Goal: Transaction & Acquisition: Purchase product/service

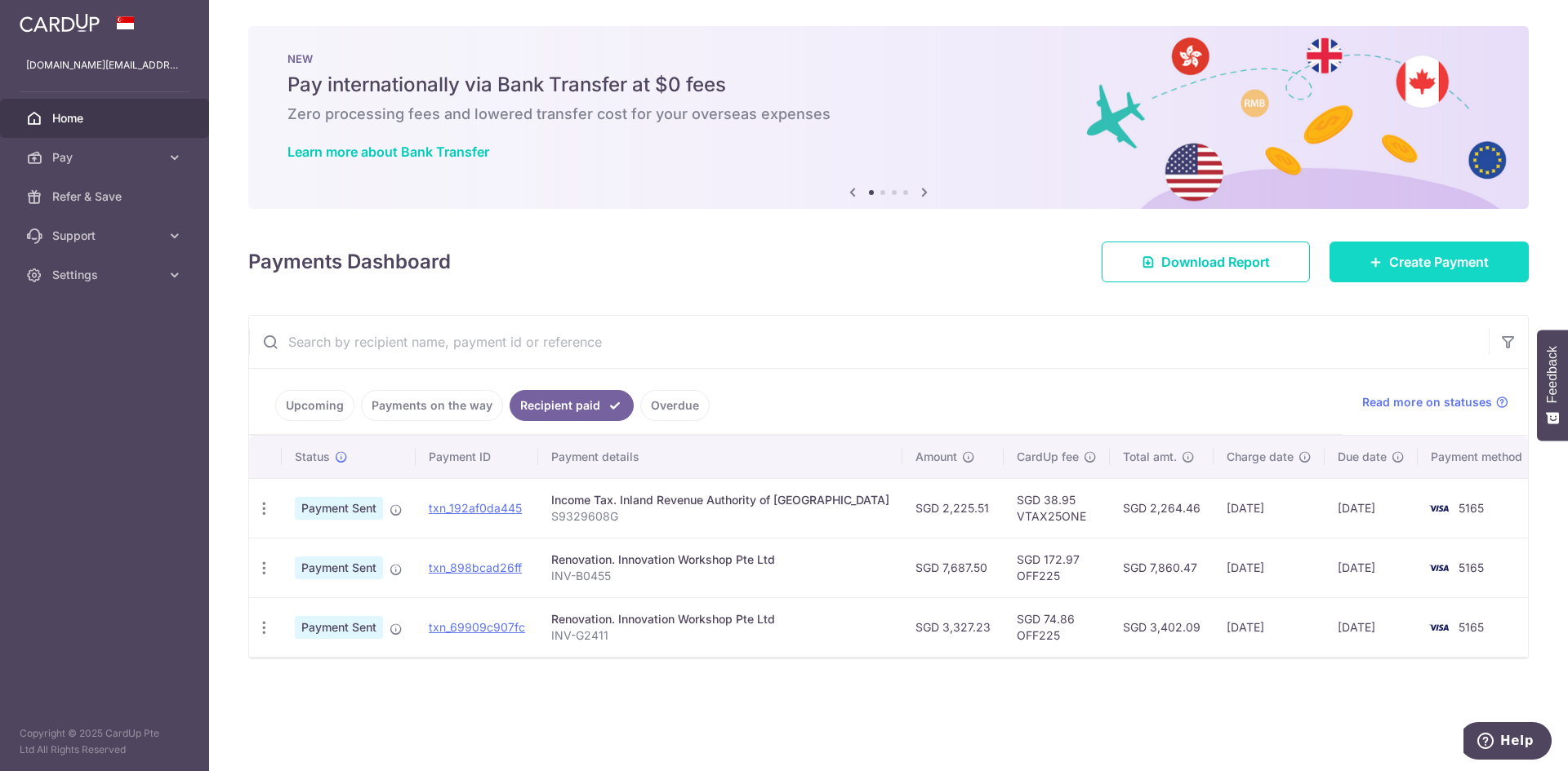
click at [1424, 261] on span "Create Payment" at bounding box center [1438, 262] width 100 height 20
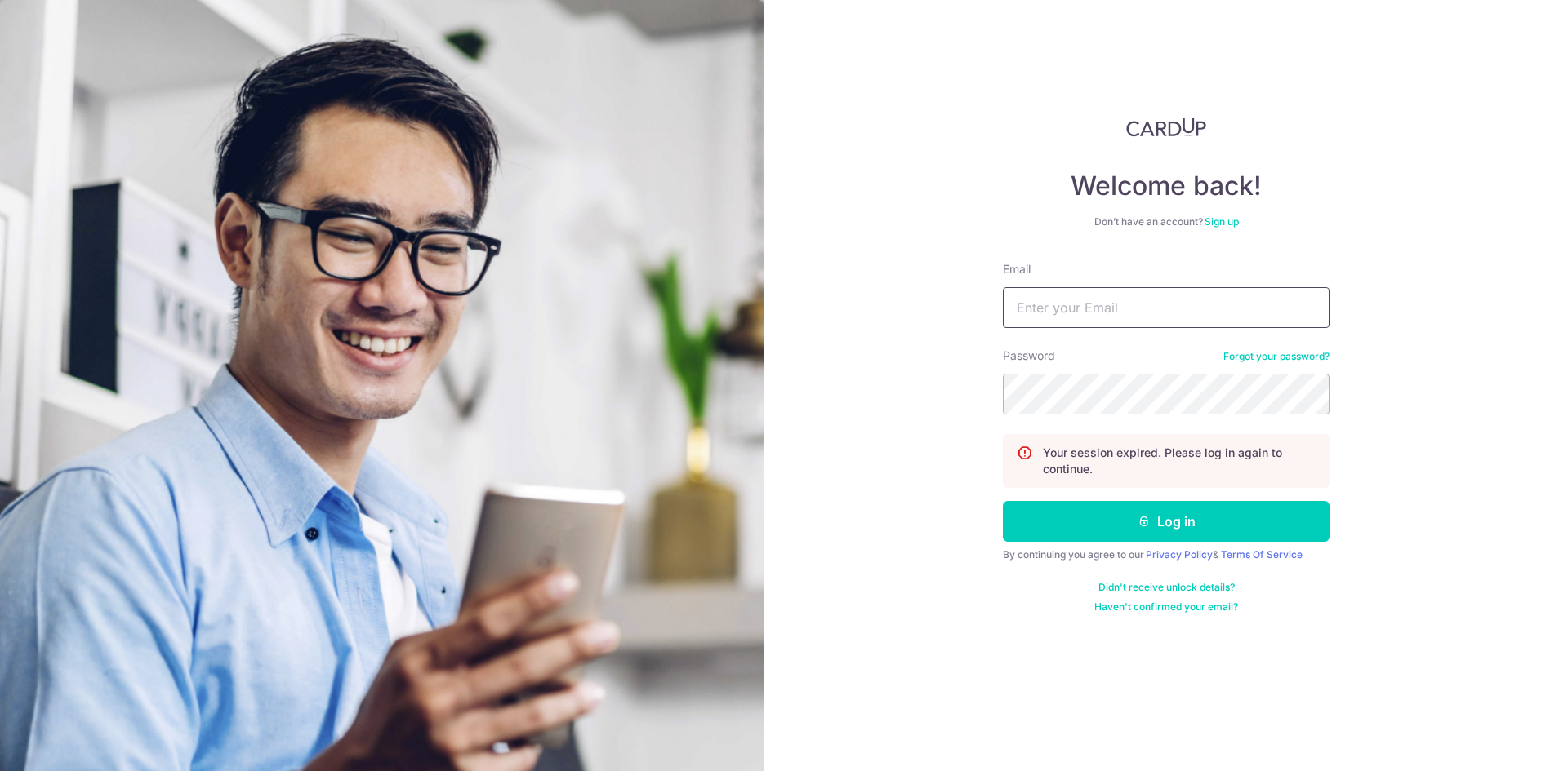
click at [1095, 314] on input "Email" at bounding box center [1166, 308] width 327 height 41
type input "chanhuida.sc@gmail.com"
click at [1002, 501] on button "Log in" at bounding box center [1166, 521] width 327 height 41
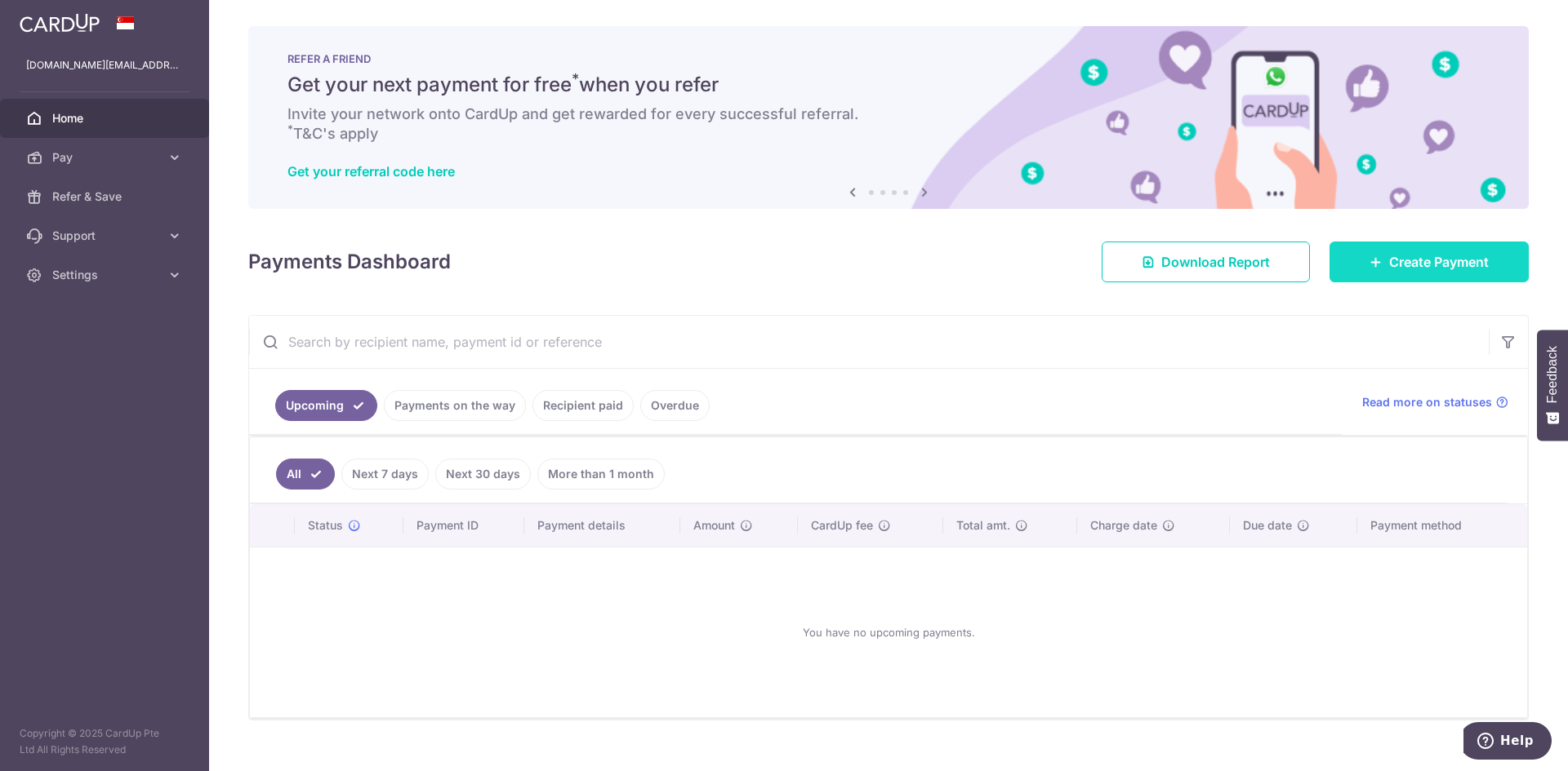
click at [1408, 260] on span "Create Payment" at bounding box center [1438, 262] width 100 height 20
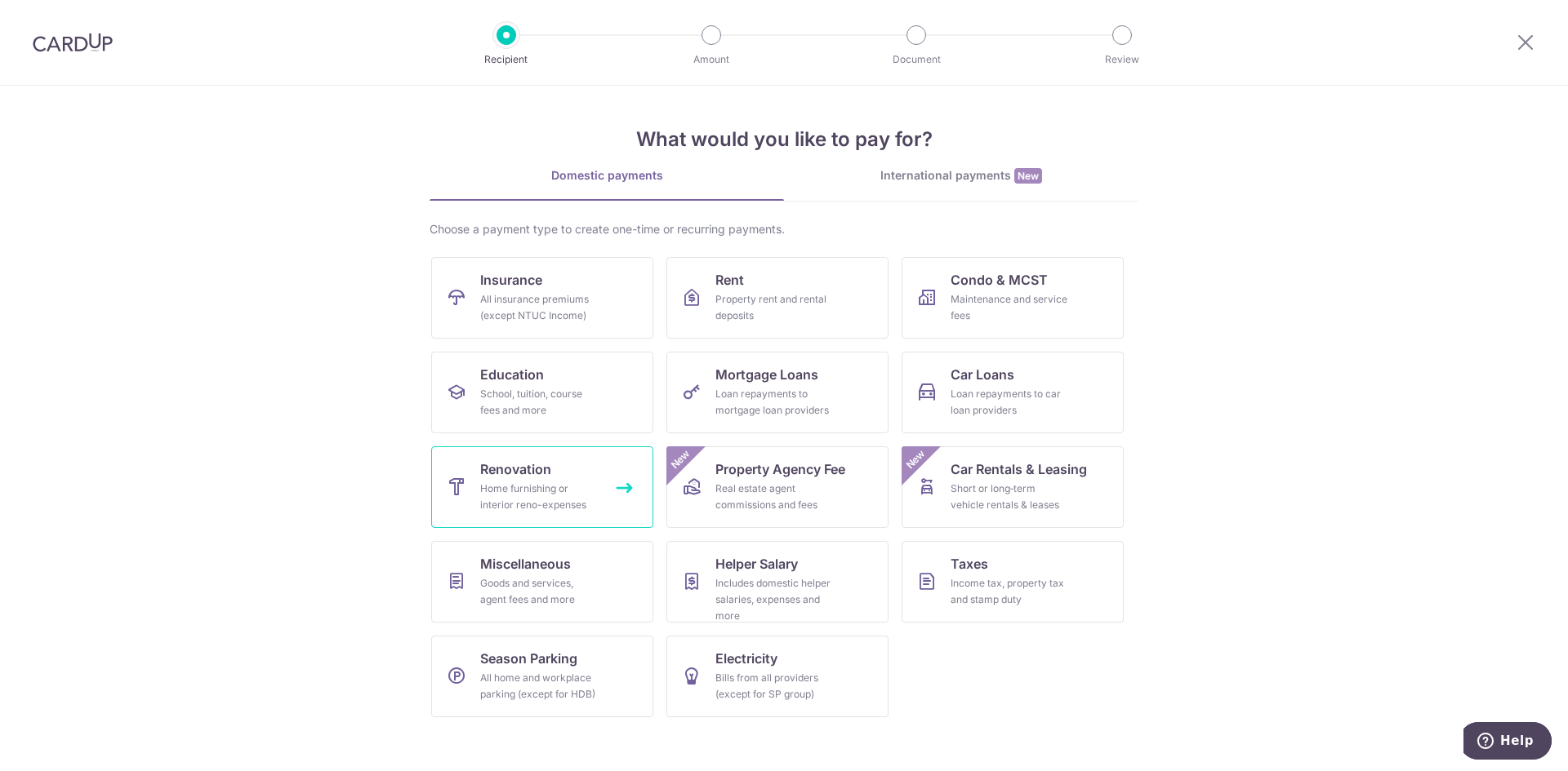
click at [546, 469] on span "Renovation" at bounding box center [515, 468] width 71 height 20
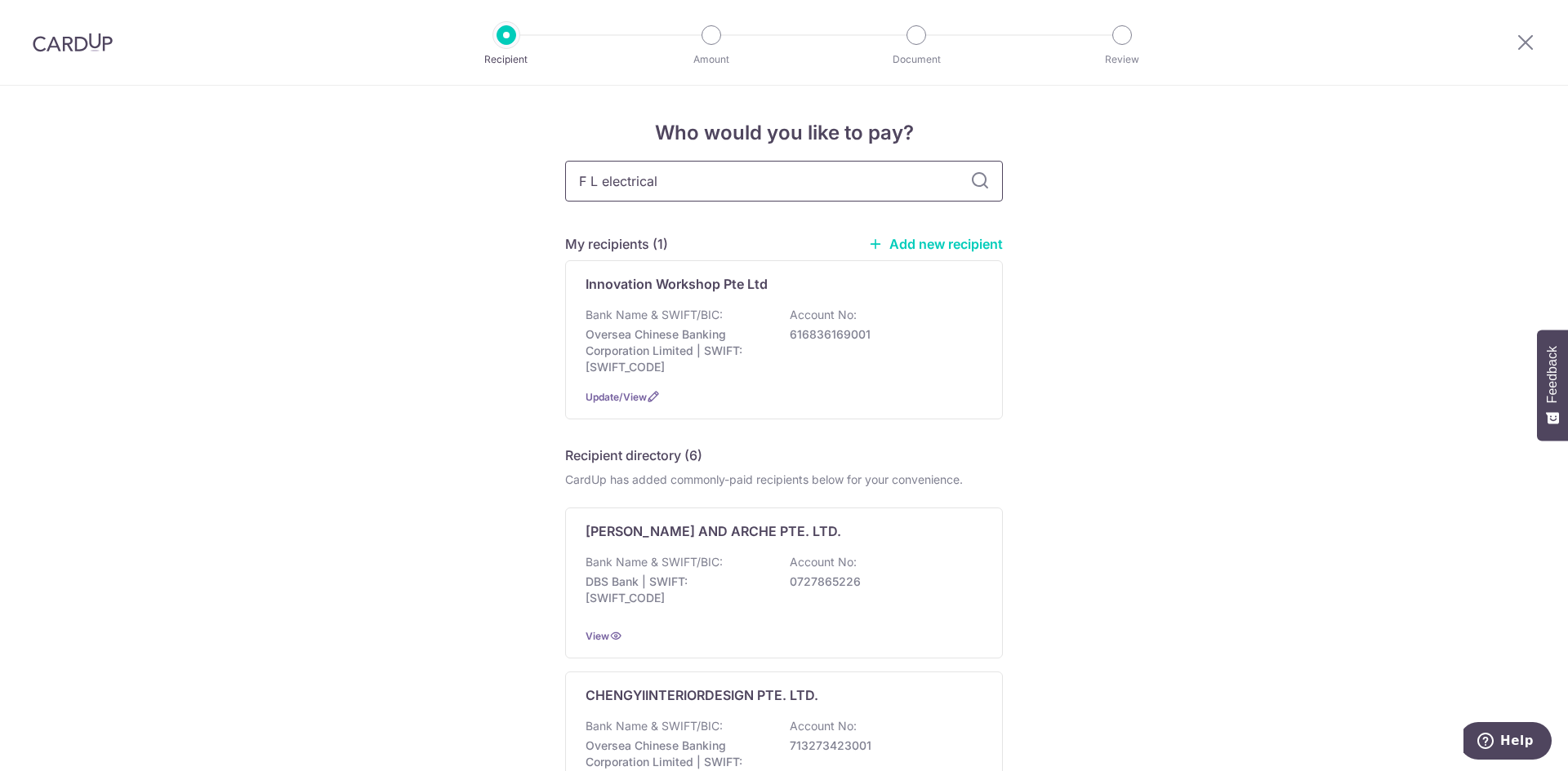
type input "F L electrical"
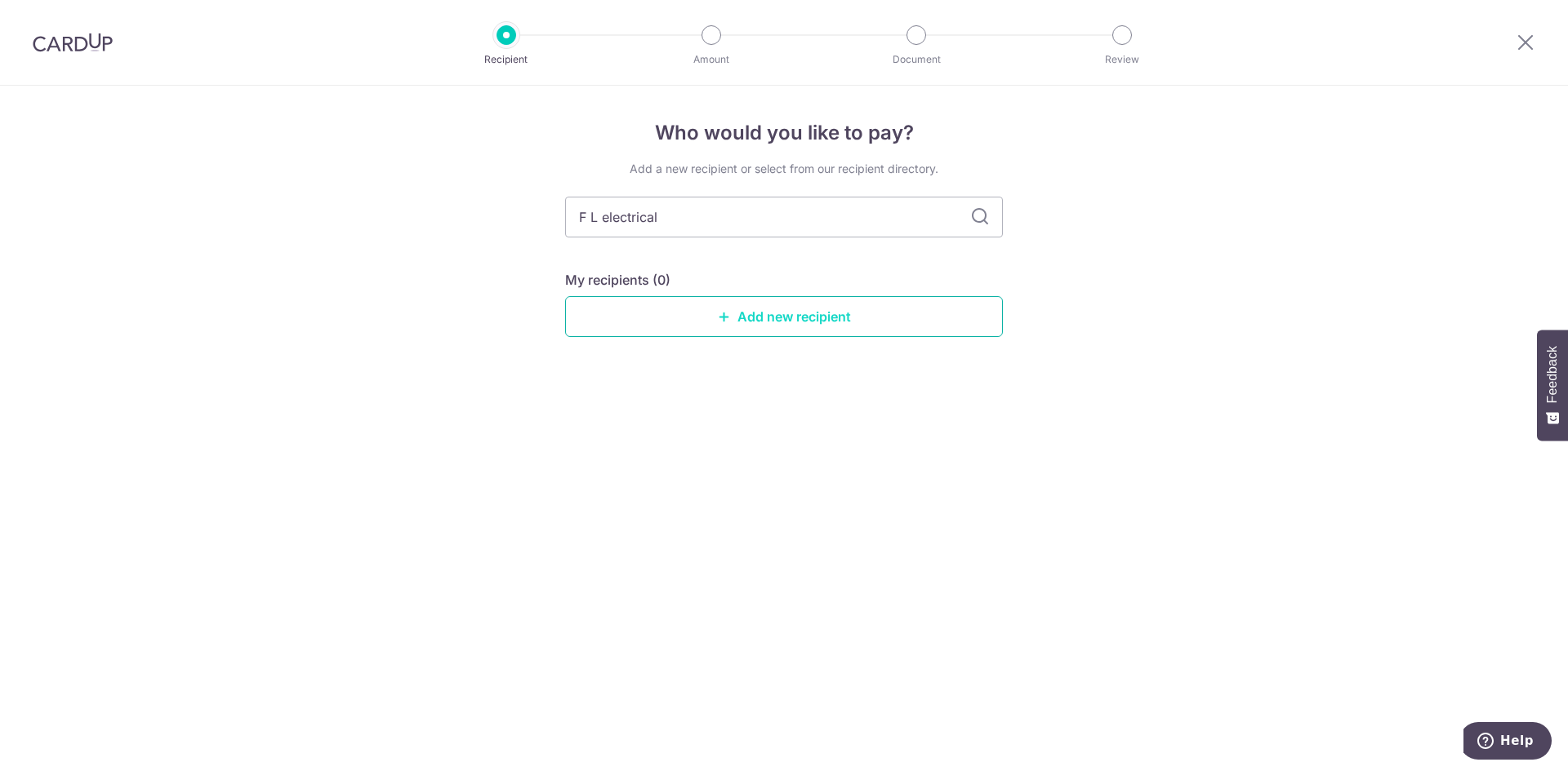
click at [752, 331] on link "Add new recipient" at bounding box center [784, 317] width 438 height 41
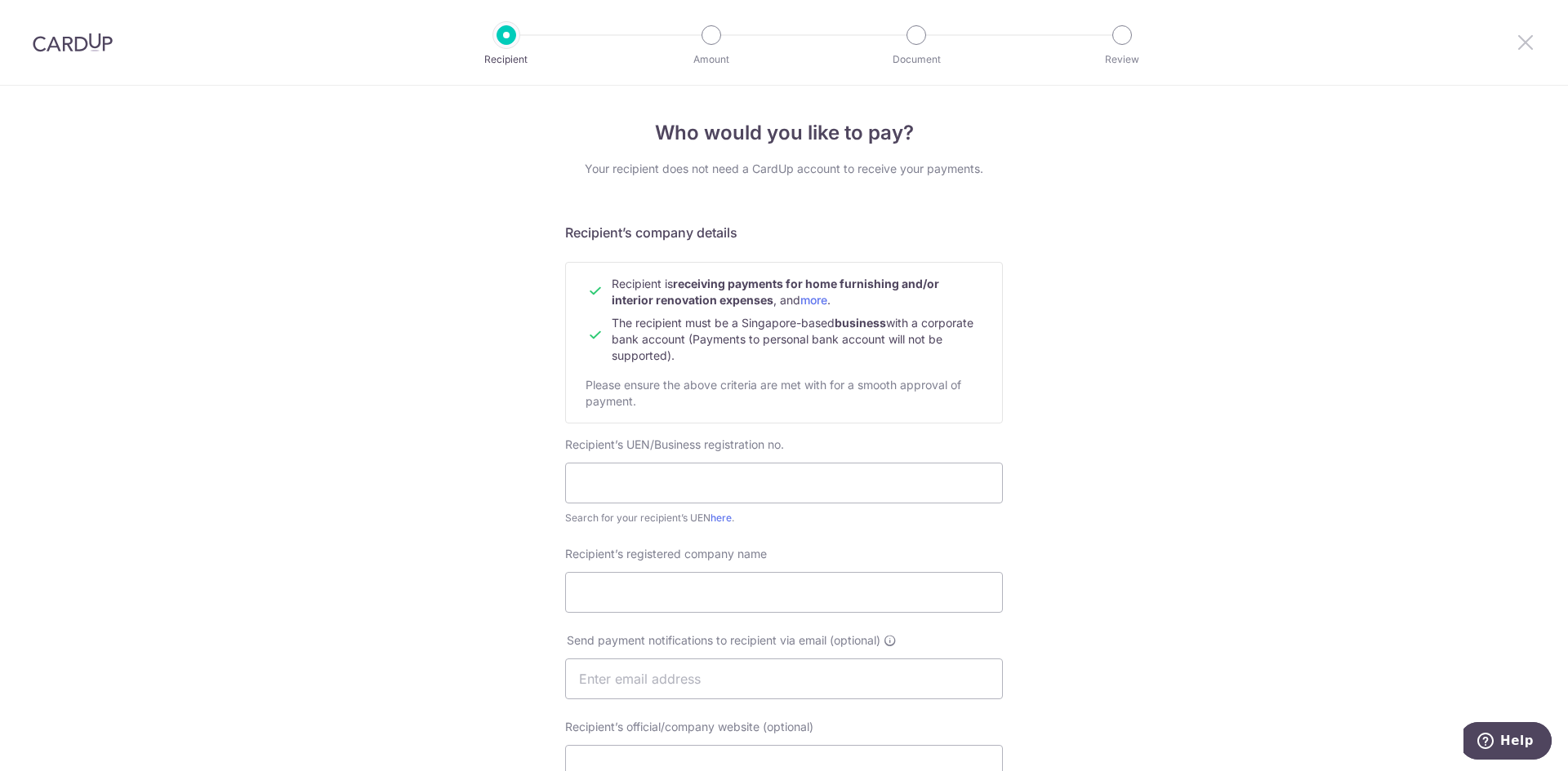
click at [1526, 43] on icon at bounding box center [1525, 42] width 20 height 20
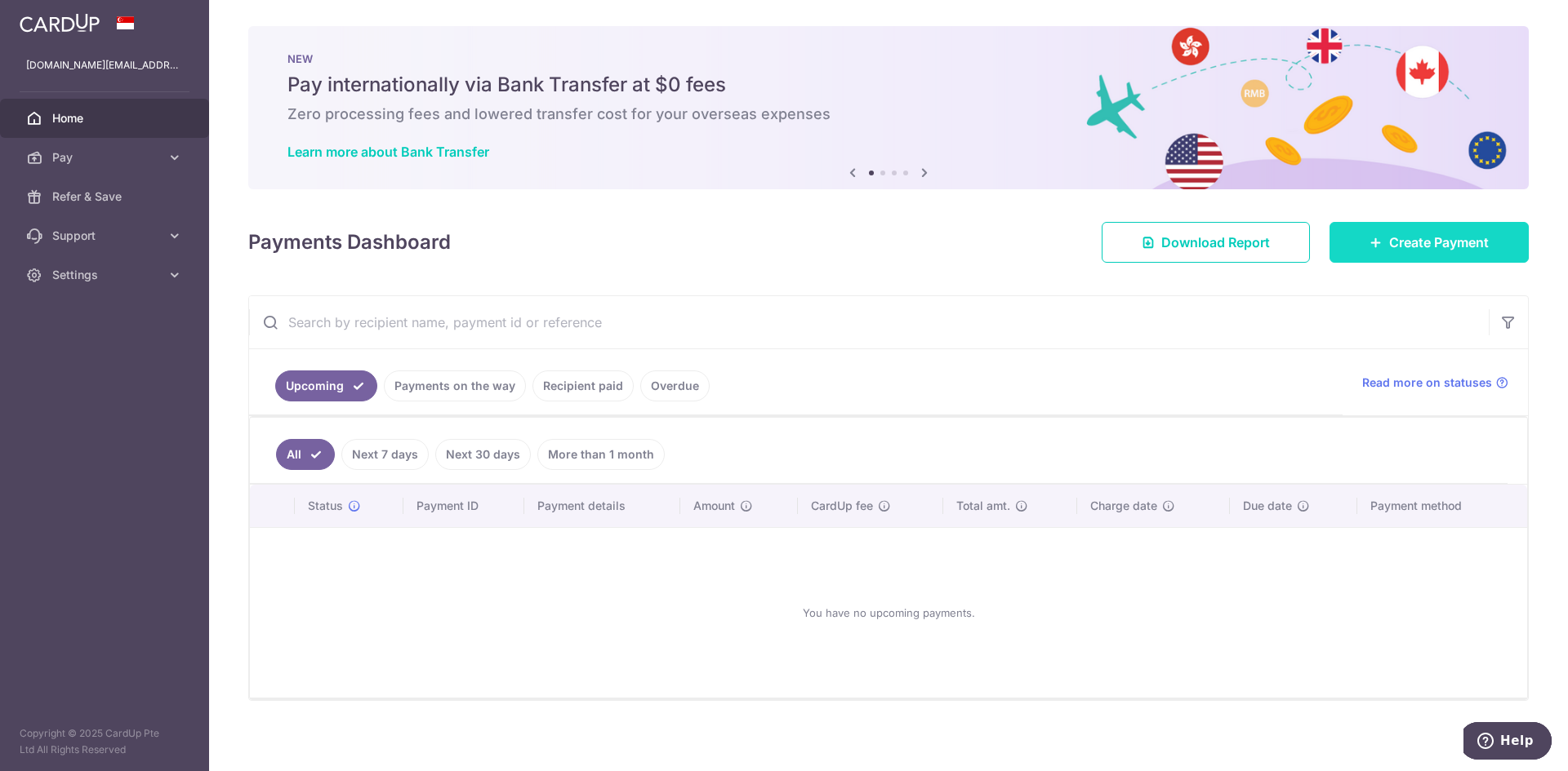
click at [1440, 228] on link "Create Payment" at bounding box center [1429, 242] width 199 height 41
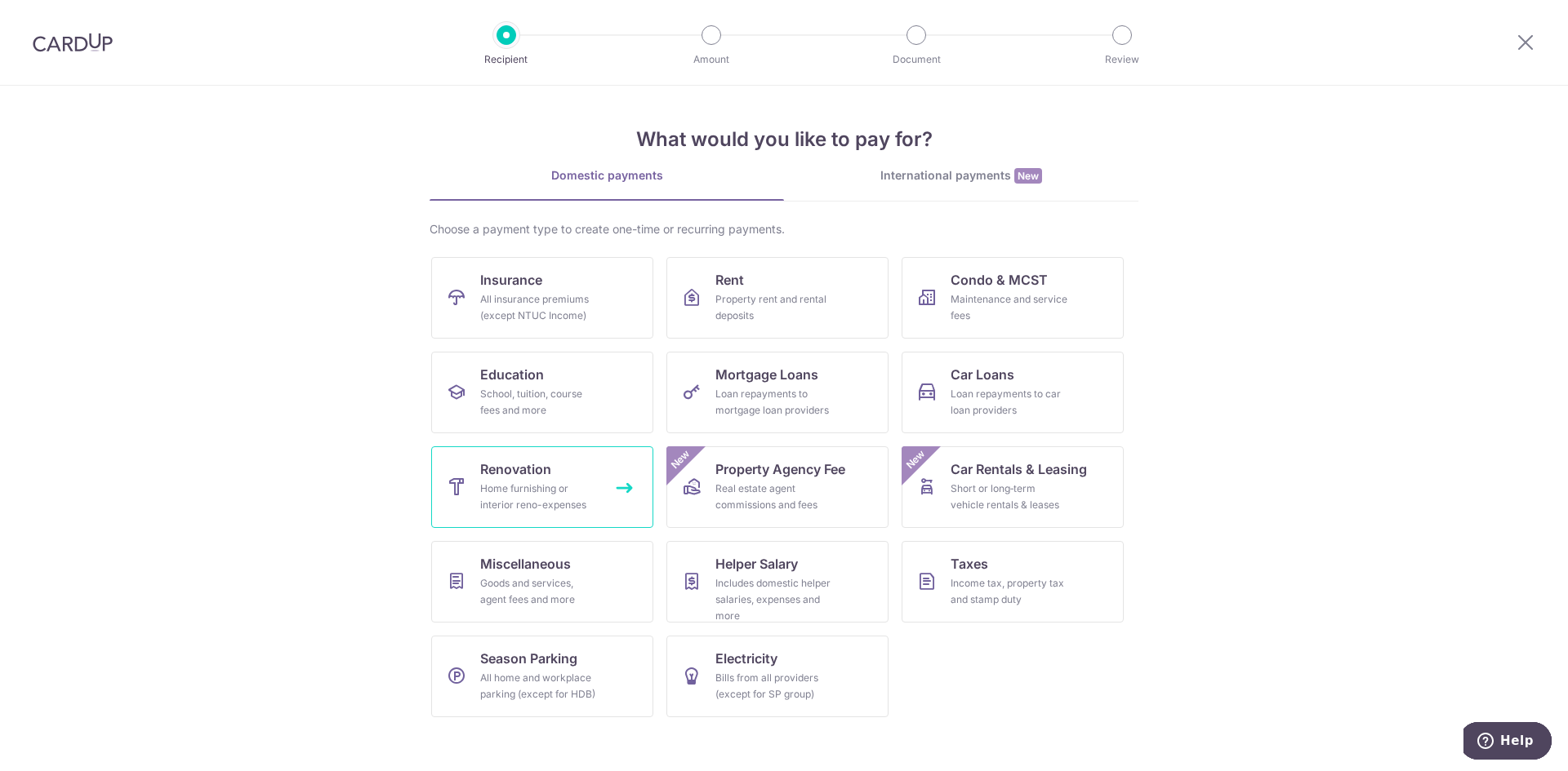
click at [539, 493] on div "Home furnishing or interior reno-expenses" at bounding box center [539, 496] width 117 height 33
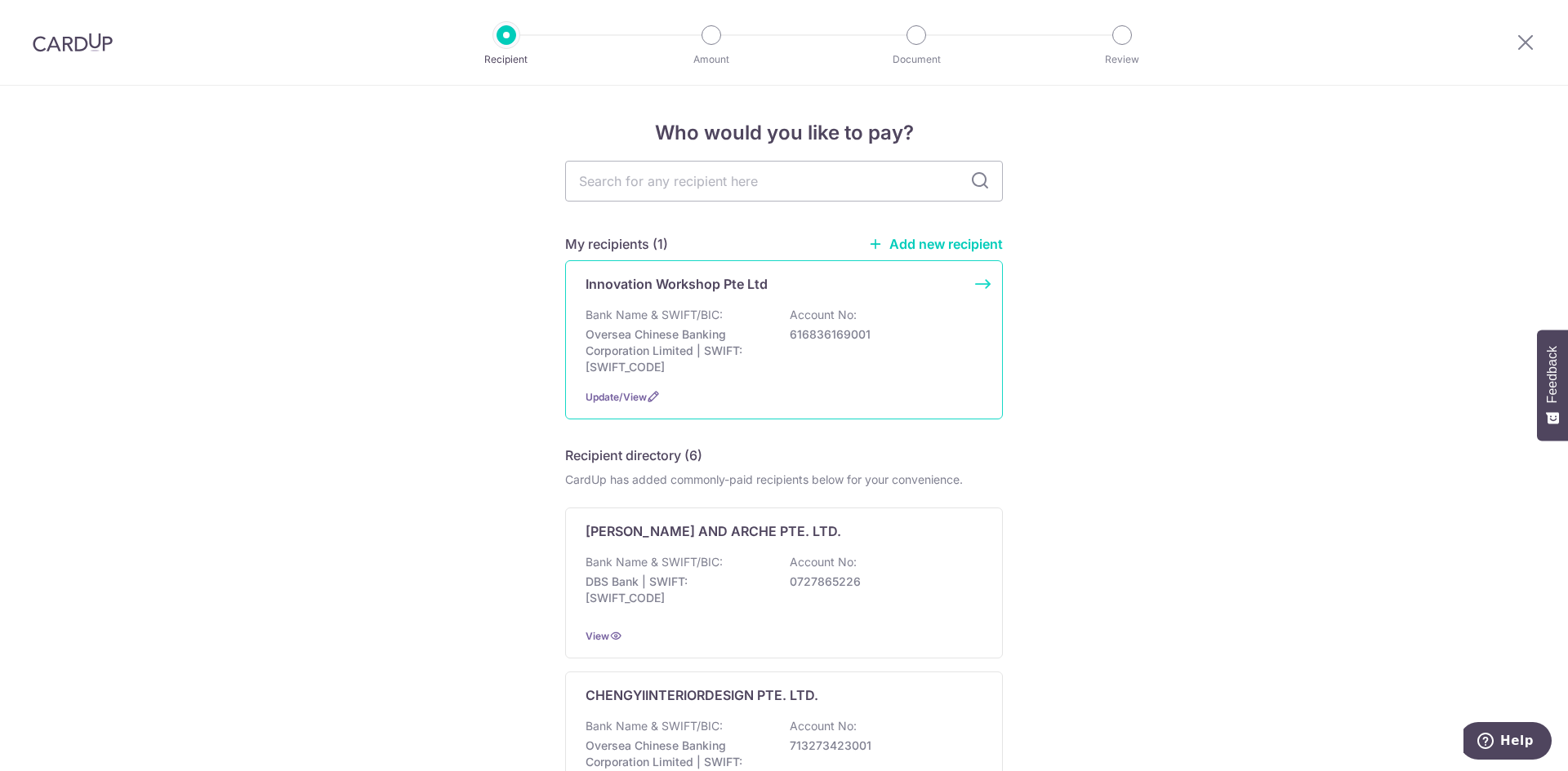
click at [687, 351] on p "Oversea Chinese Banking Corporation Limited | SWIFT: OCBCSGSGXXX" at bounding box center [676, 351] width 183 height 49
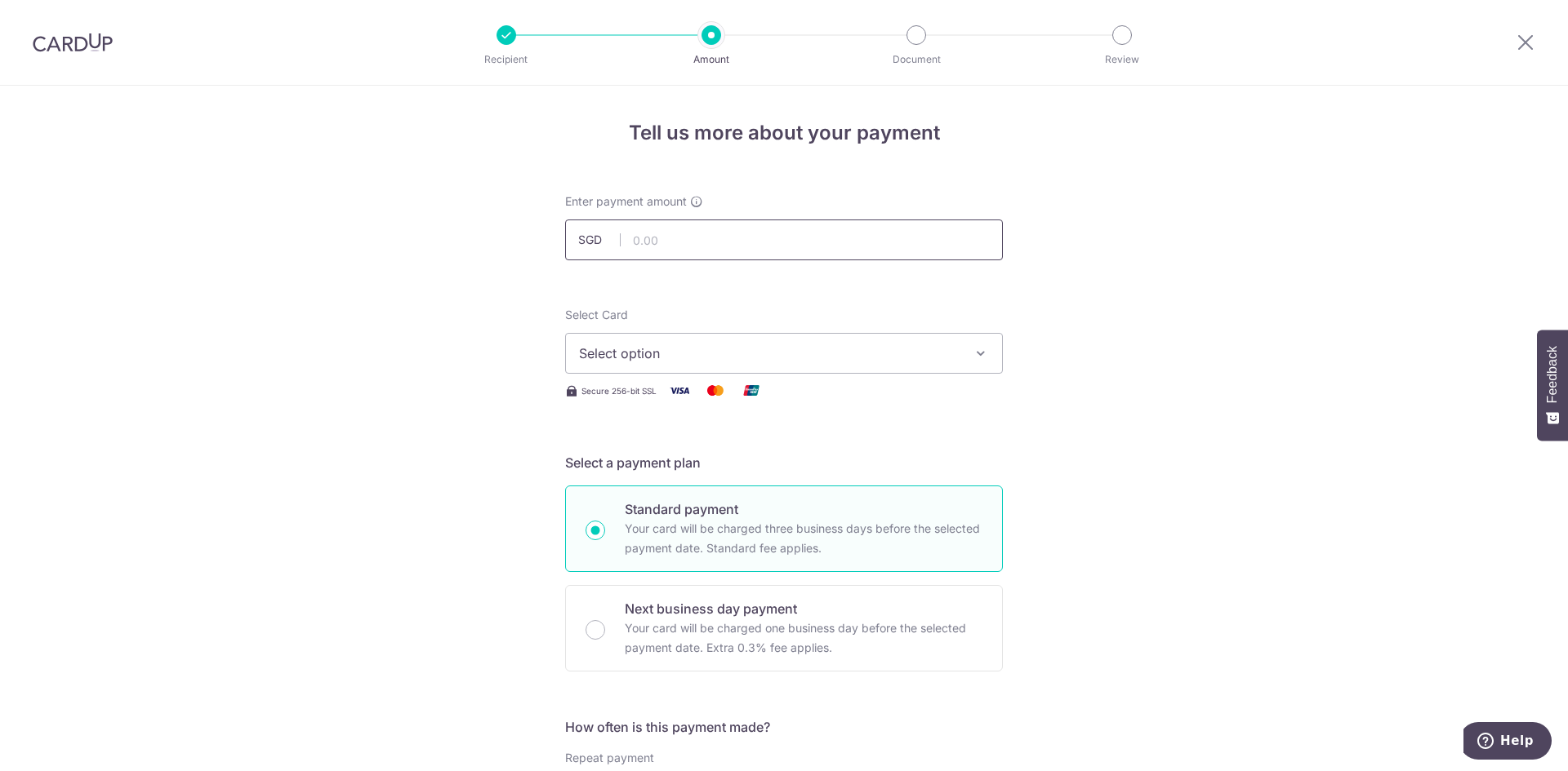
click at [692, 238] on input "text" at bounding box center [784, 240] width 438 height 41
type input "7,098.62"
click at [783, 360] on span "Select option" at bounding box center [769, 353] width 380 height 20
click at [699, 470] on span "**** 5165" at bounding box center [784, 469] width 410 height 20
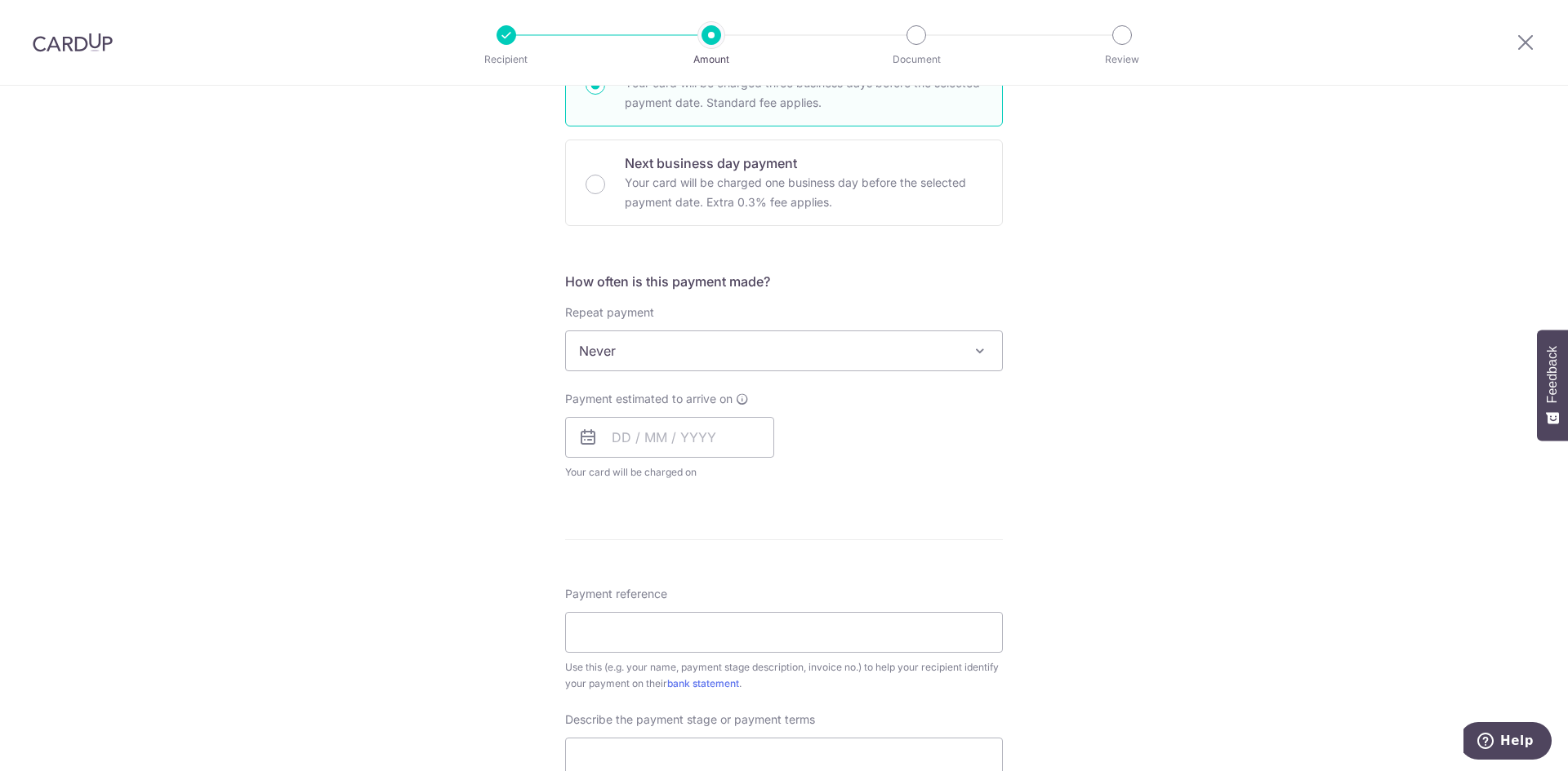
scroll to position [490, 0]
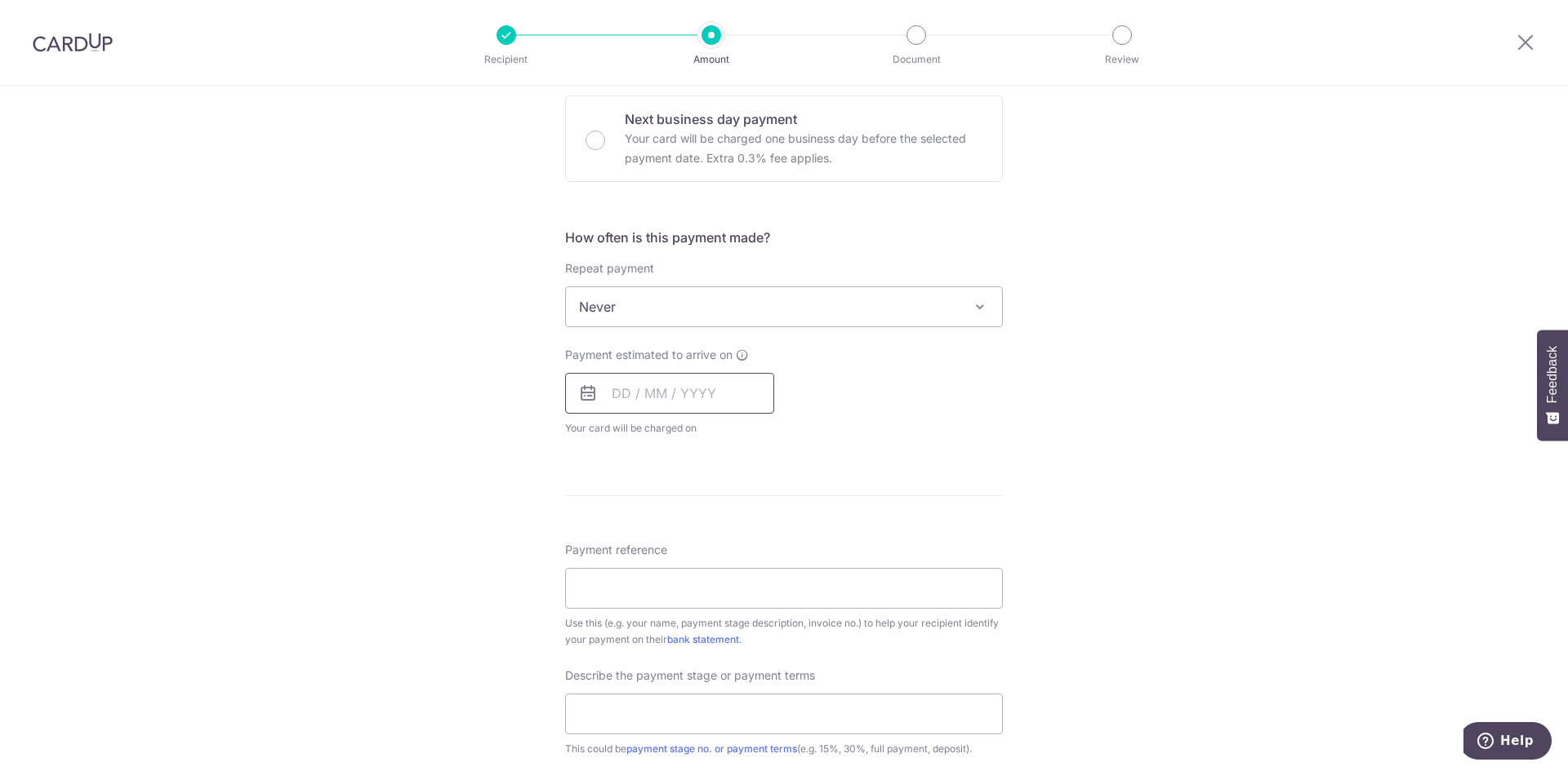
click at [698, 399] on input "text" at bounding box center [670, 394] width 209 height 41
click at [756, 509] on link "5" at bounding box center [762, 509] width 26 height 26
type input "05/09/2025"
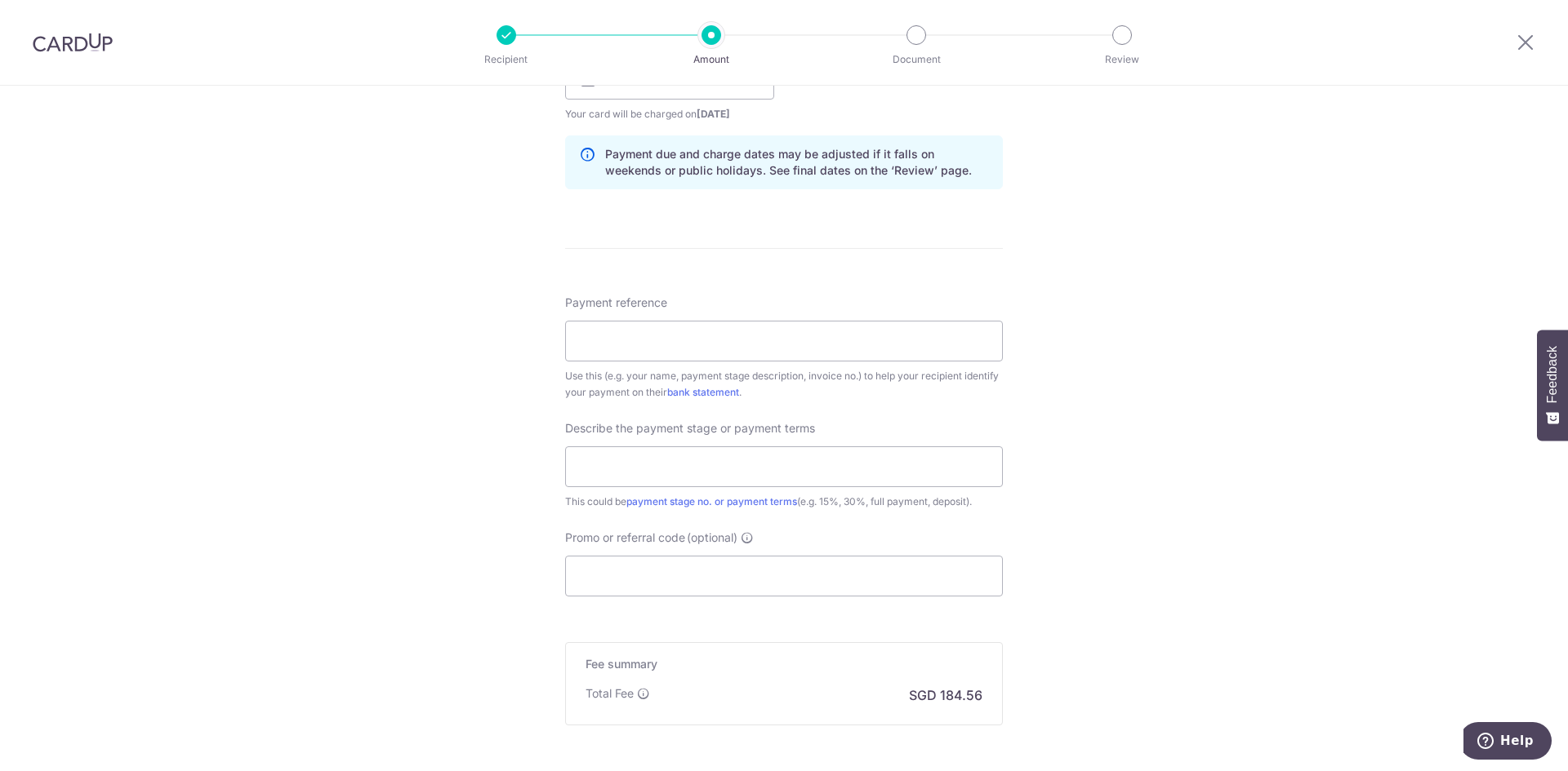
scroll to position [817, 0]
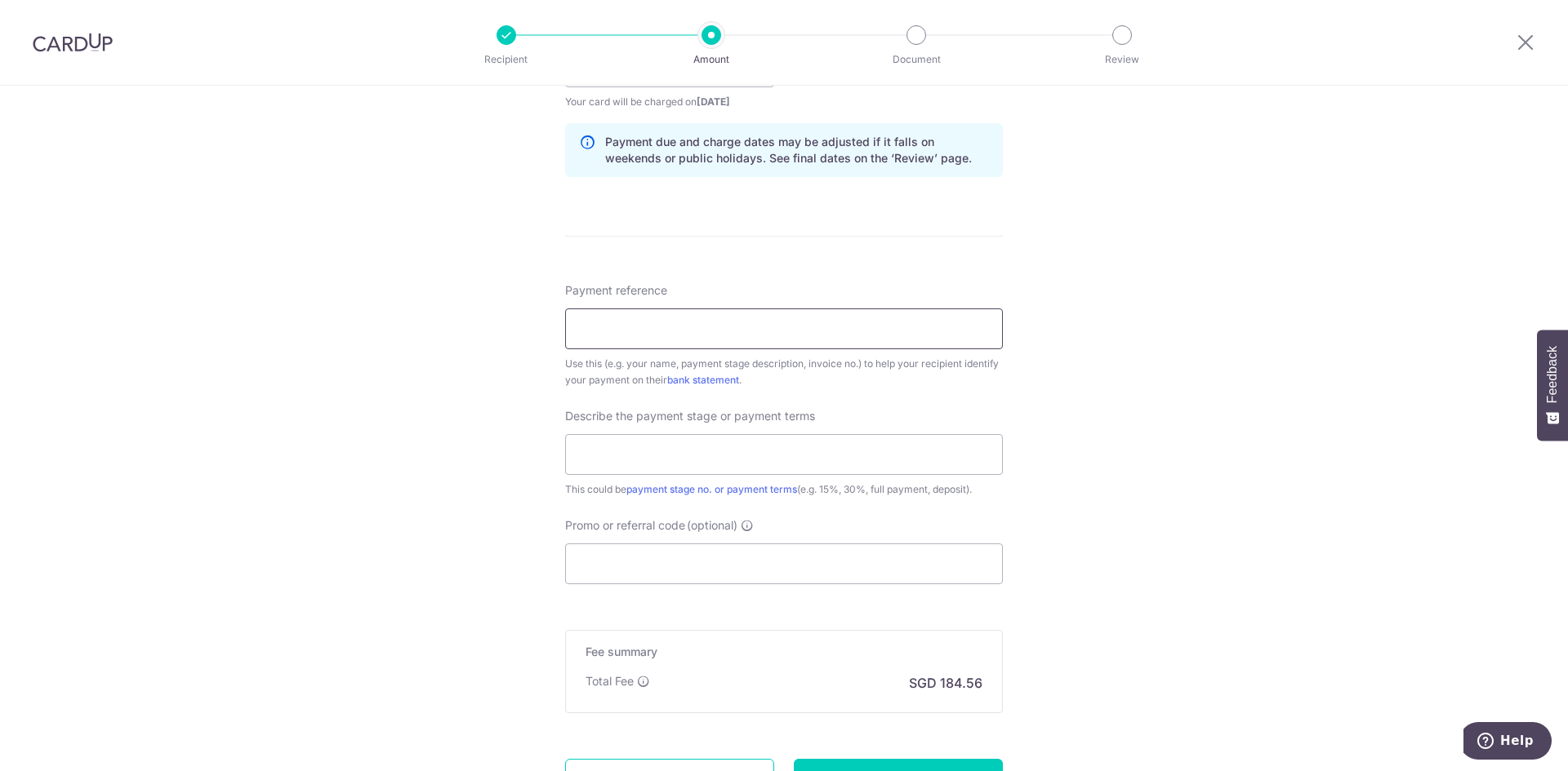
click at [647, 333] on input "Payment reference" at bounding box center [784, 329] width 438 height 41
type input "INV-G2451"
click at [677, 453] on input "text" at bounding box center [784, 454] width 438 height 41
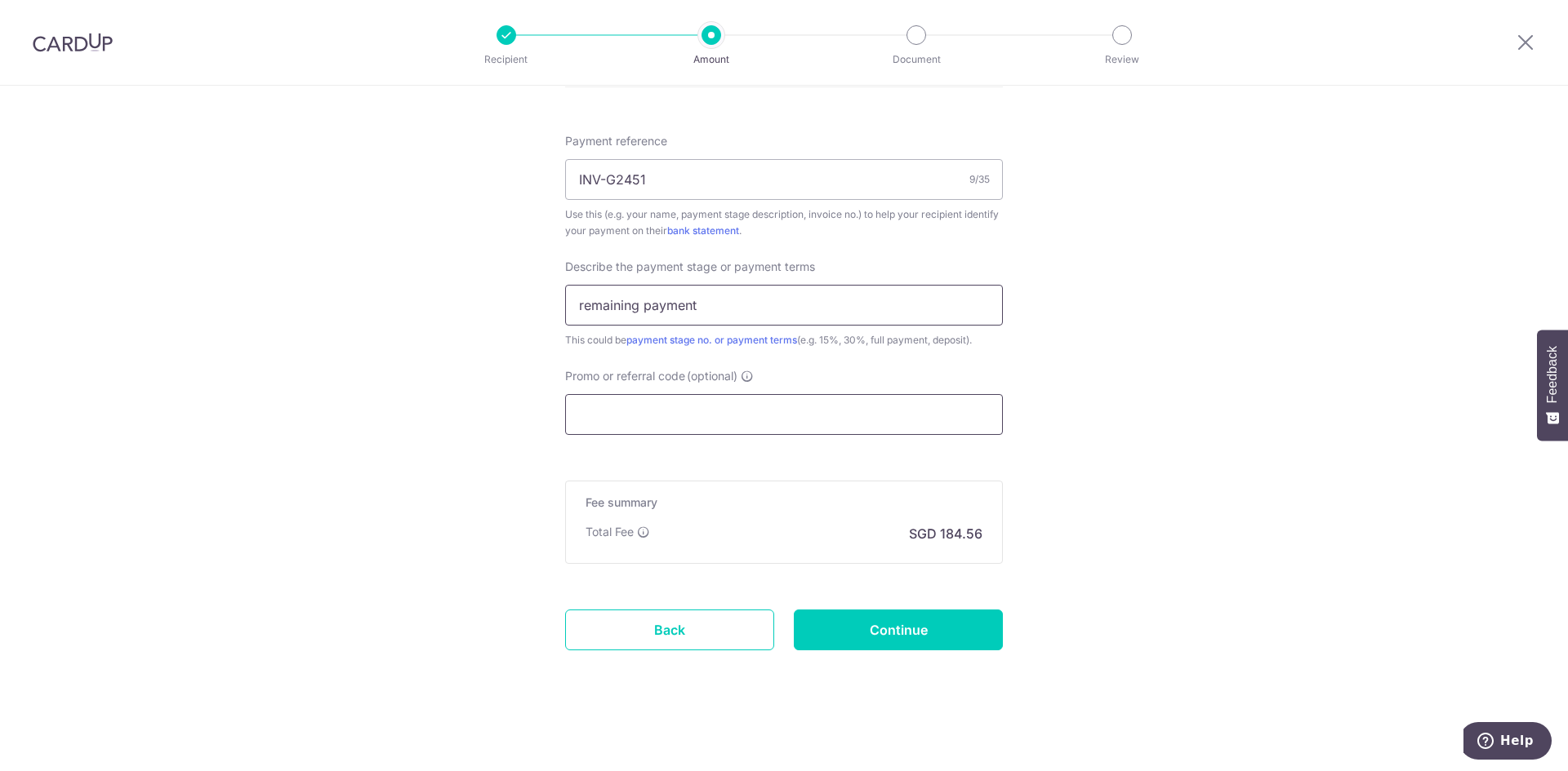
scroll to position [967, 0]
type input "remaining payment"
click at [702, 406] on input "Promo or referral code (optional)" at bounding box center [784, 413] width 438 height 41
paste input "RENO25ONE"
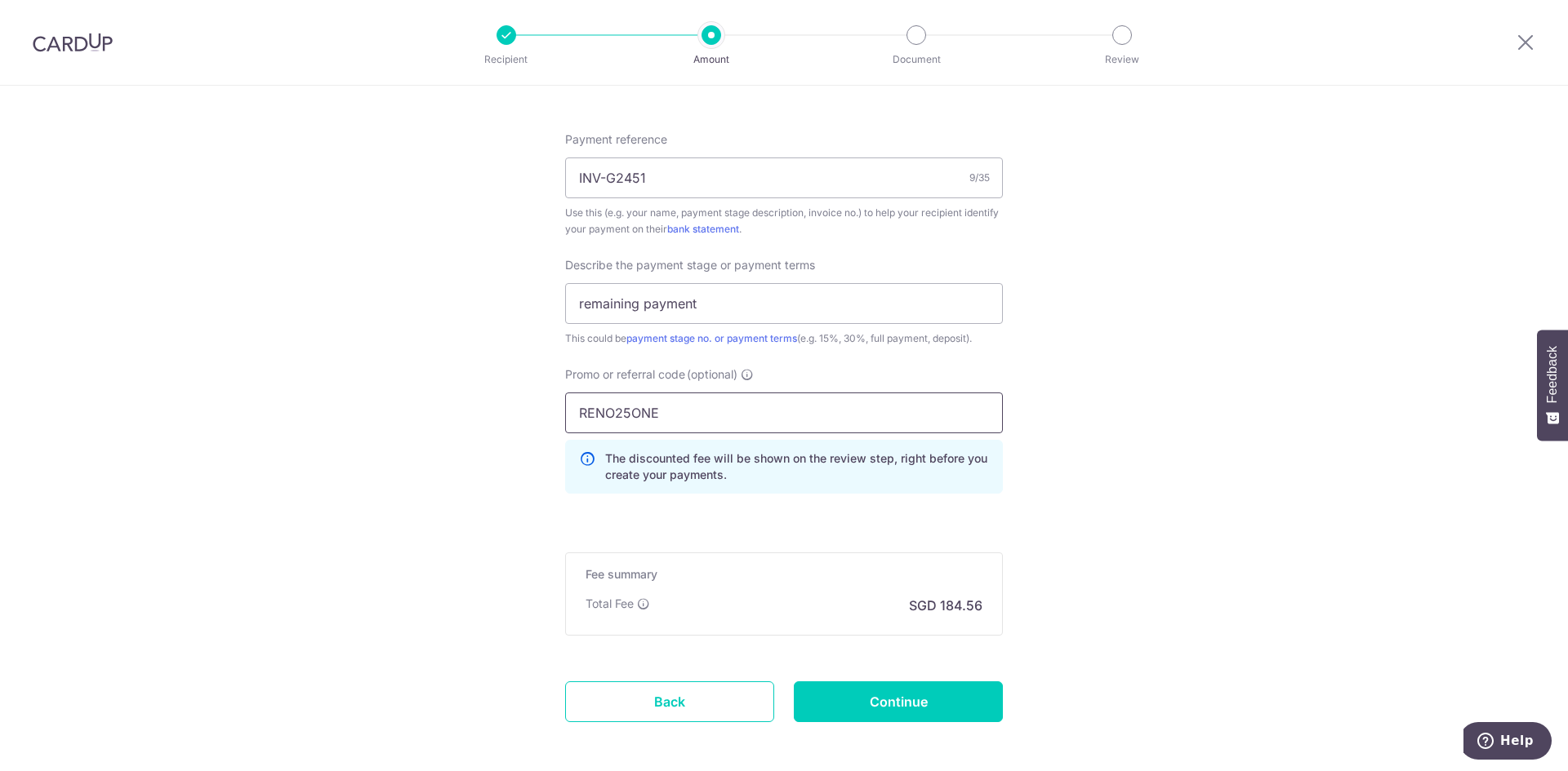
type input "RENO25ONE"
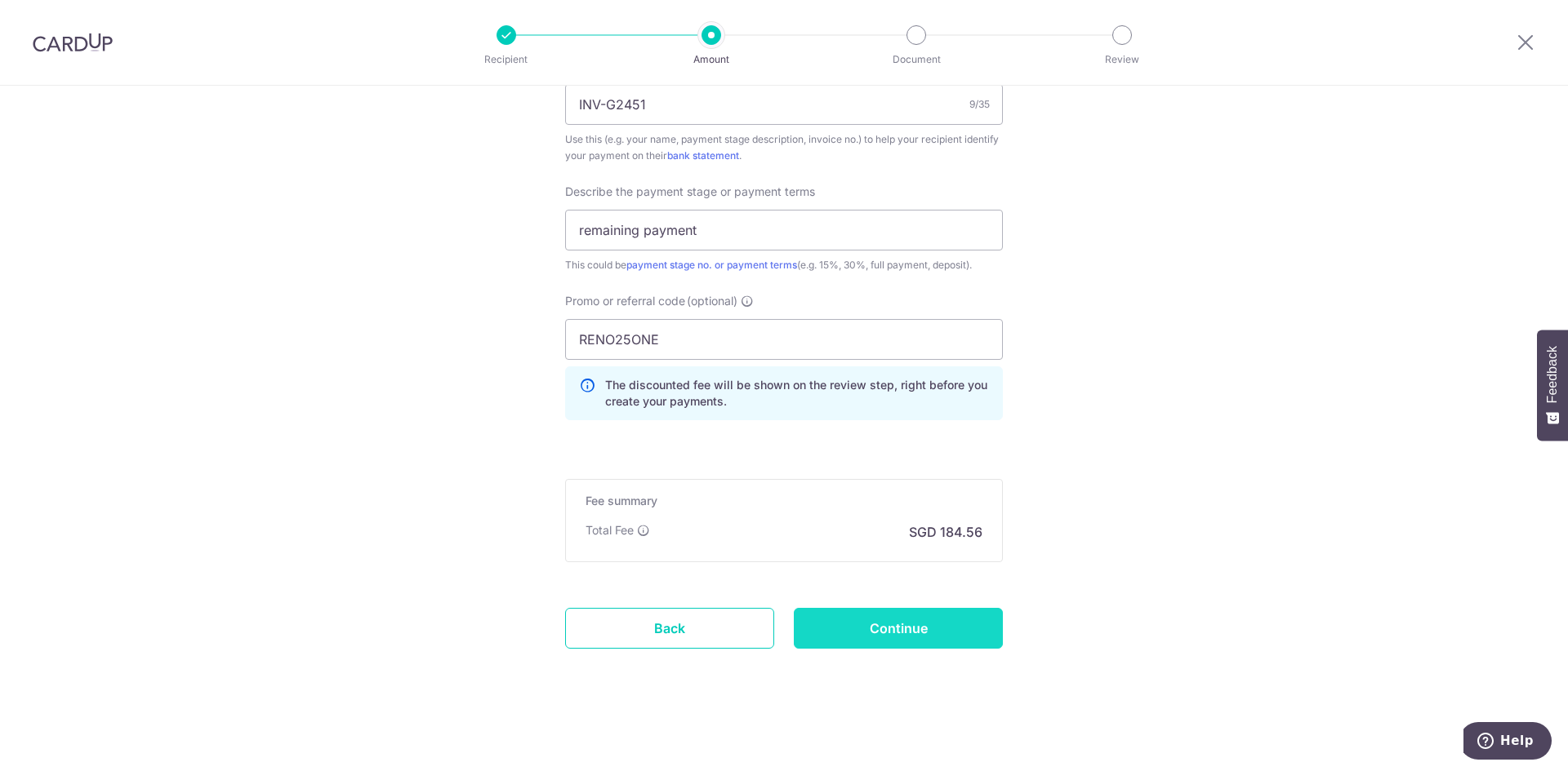
click at [915, 626] on input "Continue" at bounding box center [898, 629] width 209 height 41
type input "Create Schedule"
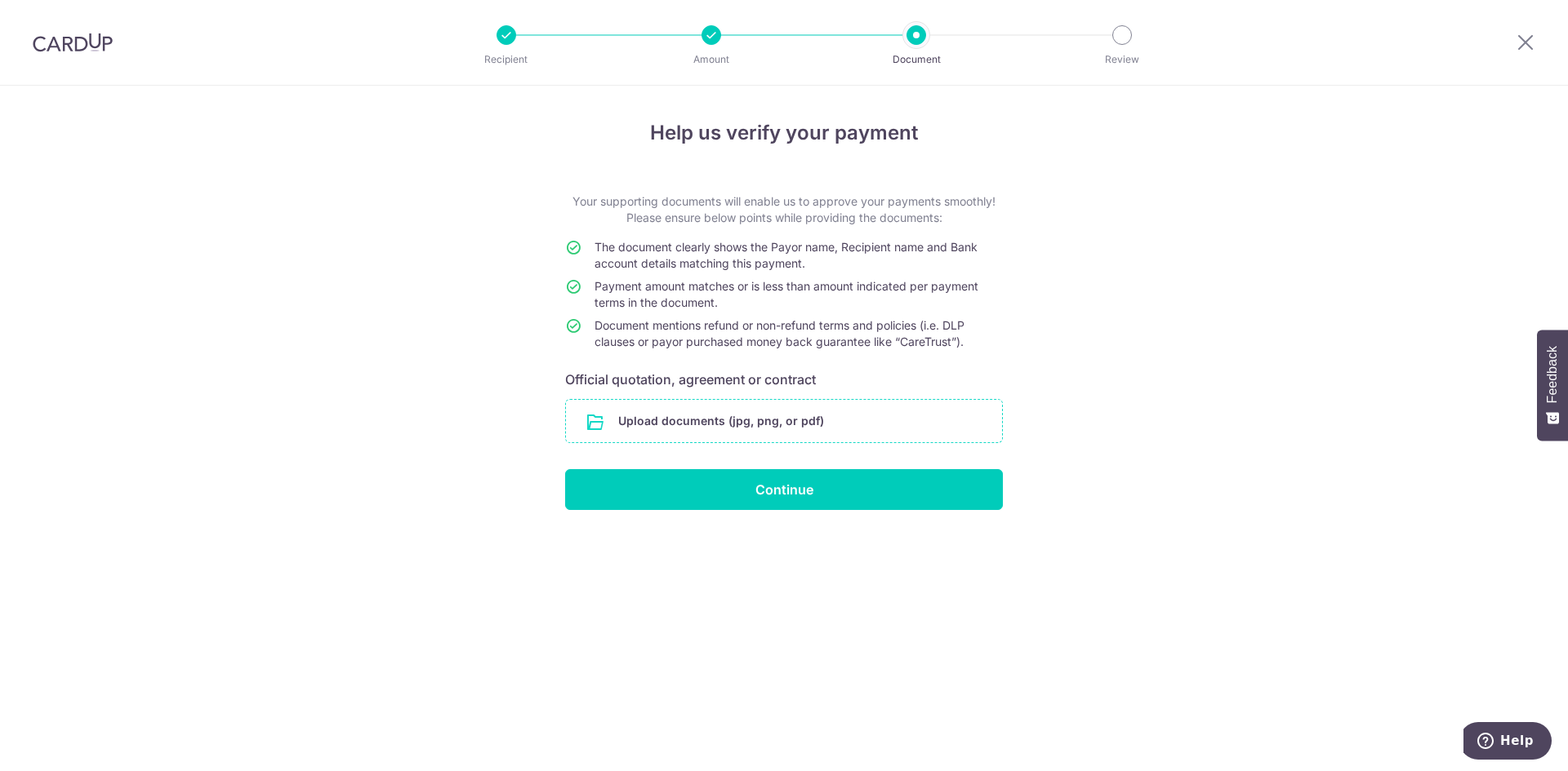
click at [712, 417] on input "file" at bounding box center [784, 421] width 436 height 43
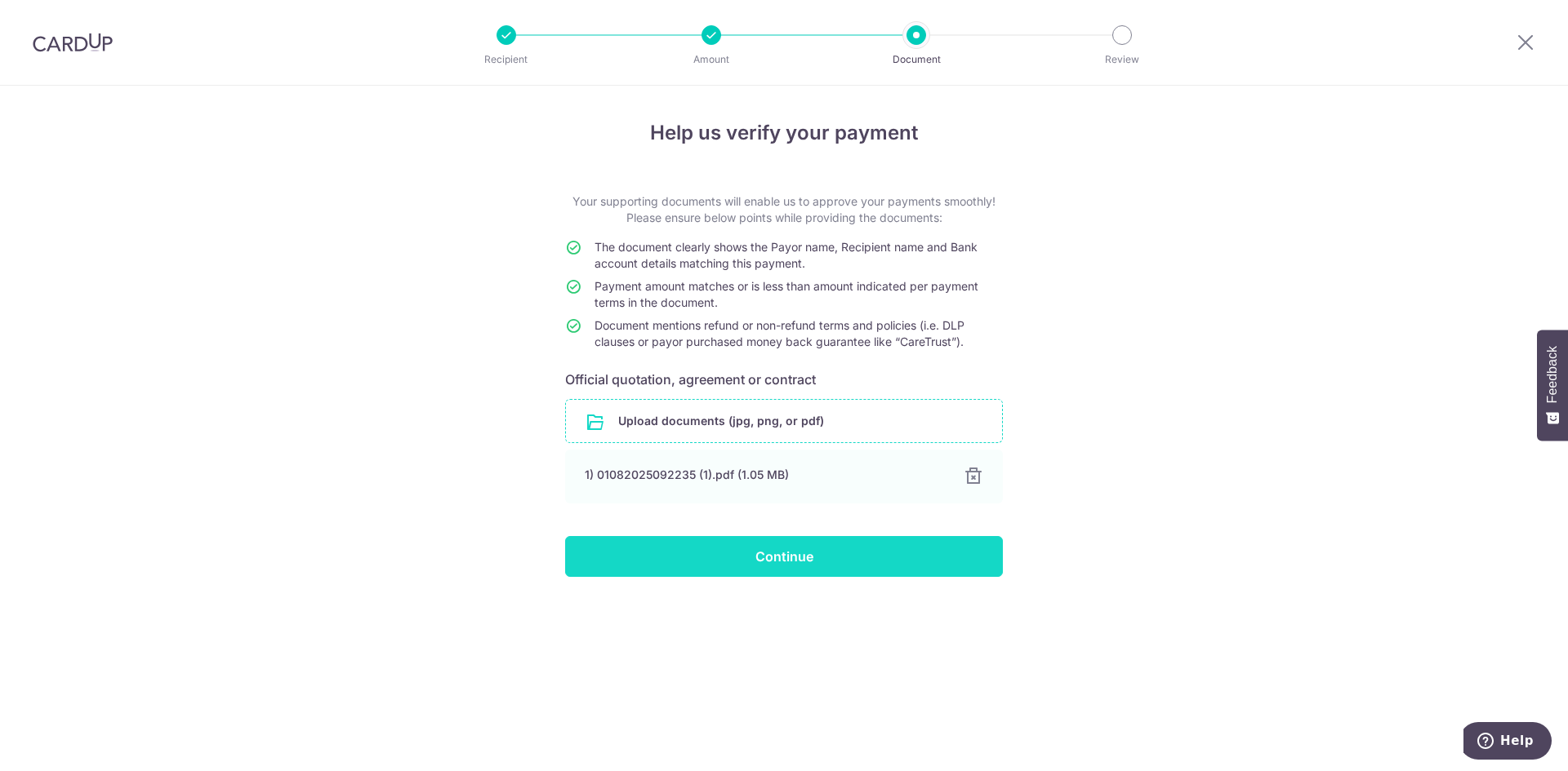
click at [787, 562] on input "Continue" at bounding box center [784, 557] width 438 height 41
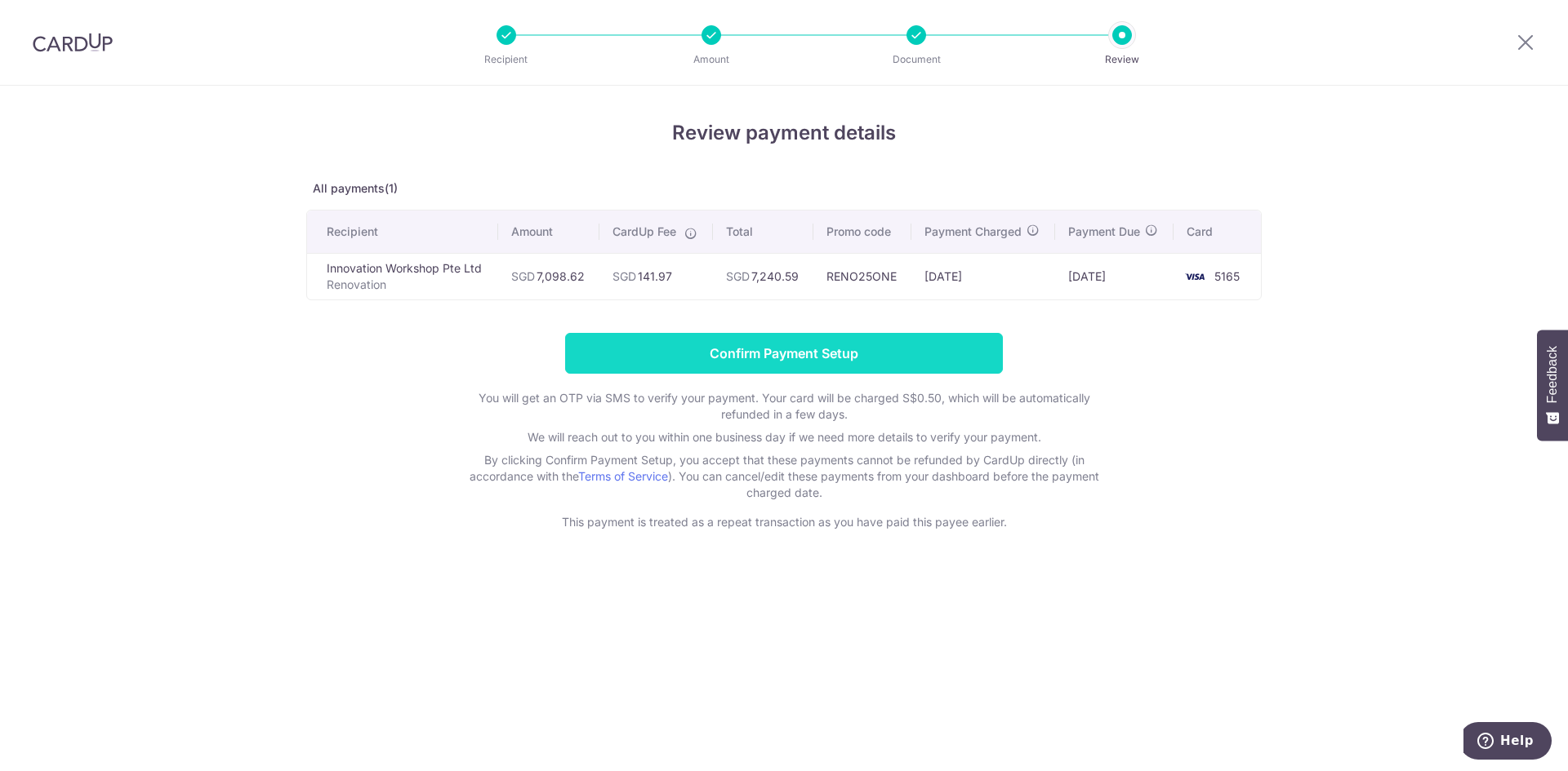
click at [792, 351] on input "Confirm Payment Setup" at bounding box center [784, 354] width 438 height 41
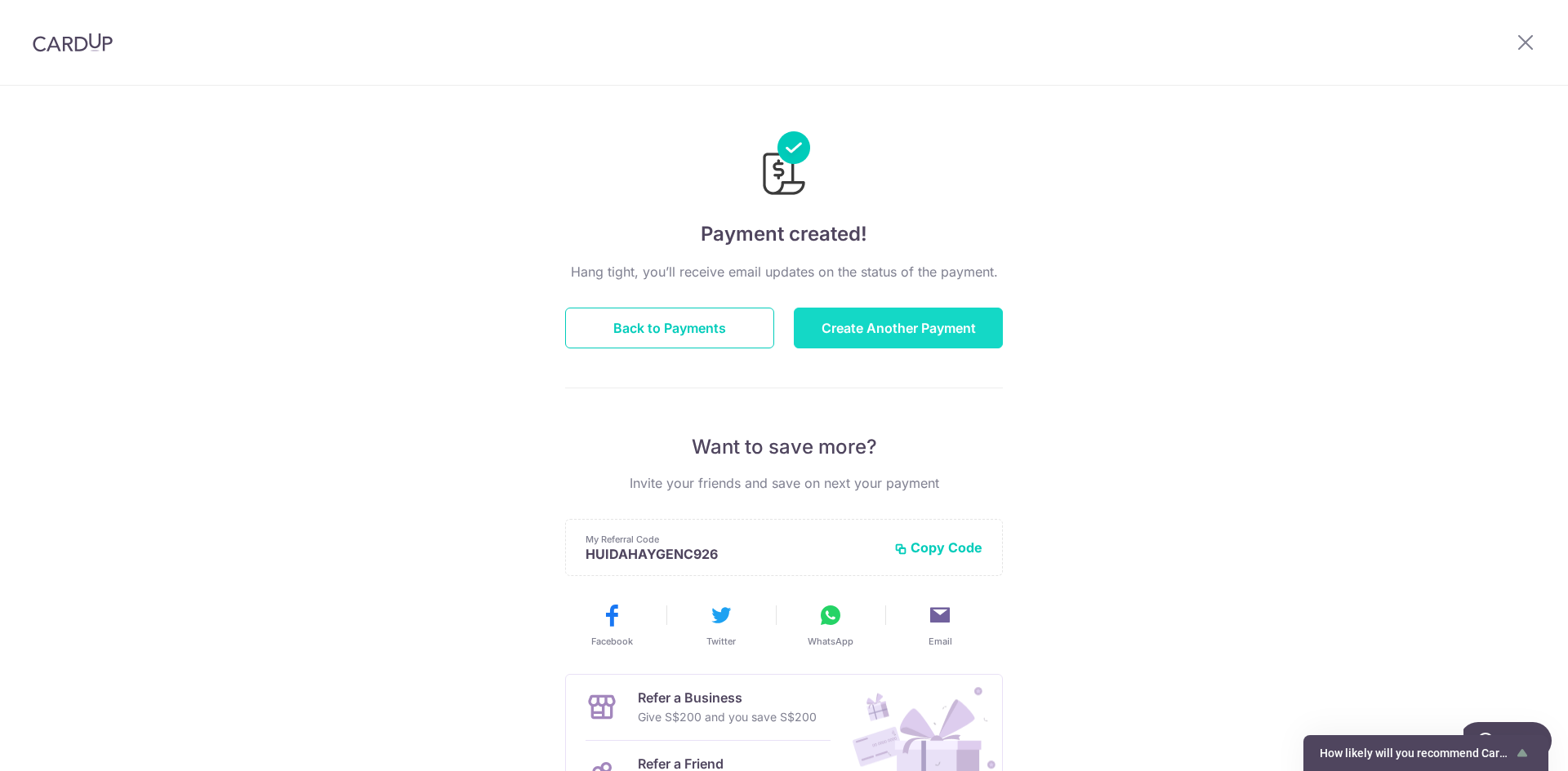
click at [883, 332] on button "Create Another Payment" at bounding box center [898, 328] width 209 height 41
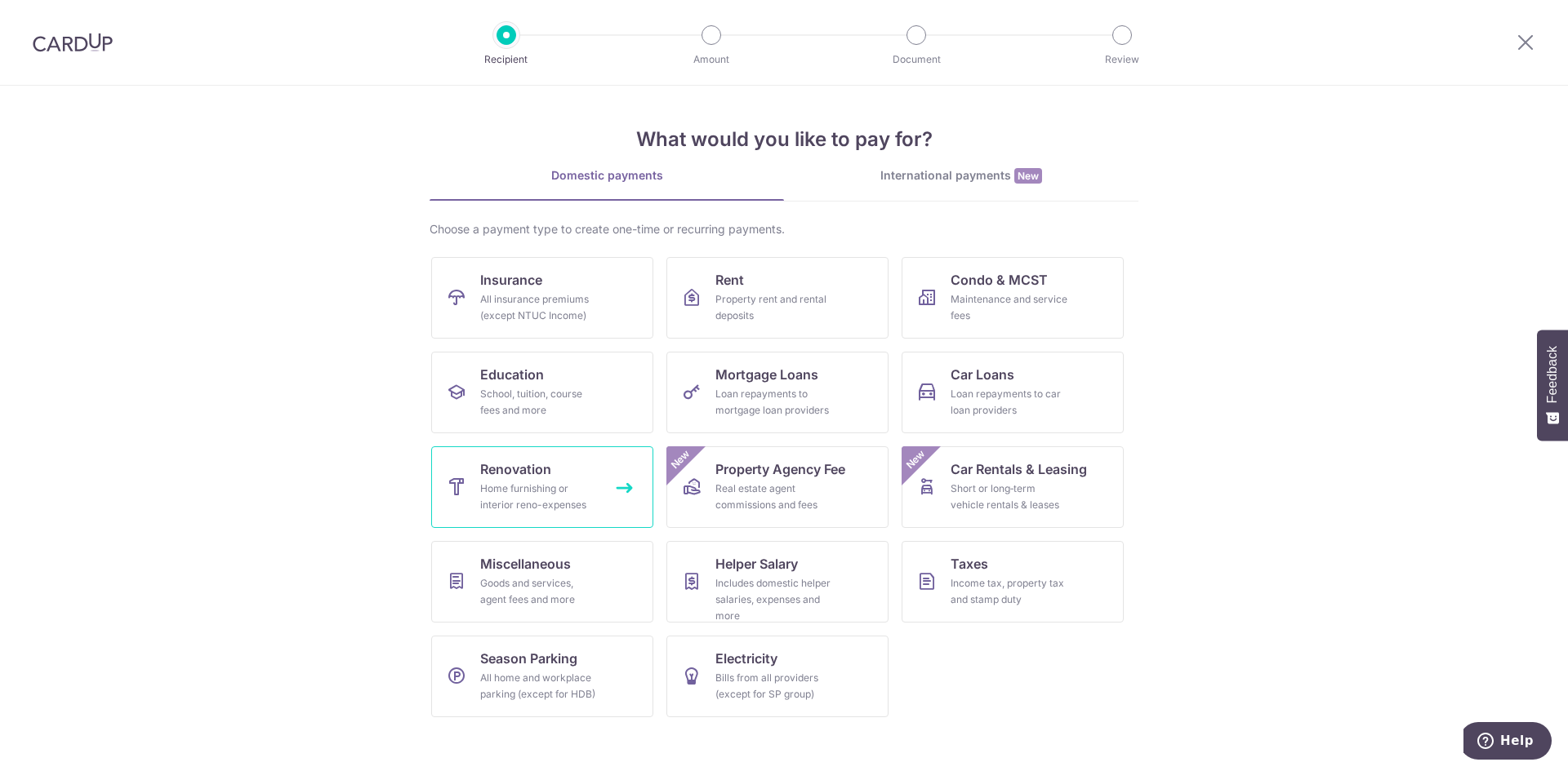
click at [501, 482] on div "Home furnishing or interior reno-expenses" at bounding box center [539, 496] width 117 height 33
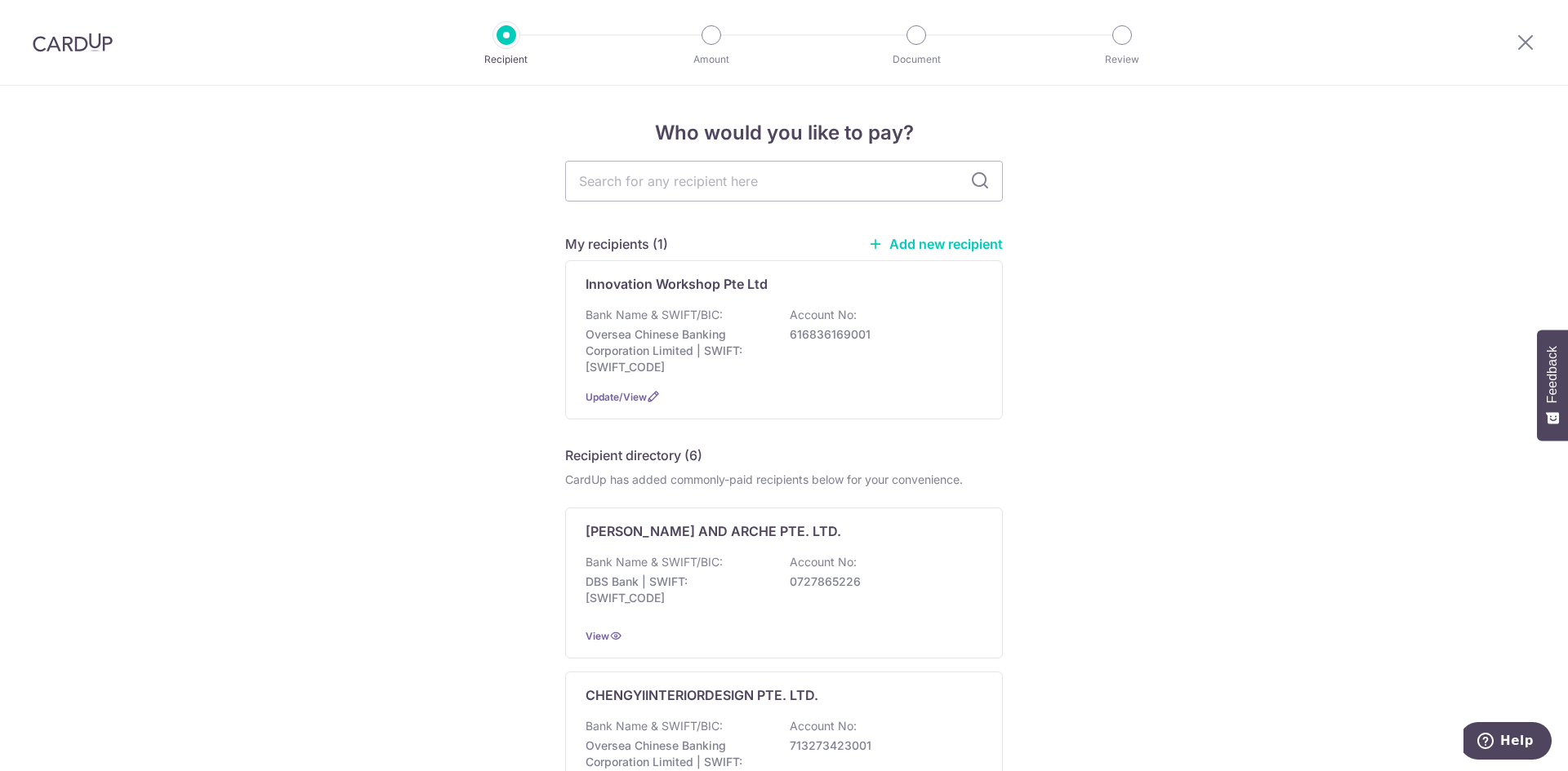
click at [935, 246] on link "Add new recipient" at bounding box center [935, 244] width 135 height 17
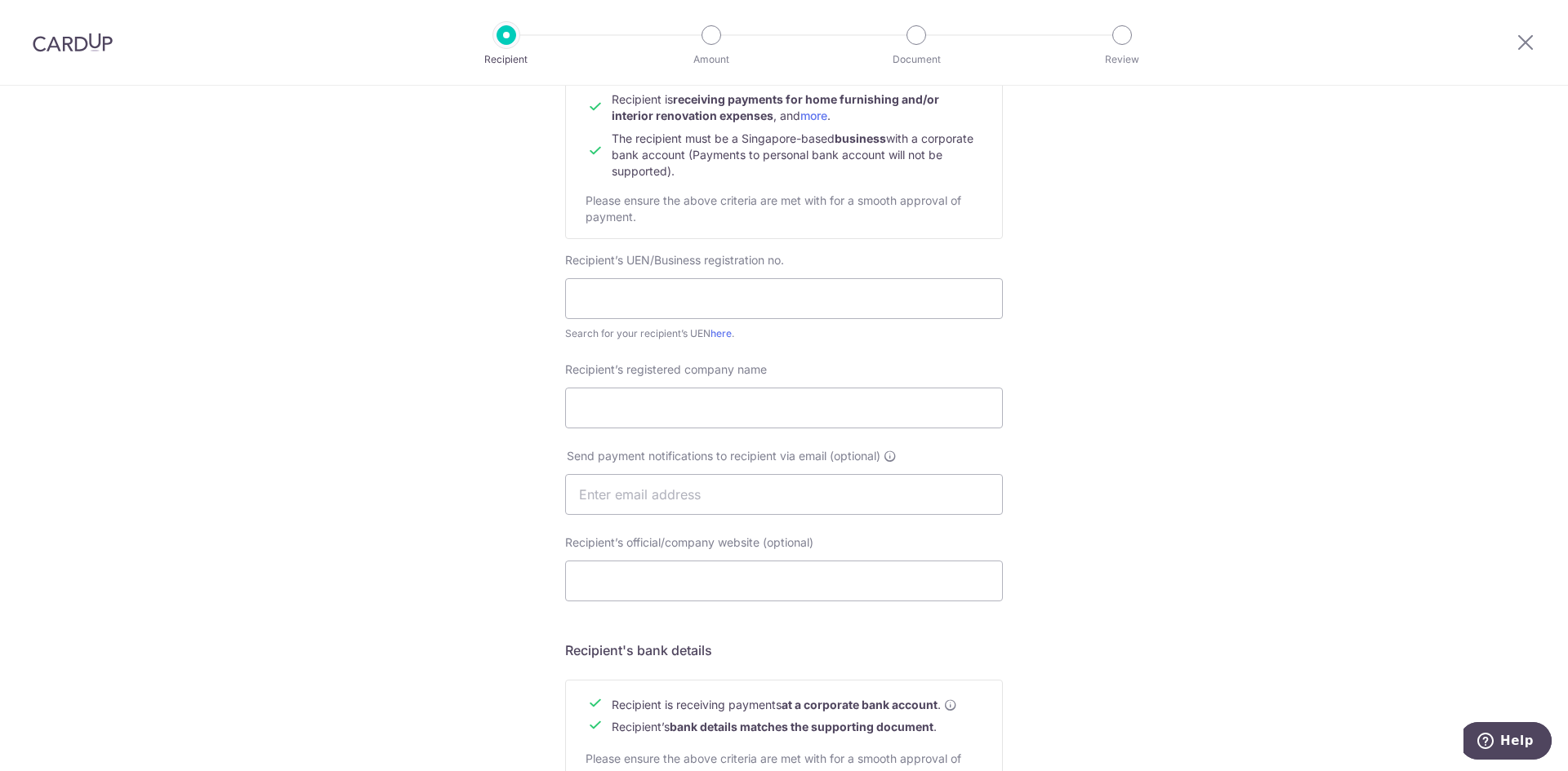
scroll to position [245, 0]
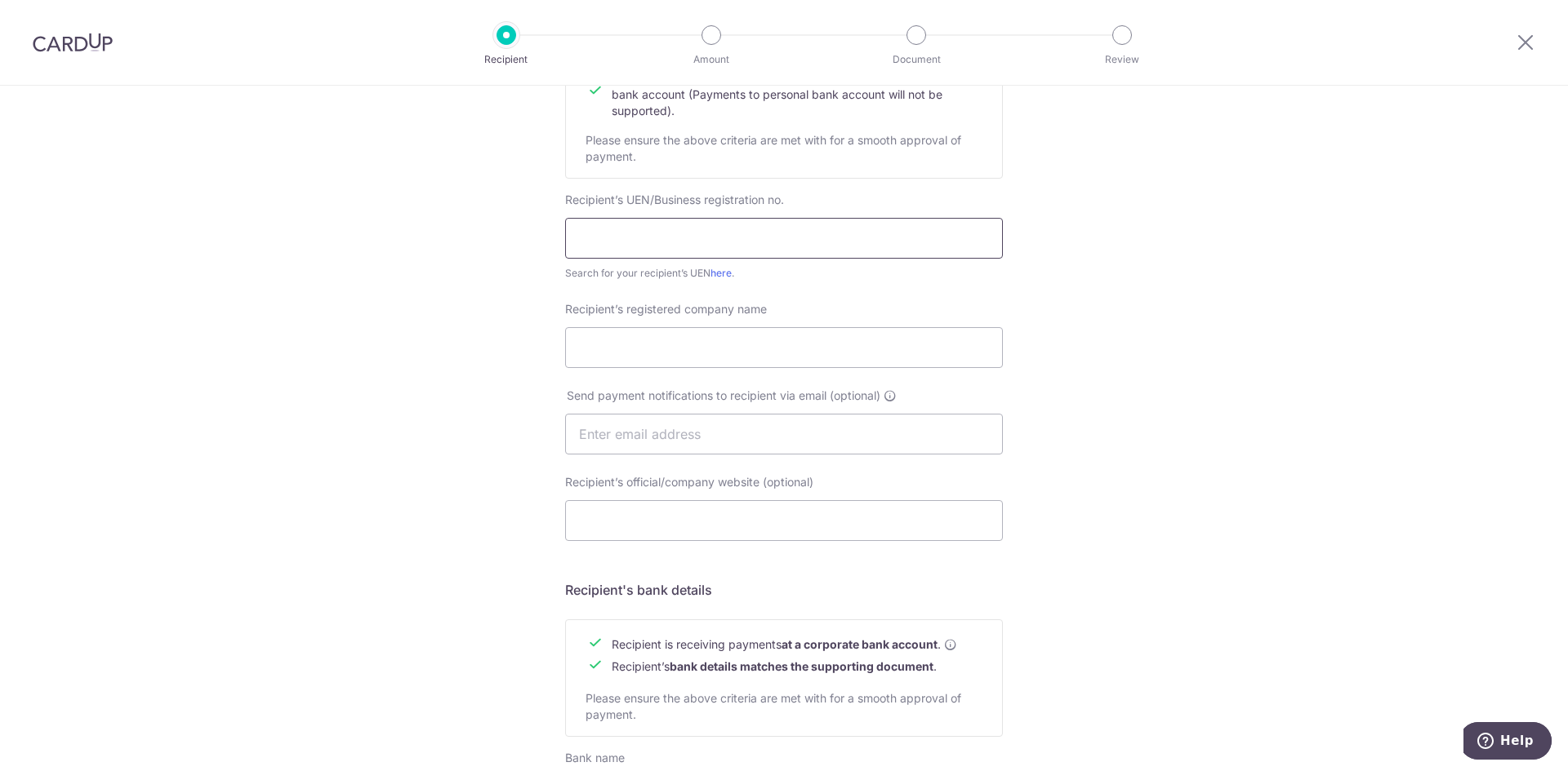
click at [688, 239] on input "text" at bounding box center [784, 238] width 438 height 41
click at [652, 229] on input "text" at bounding box center [784, 238] width 438 height 41
type input "T10LL1864J"
click at [670, 341] on input "Recipient’s registered company name" at bounding box center [784, 347] width 438 height 41
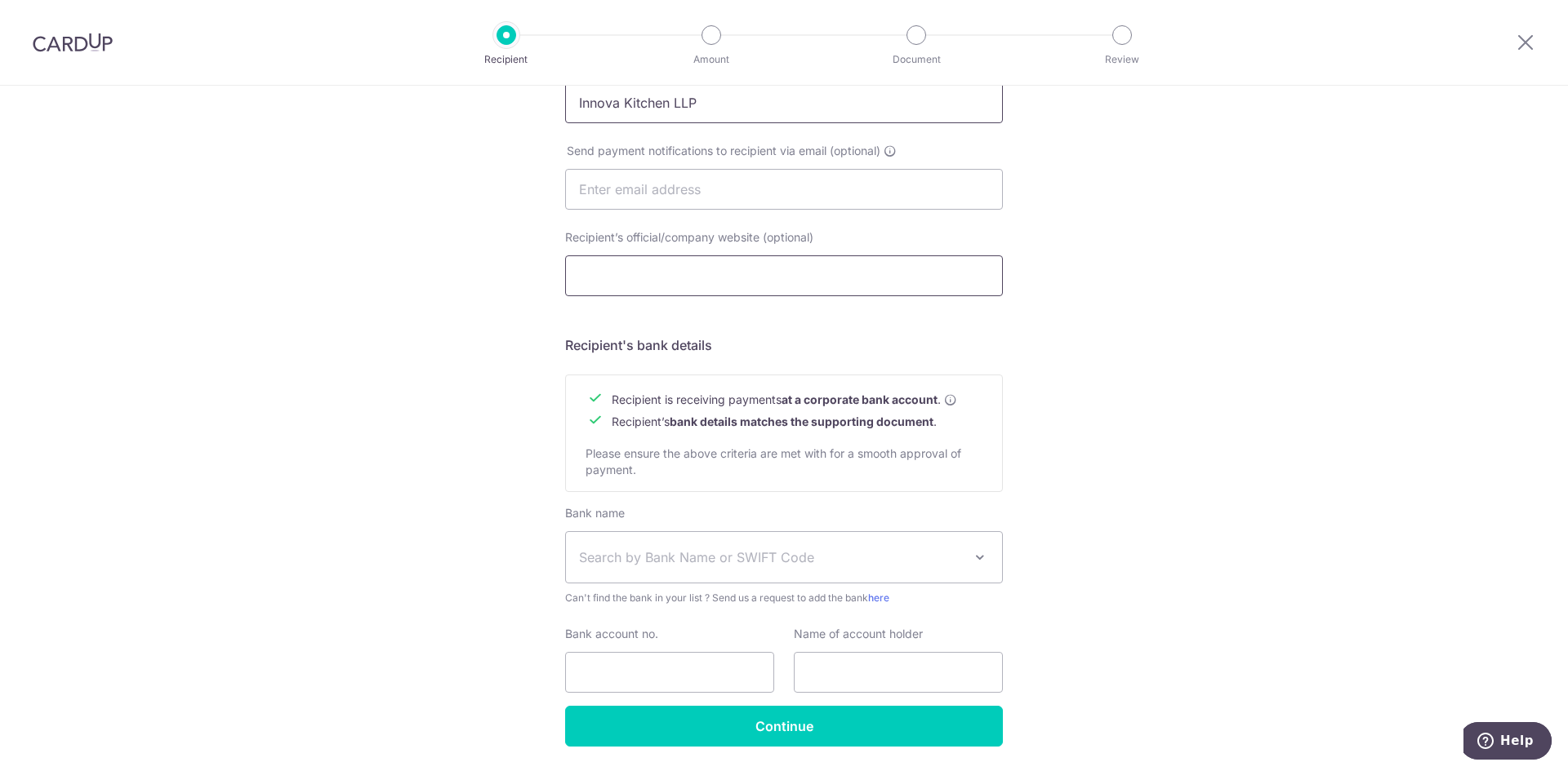
scroll to position [542, 0]
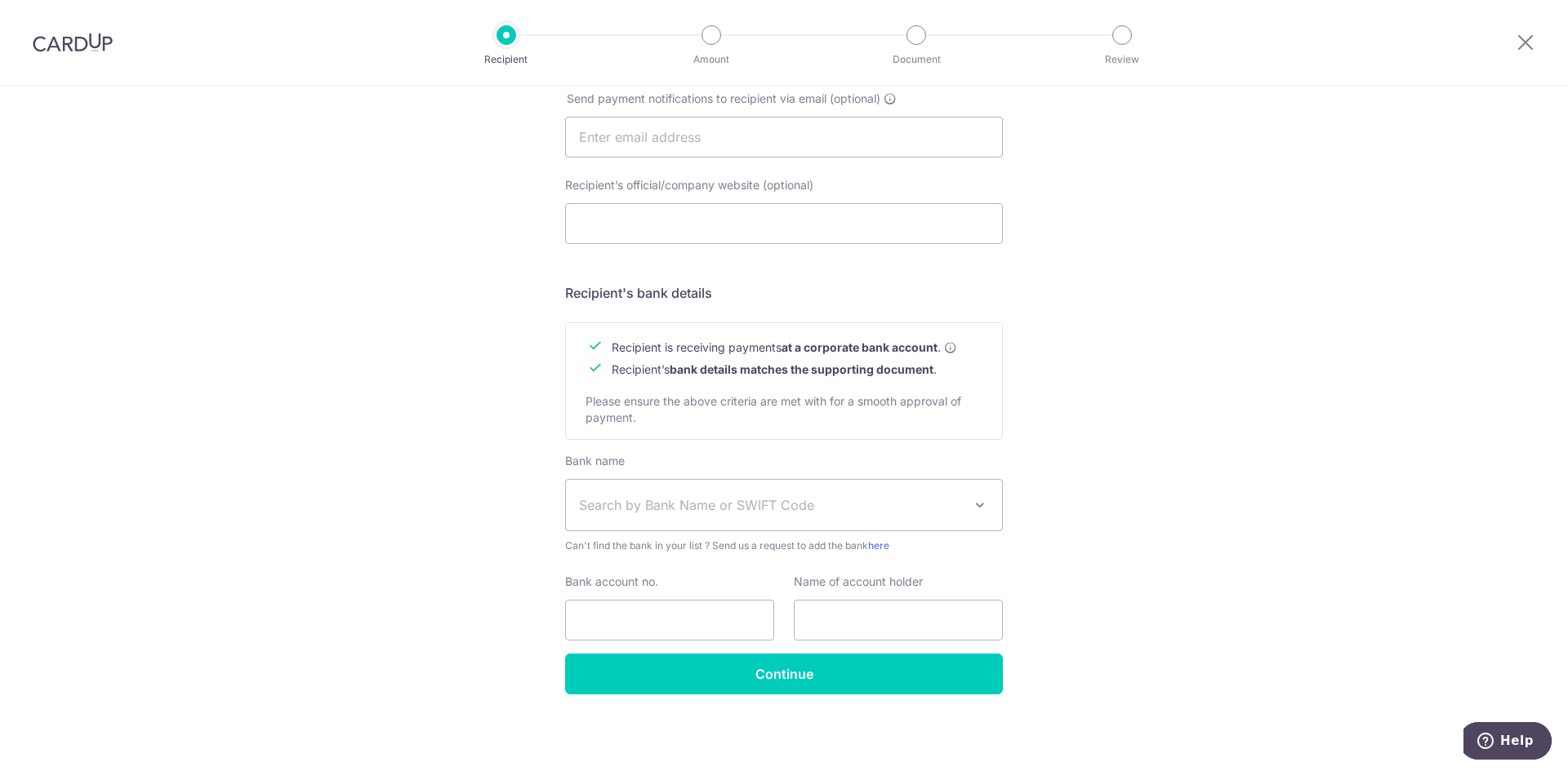
type input "Innova Kitchen LLP"
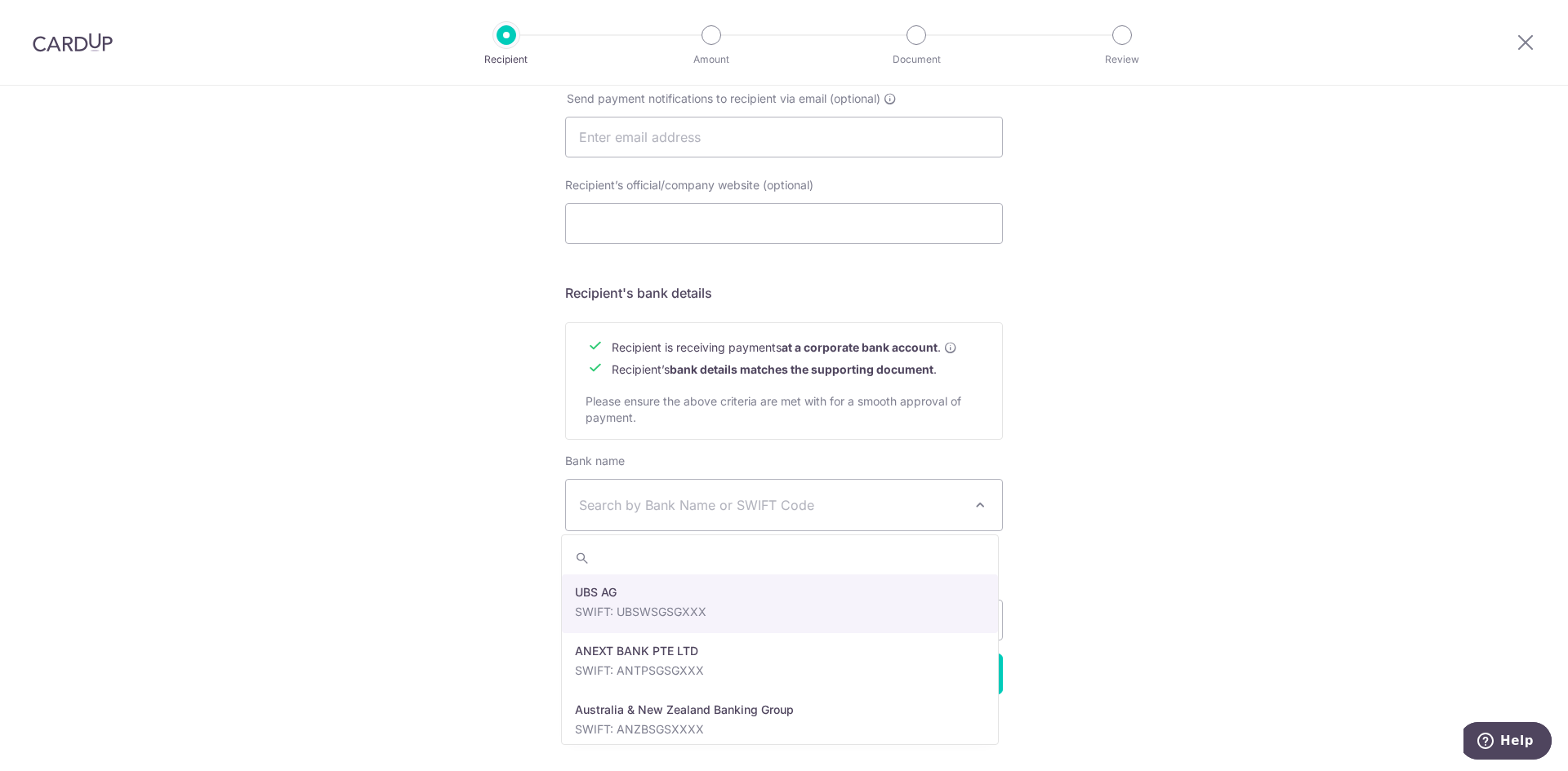
click at [630, 516] on span "Search by Bank Name or SWIFT Code" at bounding box center [784, 505] width 436 height 50
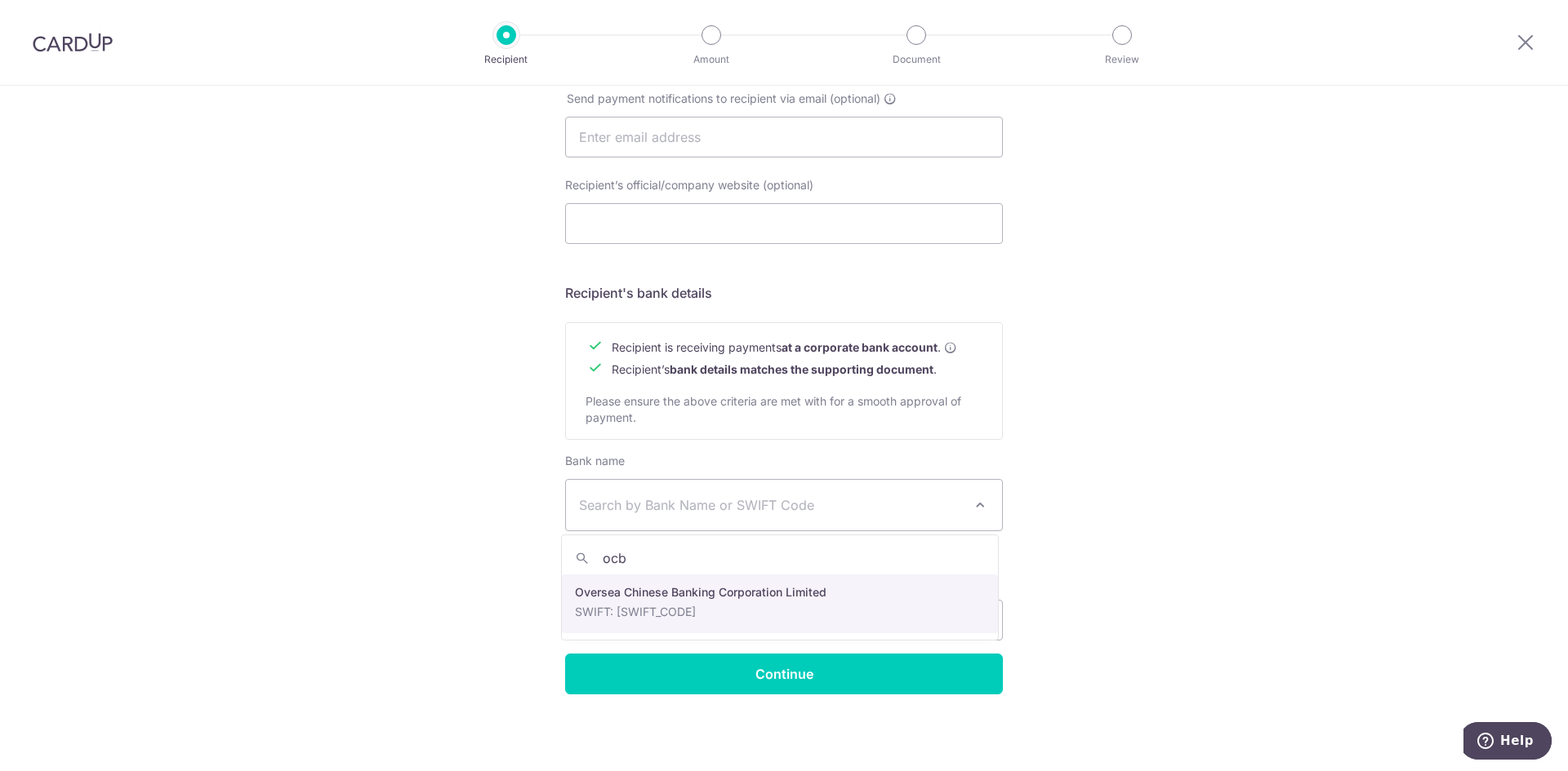
type input "ocb"
select select "12"
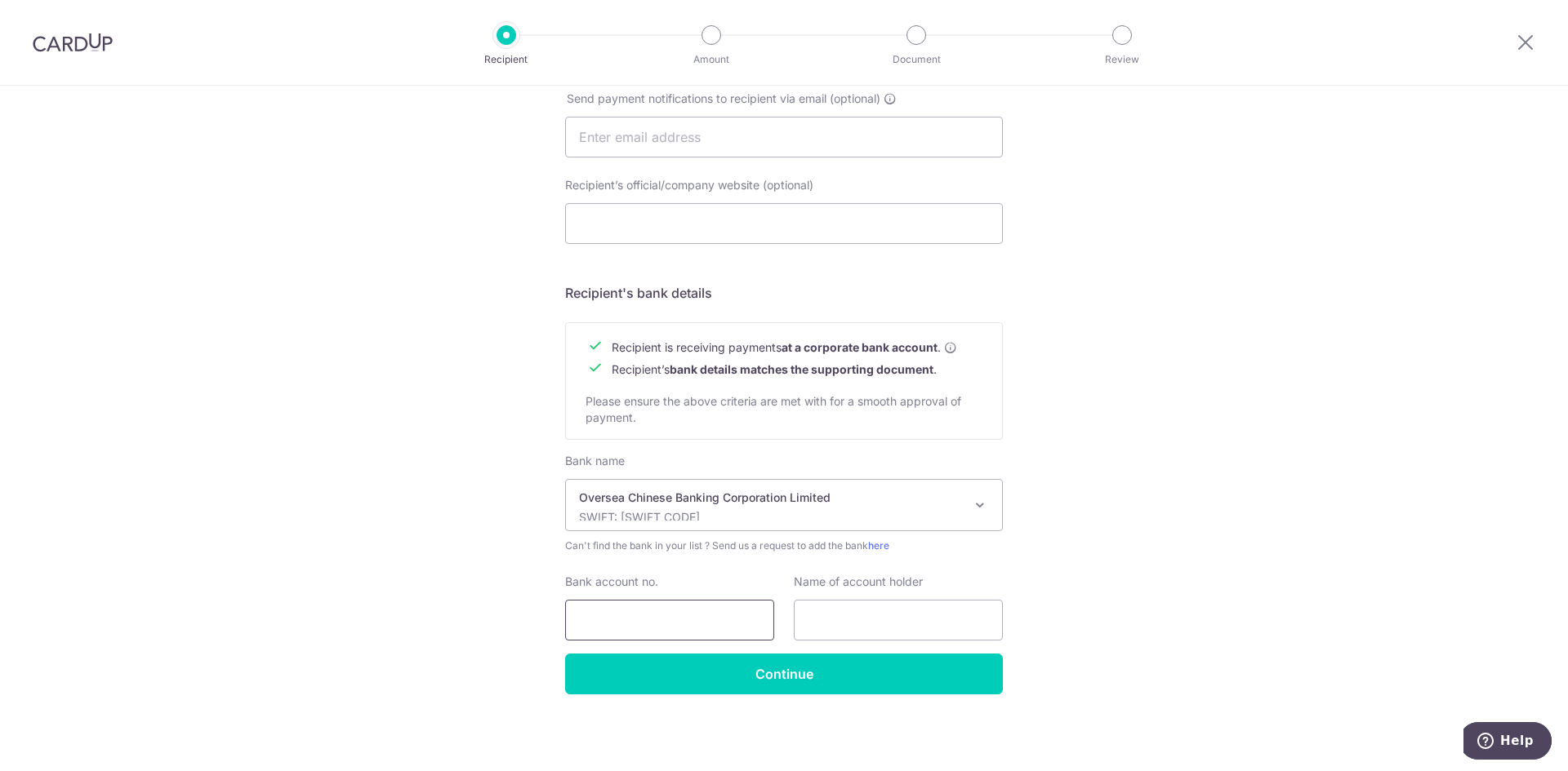
click at [628, 603] on input "Bank account no." at bounding box center [670, 620] width 209 height 41
type input "518746722001"
click at [894, 626] on input "text" at bounding box center [898, 620] width 209 height 41
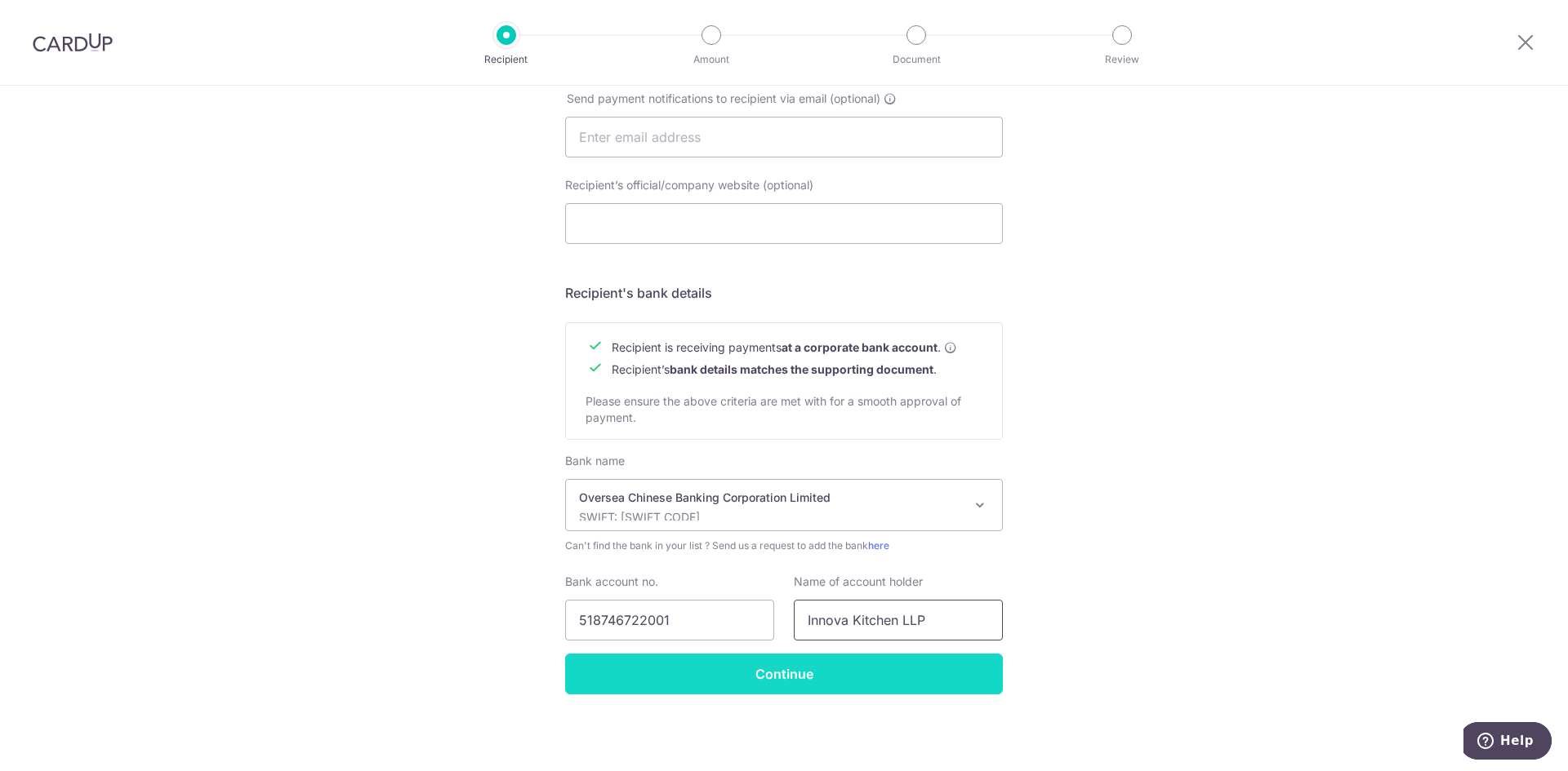
type input "Innova Kitchen LLP"
click at [916, 666] on input "Continue" at bounding box center [784, 674] width 438 height 41
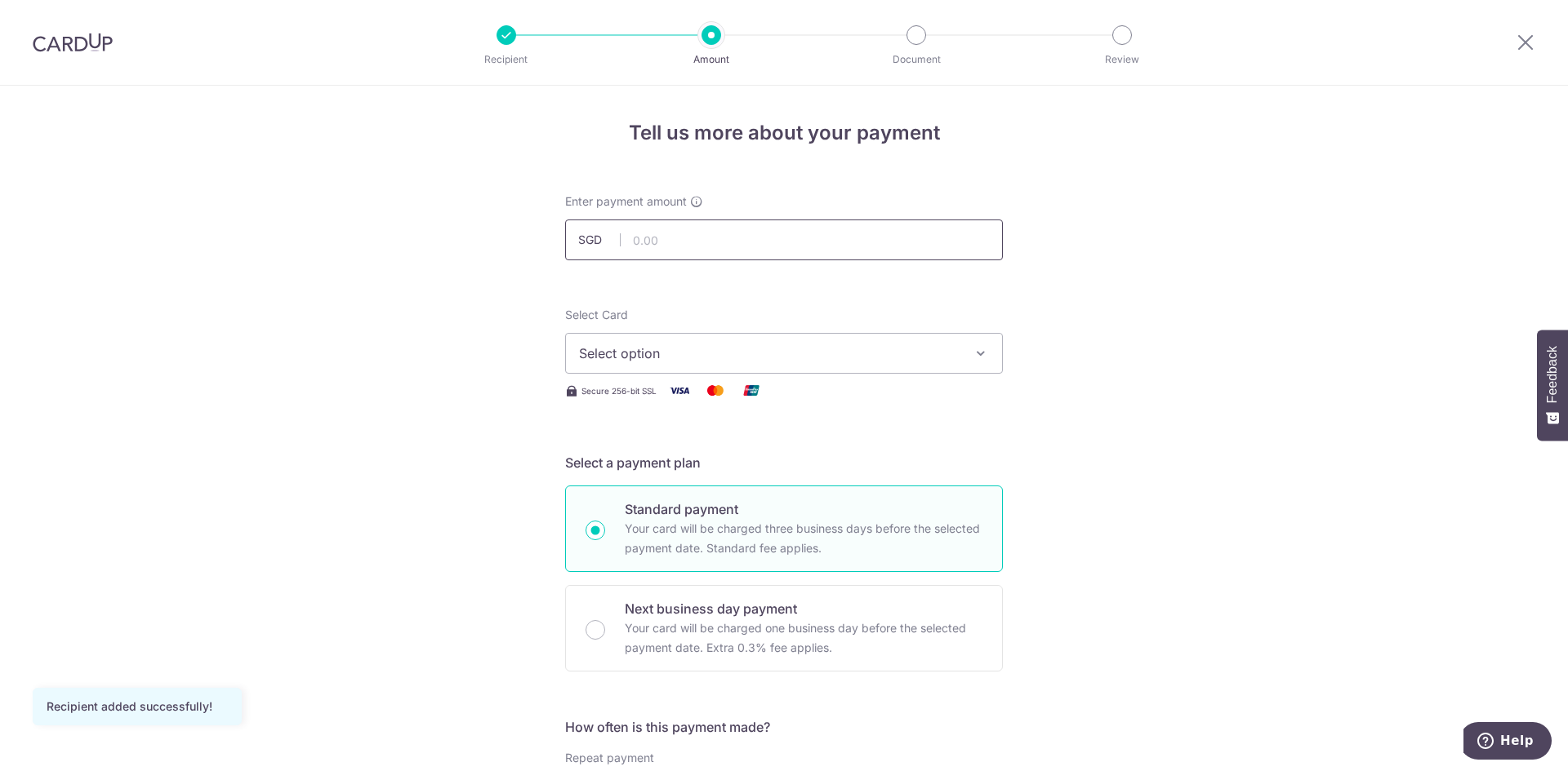
click at [673, 237] on input "text" at bounding box center [784, 240] width 438 height 41
type input "7,277.50"
click at [795, 368] on button "Select option" at bounding box center [784, 354] width 438 height 41
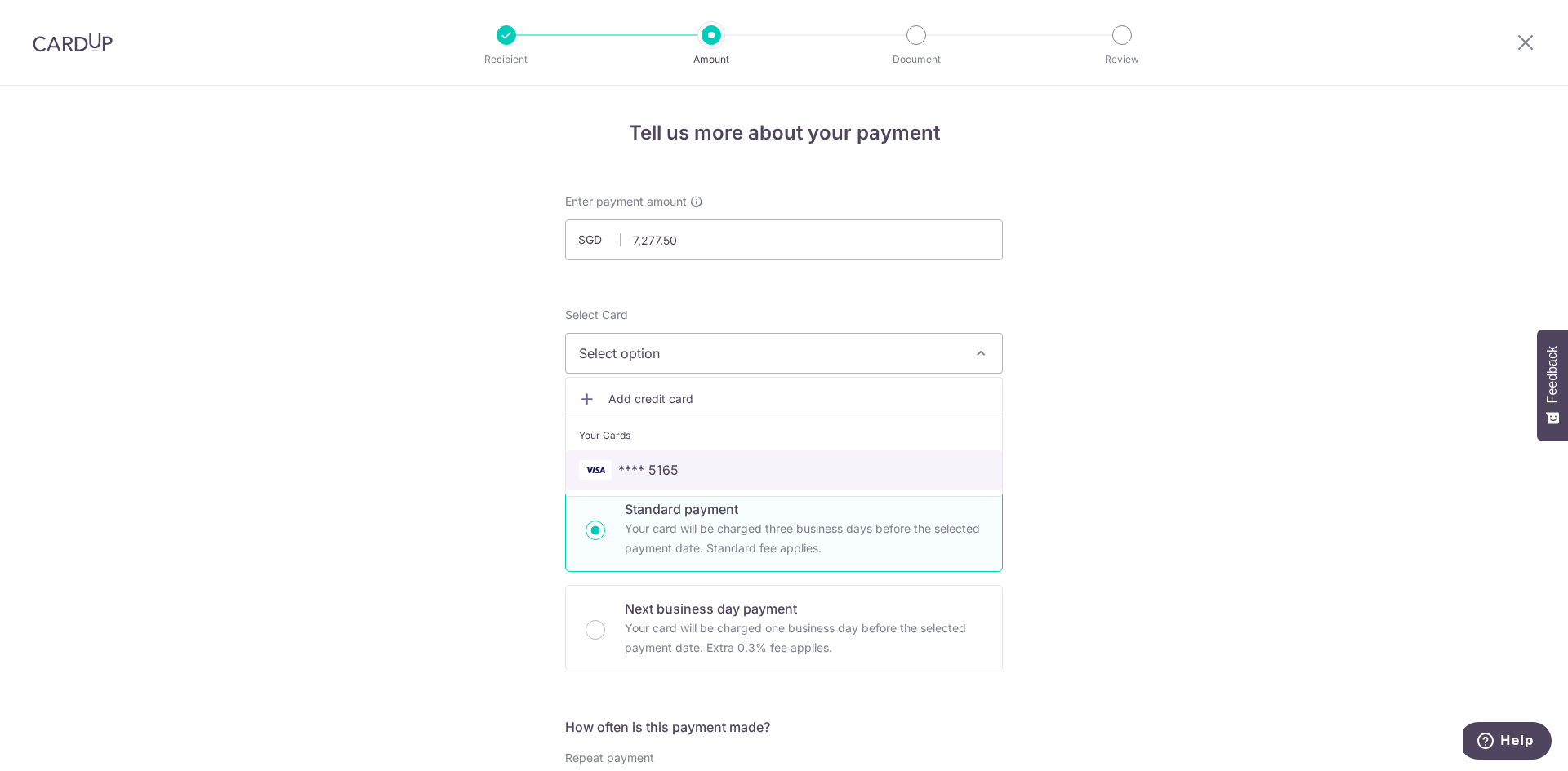
click at [703, 472] on span "**** 5165" at bounding box center [784, 469] width 410 height 20
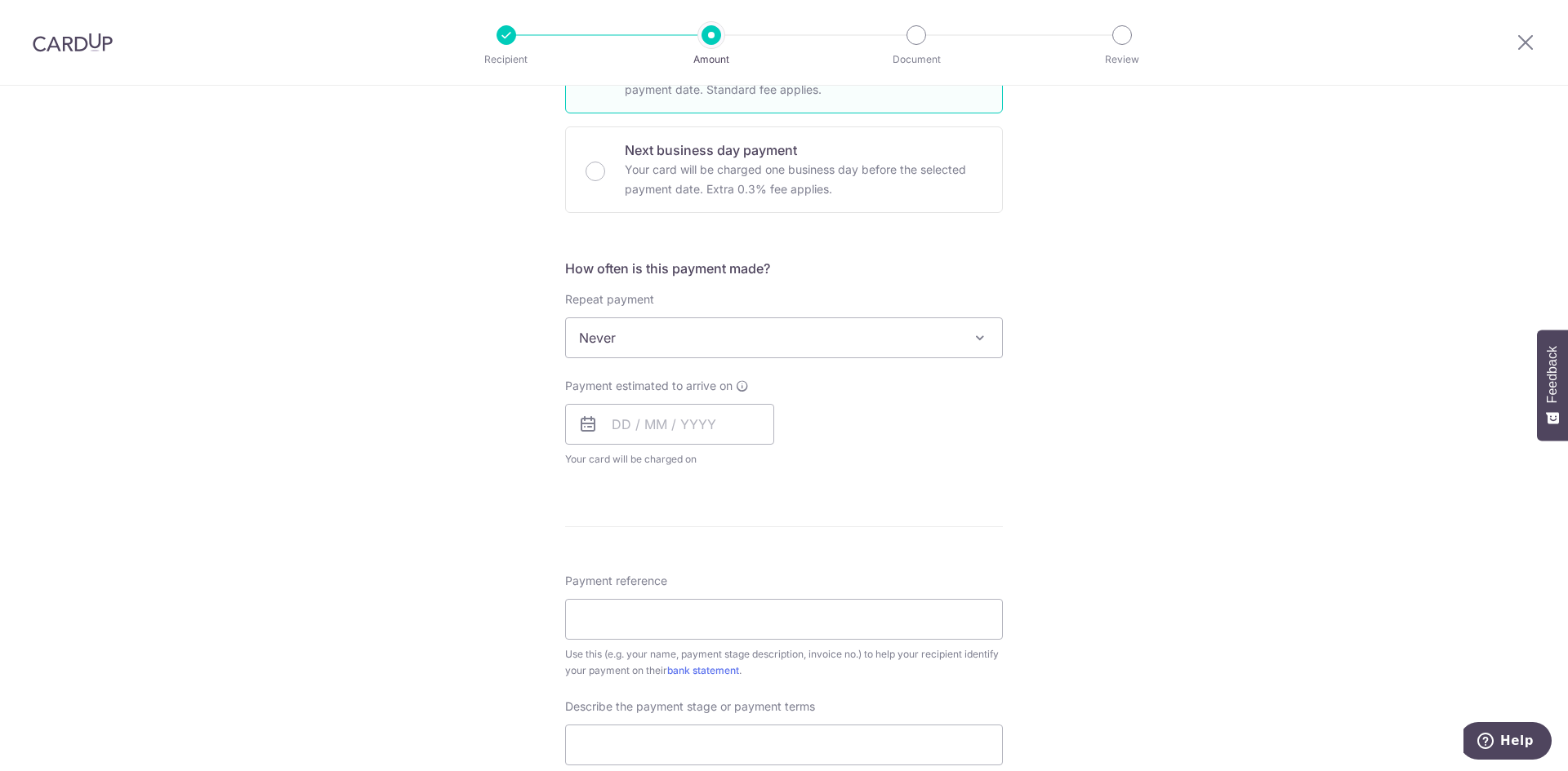
scroll to position [490, 0]
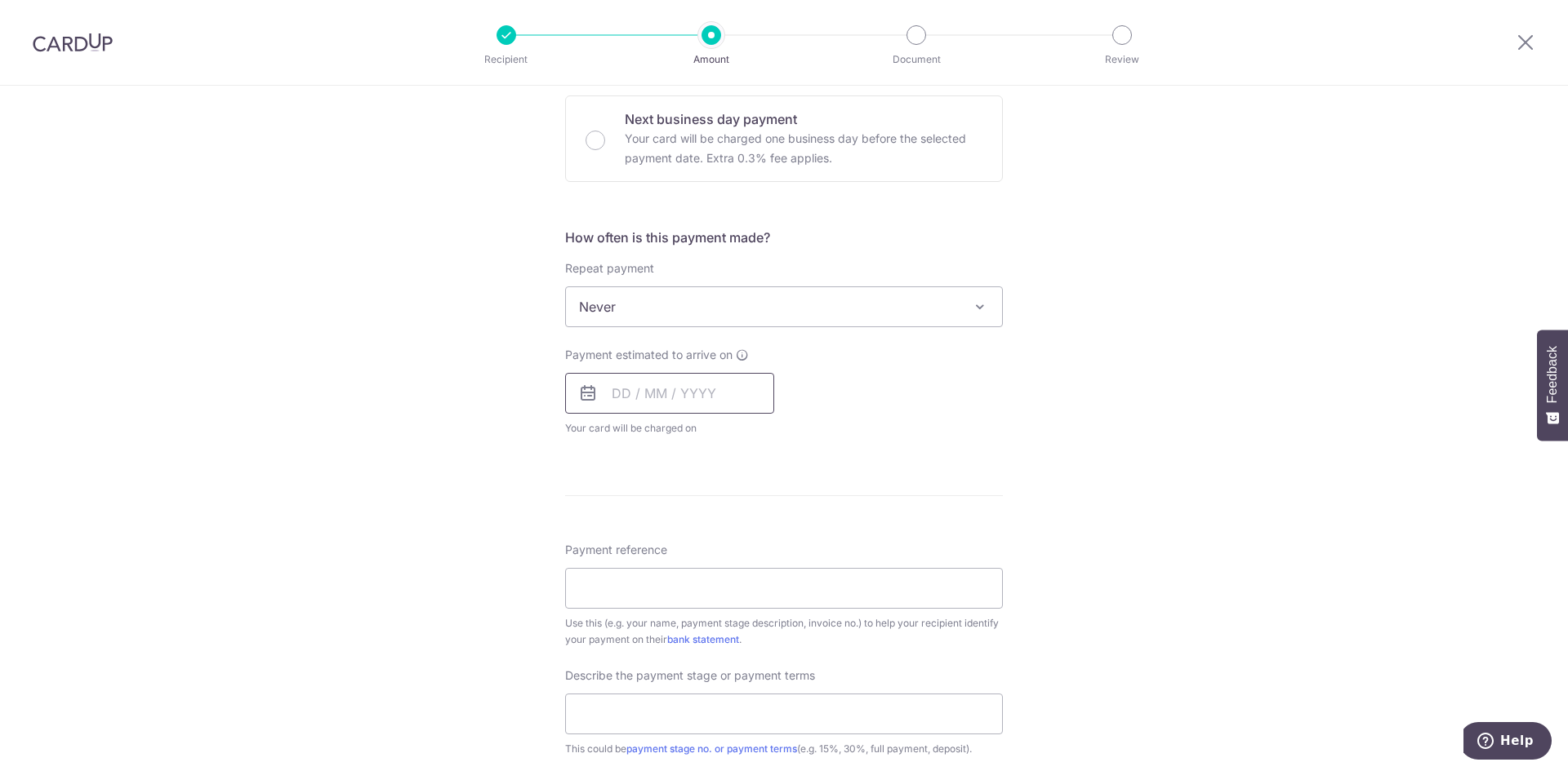
click at [645, 405] on input "text" at bounding box center [670, 394] width 209 height 41
click at [762, 509] on link "5" at bounding box center [762, 509] width 26 height 26
type input "[DATE]"
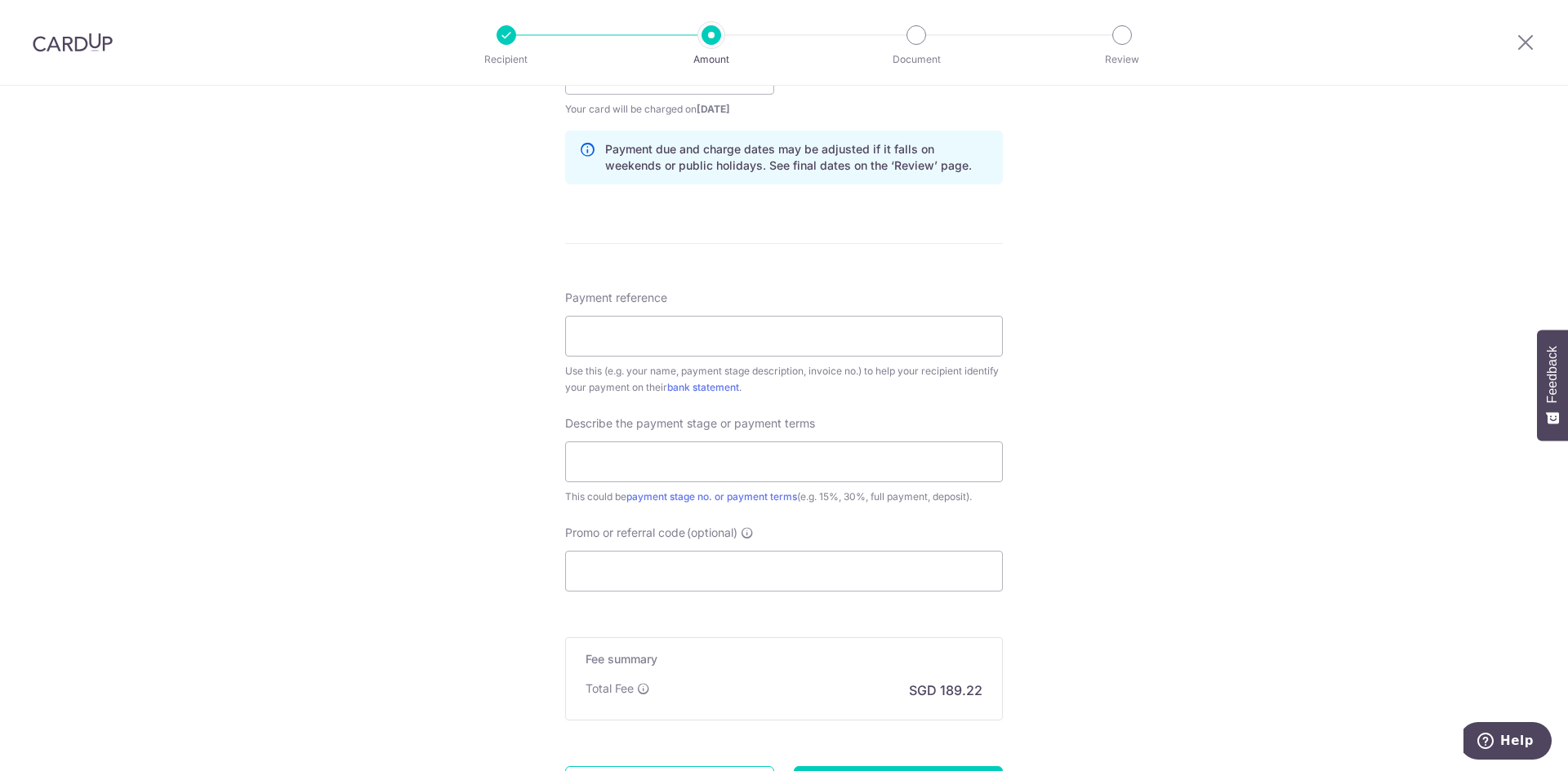
scroll to position [817, 0]
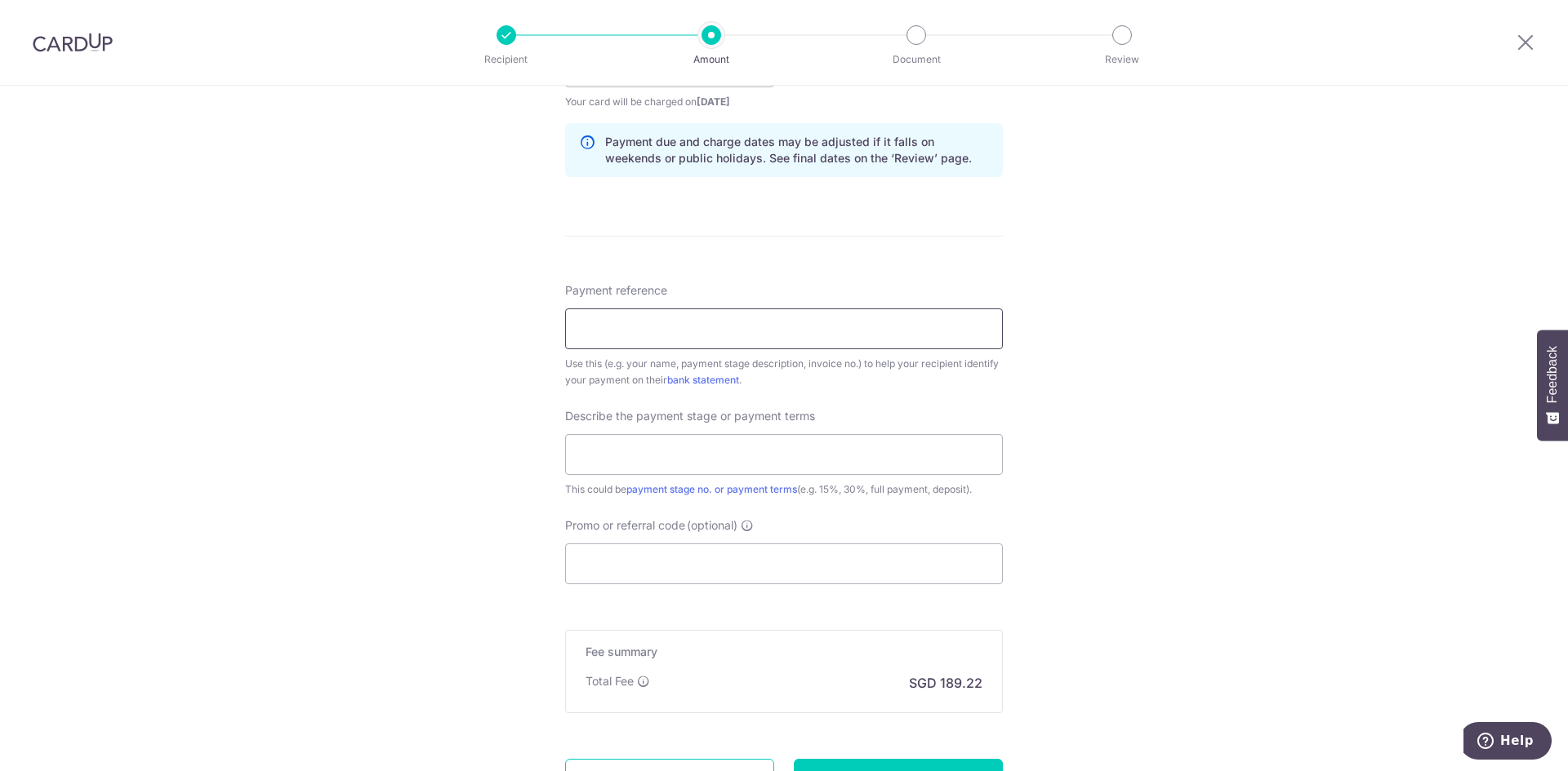
click at [633, 330] on input "Payment reference" at bounding box center [784, 329] width 438 height 41
type input "INV-B0486"
click at [652, 457] on input "text" at bounding box center [784, 454] width 438 height 41
type input "remaining payment"
click at [693, 561] on input "Promo or referral code (optional)" at bounding box center [784, 564] width 438 height 41
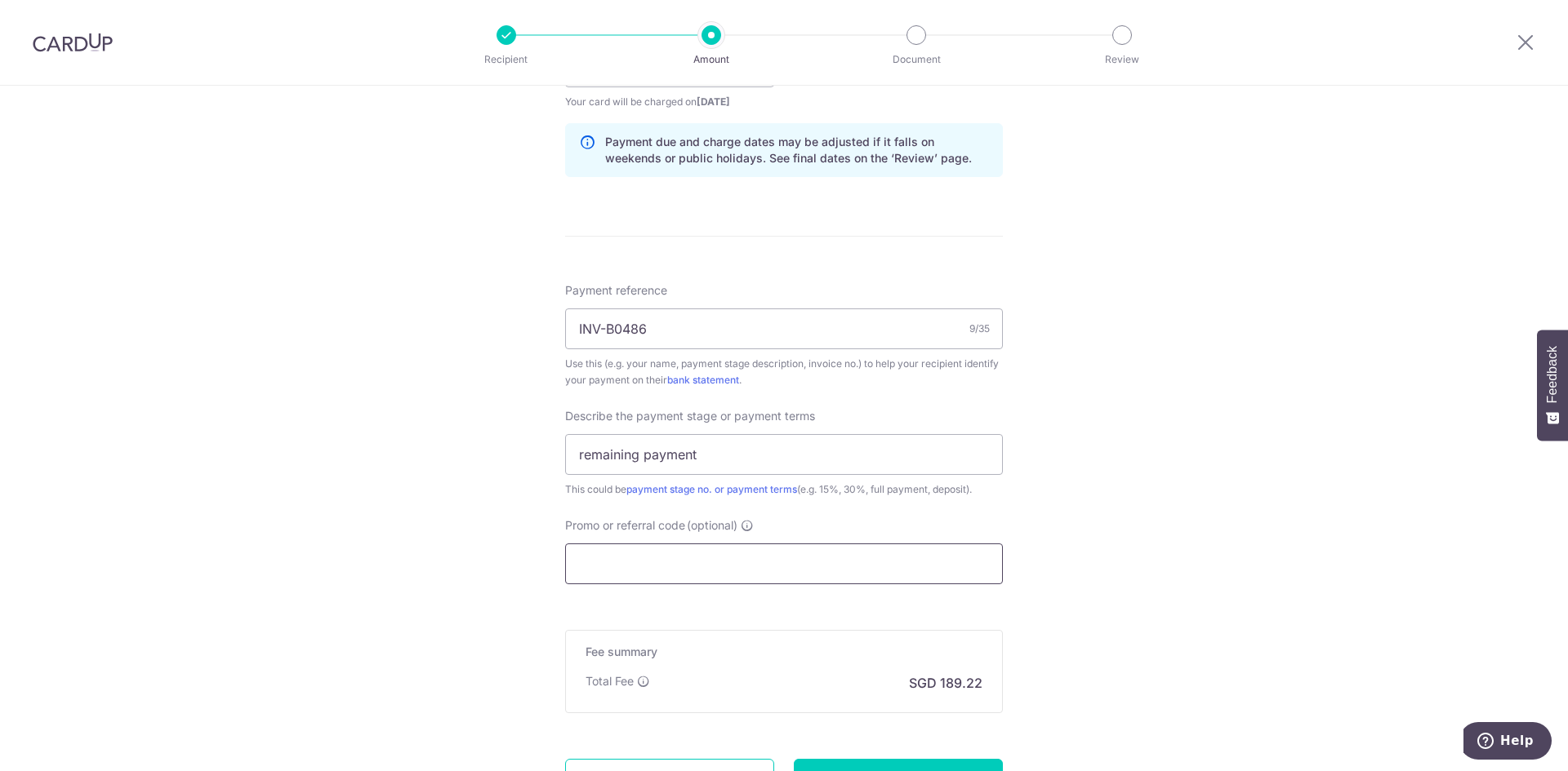
paste input "RENO25ONE"
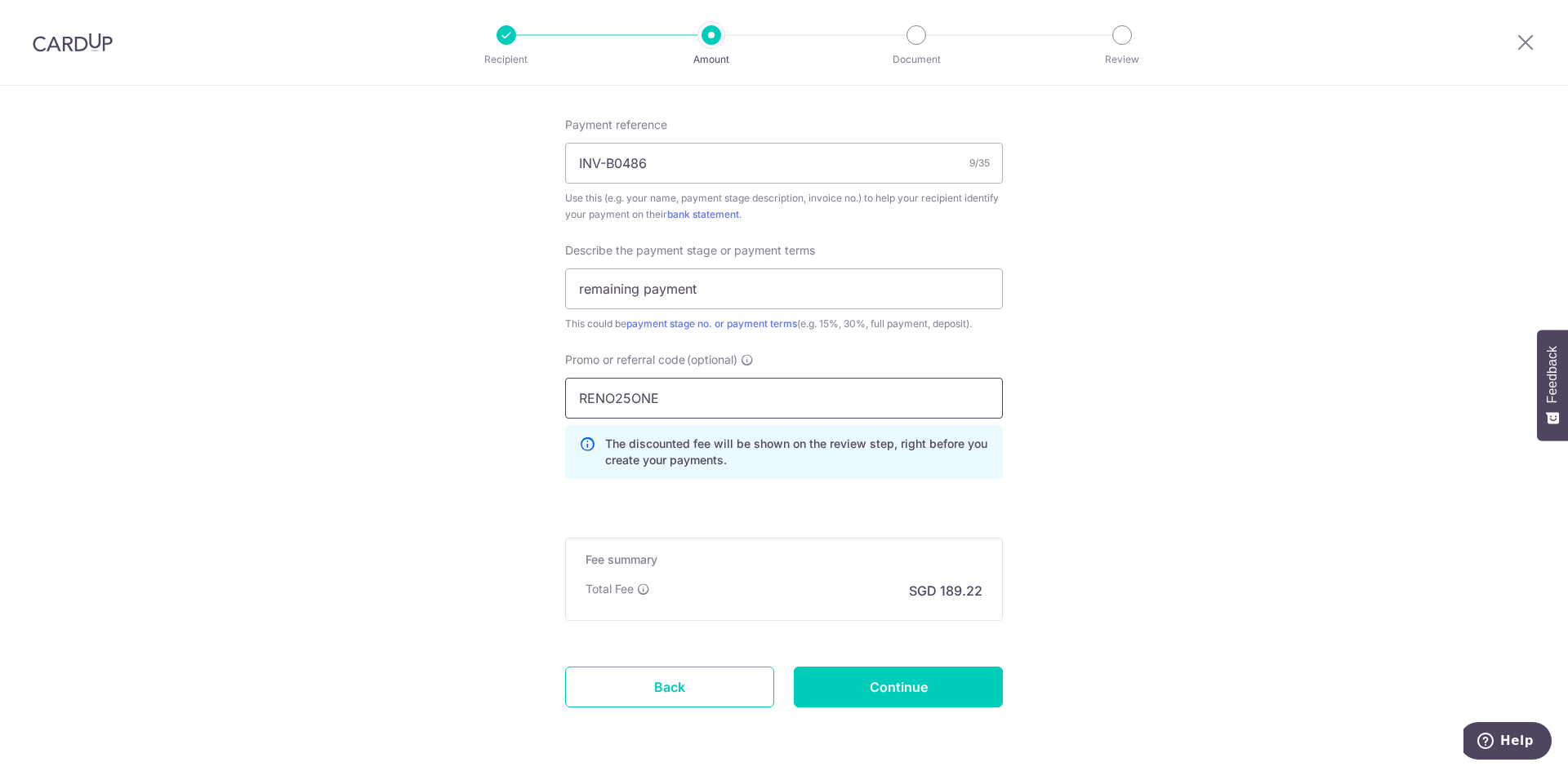
scroll to position [1041, 0]
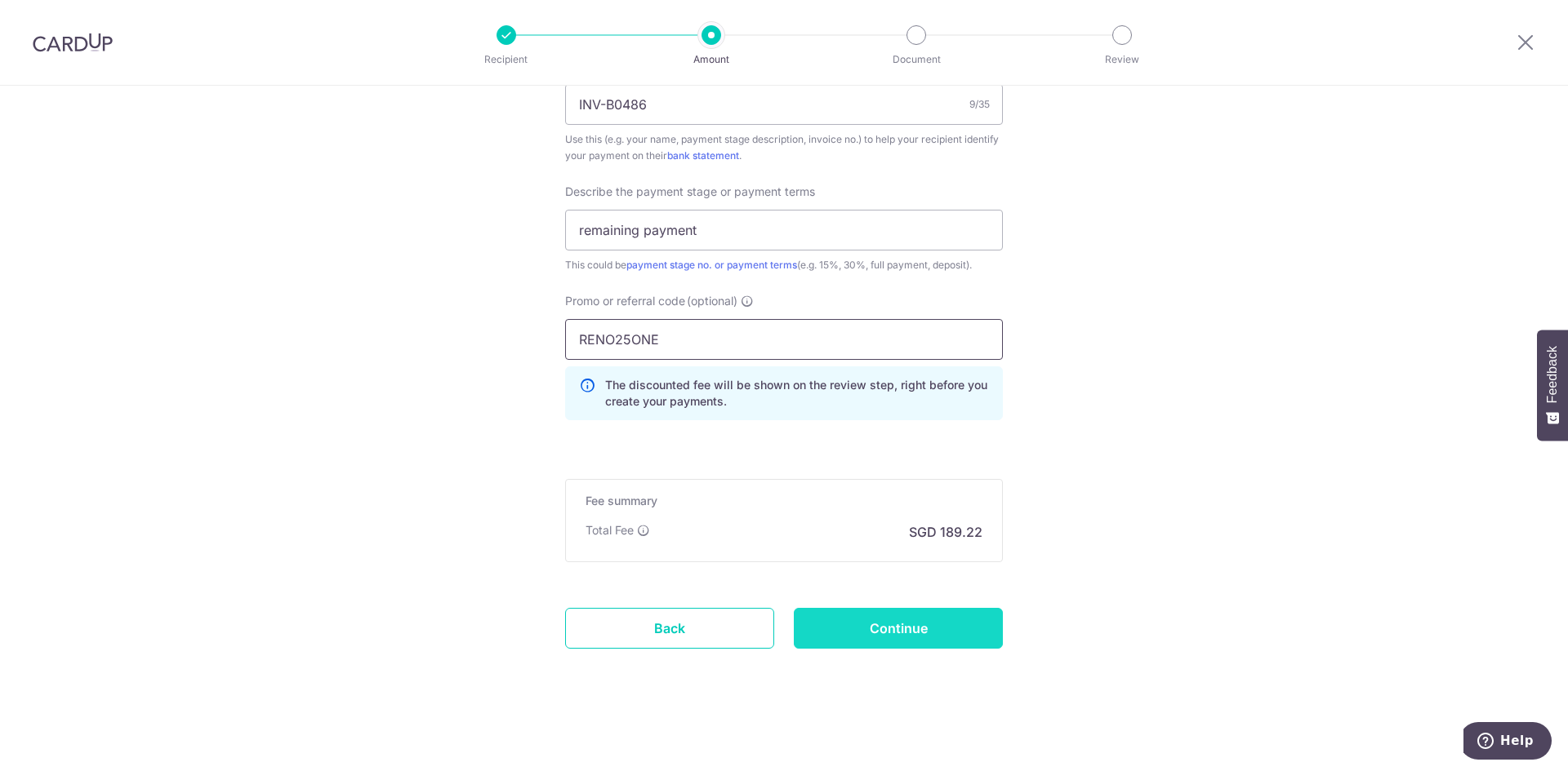
type input "RENO25ONE"
click at [890, 638] on input "Continue" at bounding box center [898, 629] width 209 height 41
type input "Create Schedule"
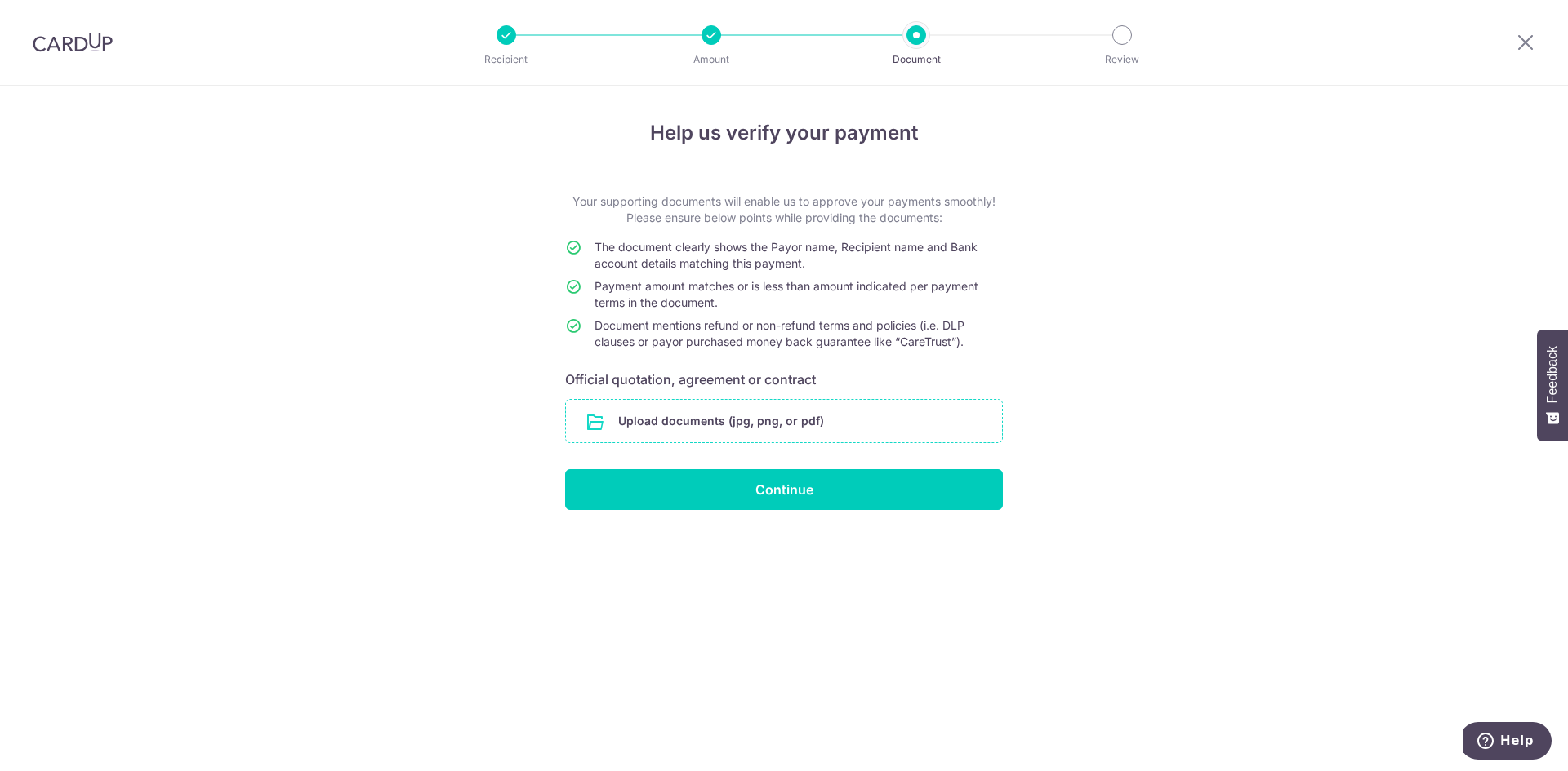
click at [743, 416] on input "file" at bounding box center [784, 421] width 436 height 43
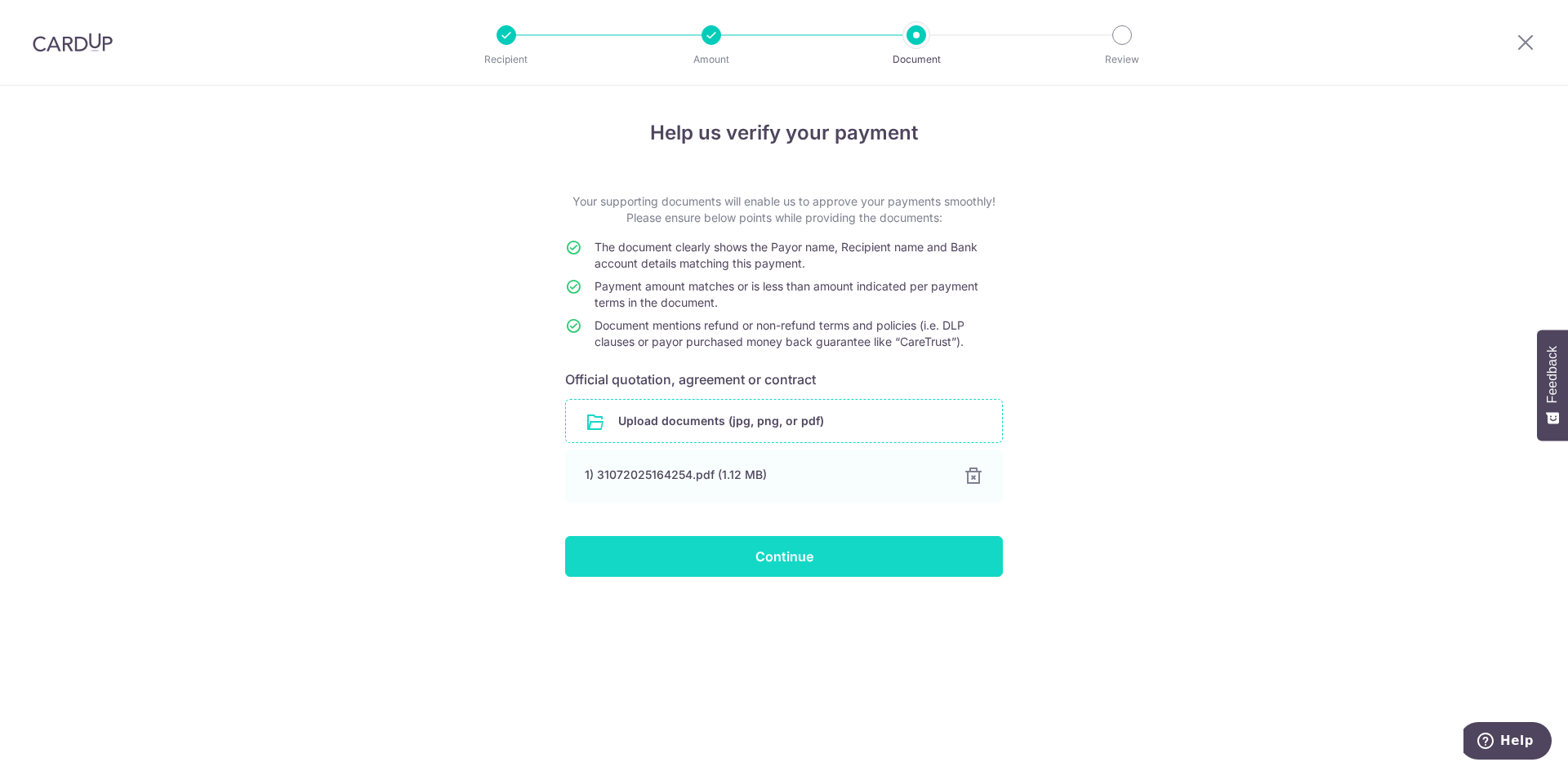
click at [747, 550] on input "Continue" at bounding box center [784, 557] width 438 height 41
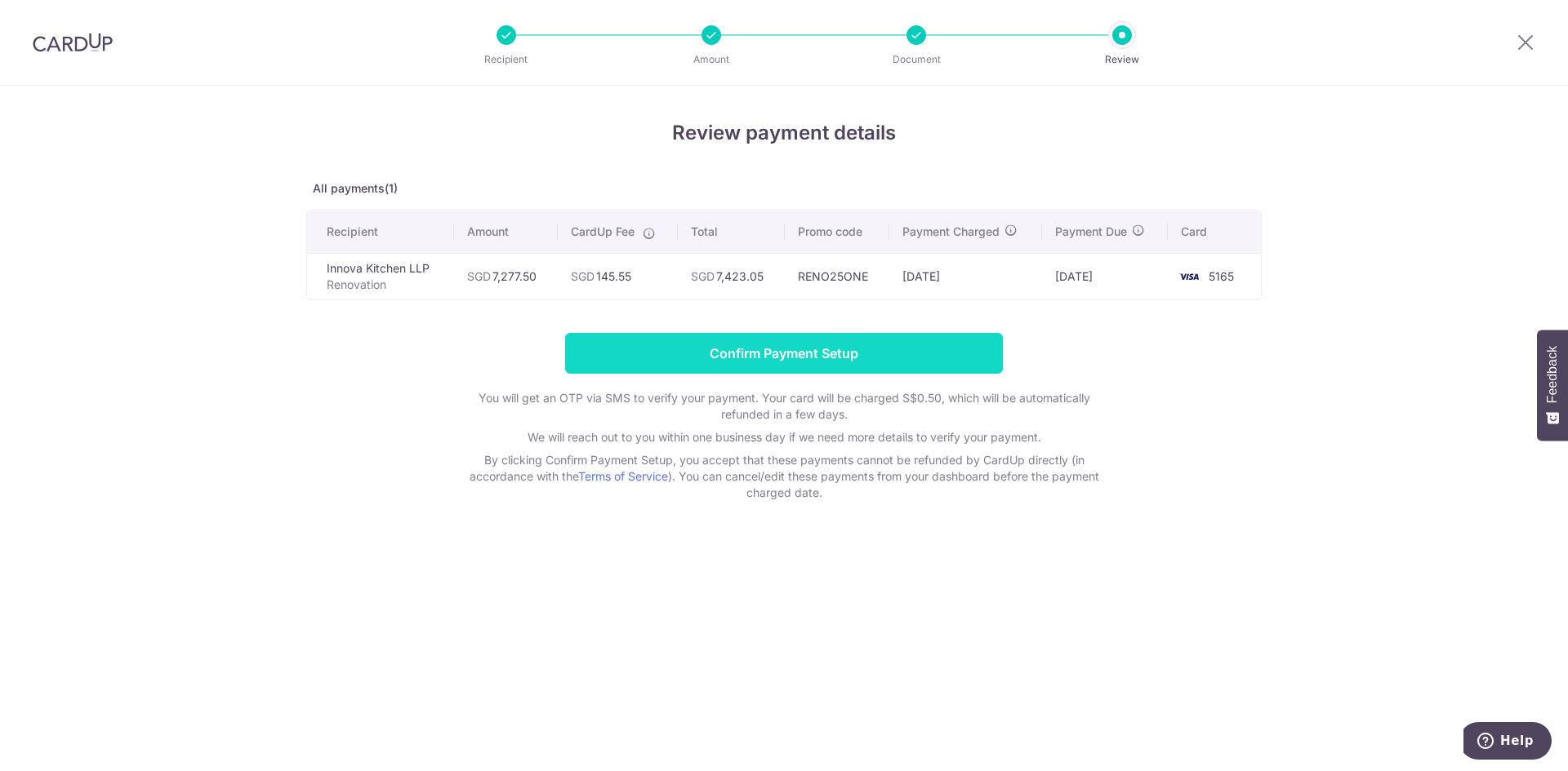
click at [770, 355] on input "Confirm Payment Setup" at bounding box center [784, 354] width 438 height 41
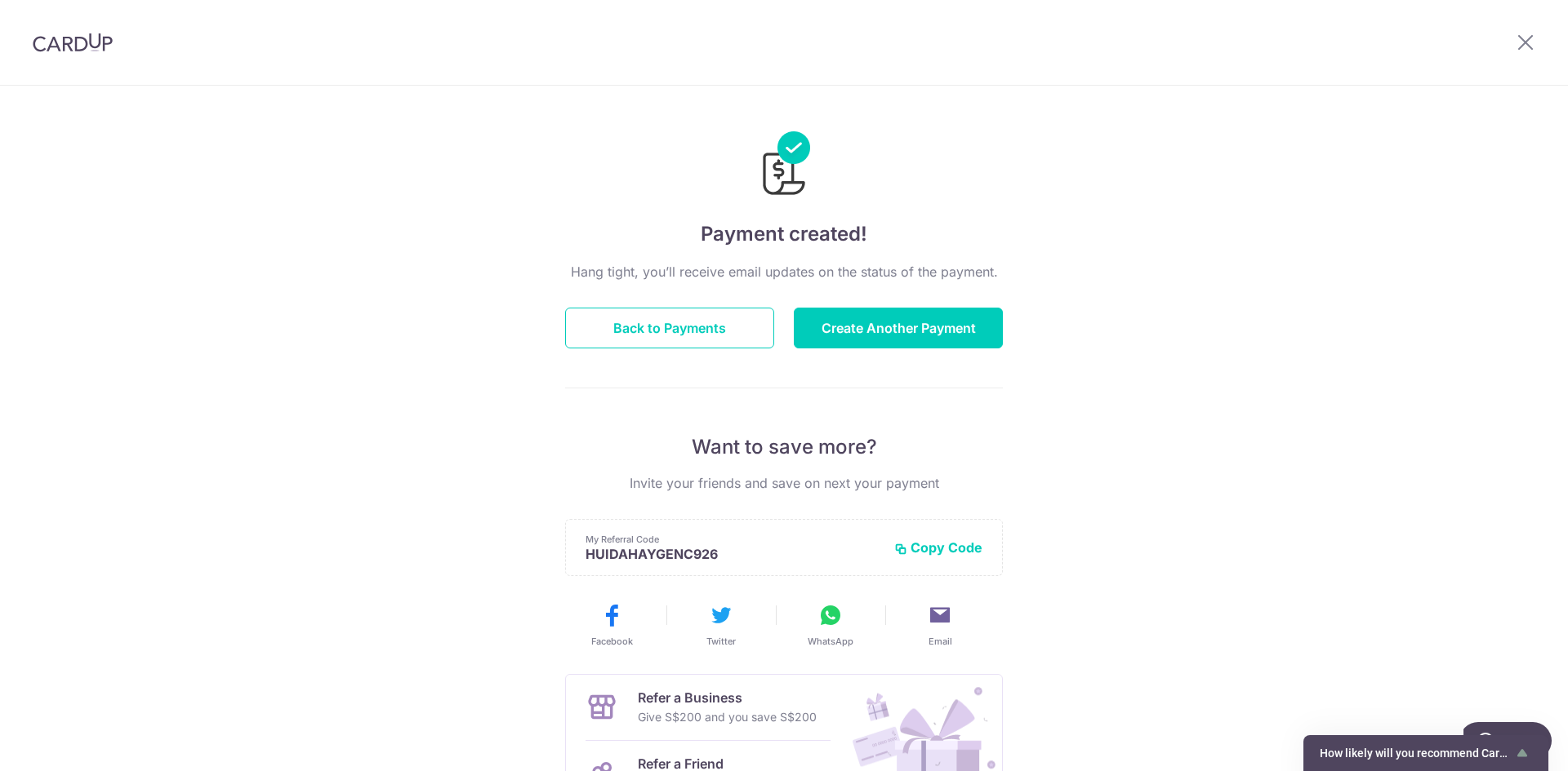
click at [88, 49] on img at bounding box center [73, 42] width 80 height 20
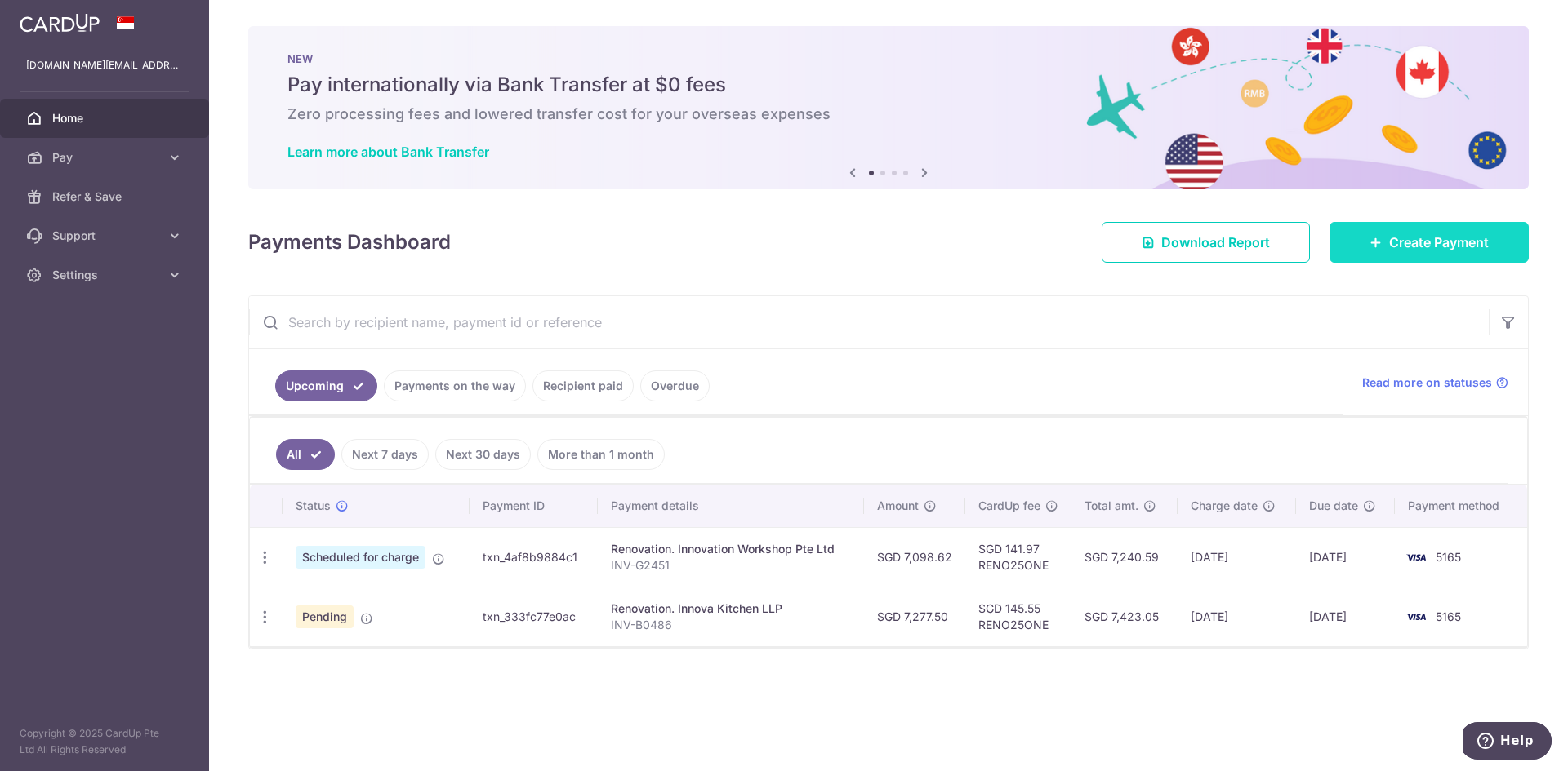
click at [1406, 235] on span "Create Payment" at bounding box center [1438, 242] width 100 height 20
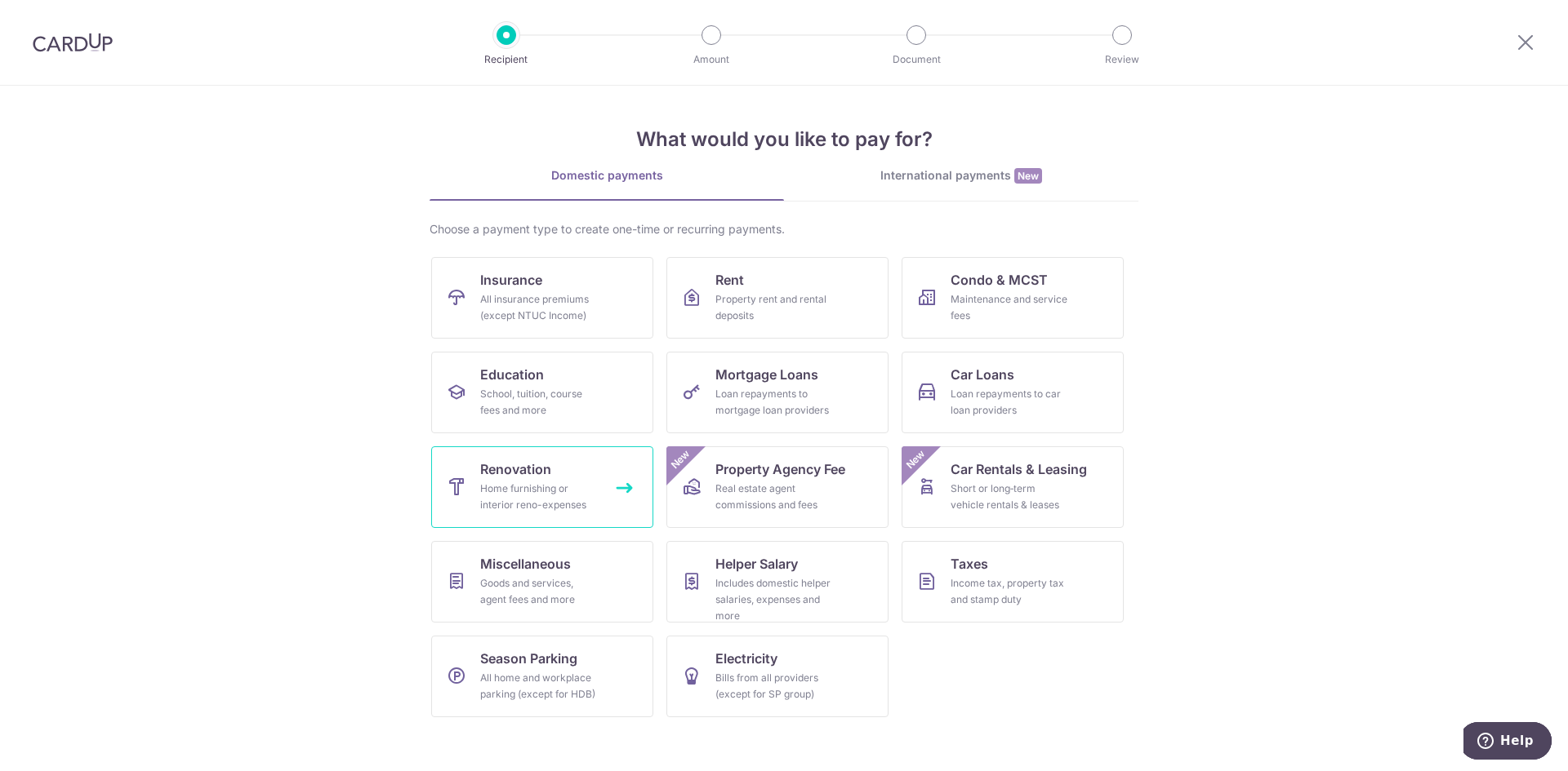
click at [566, 486] on div "Home furnishing or interior reno-expenses" at bounding box center [539, 496] width 117 height 33
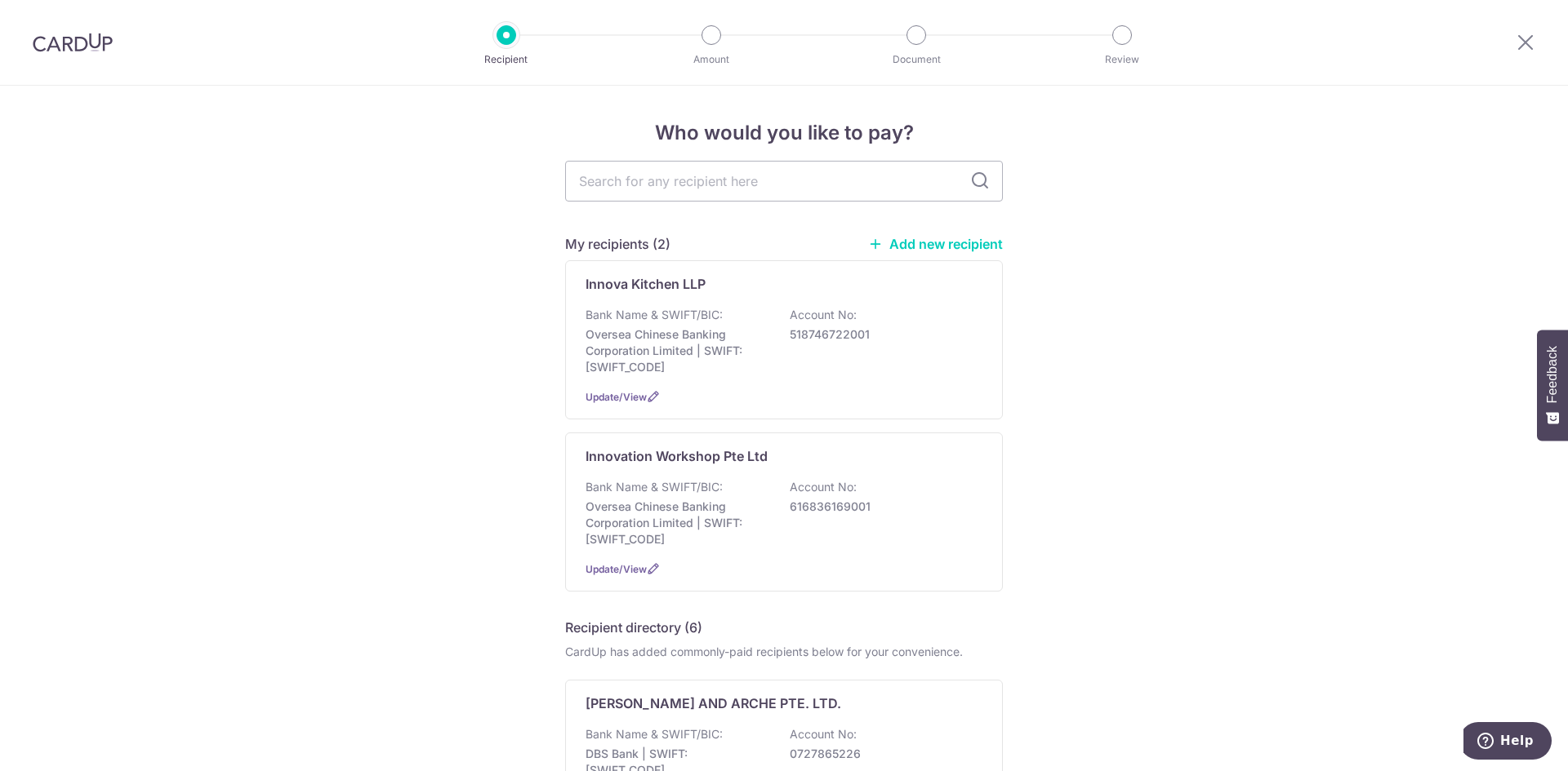
click at [918, 247] on link "Add new recipient" at bounding box center [935, 244] width 135 height 17
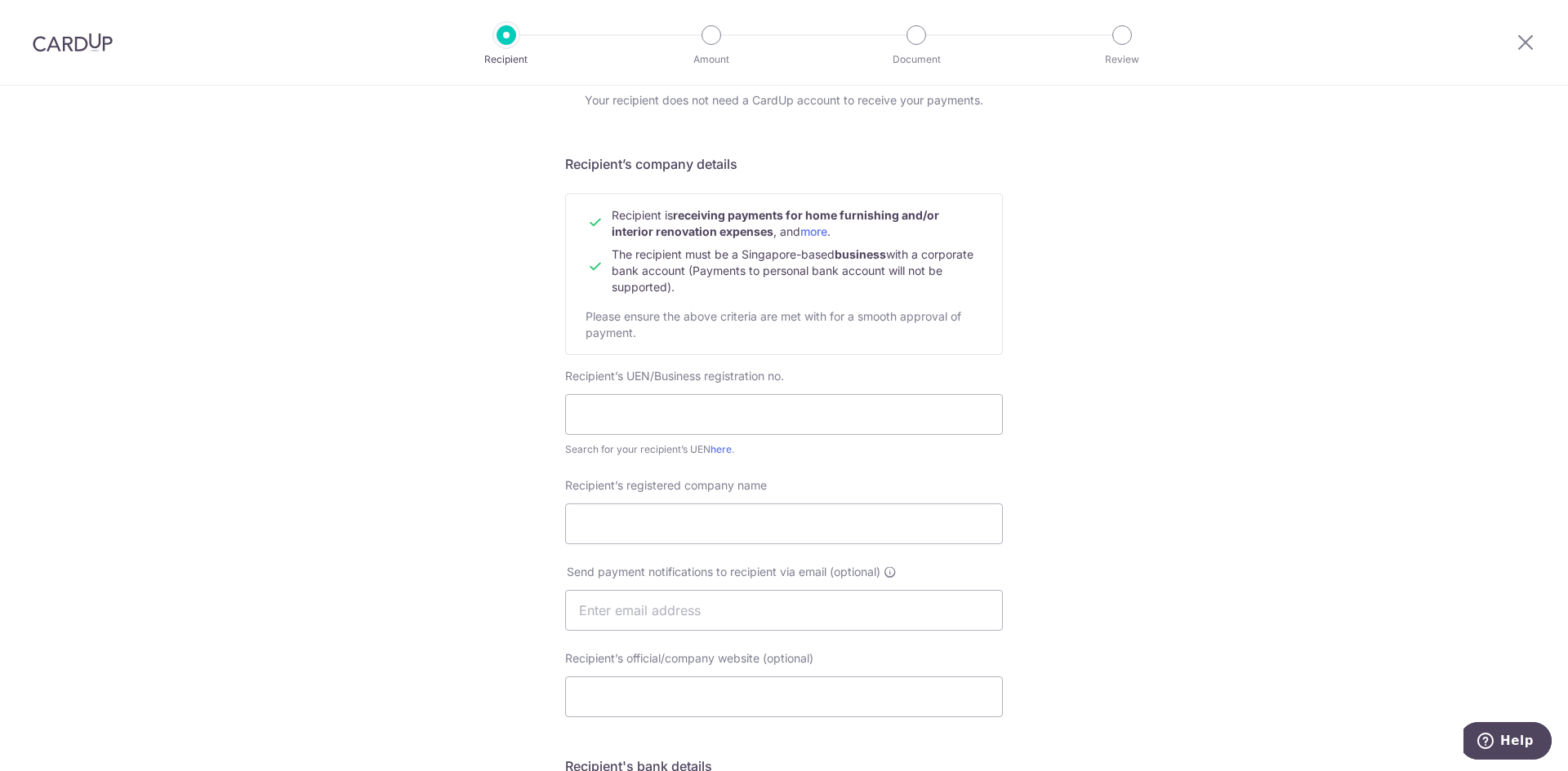
scroll to position [163, 0]
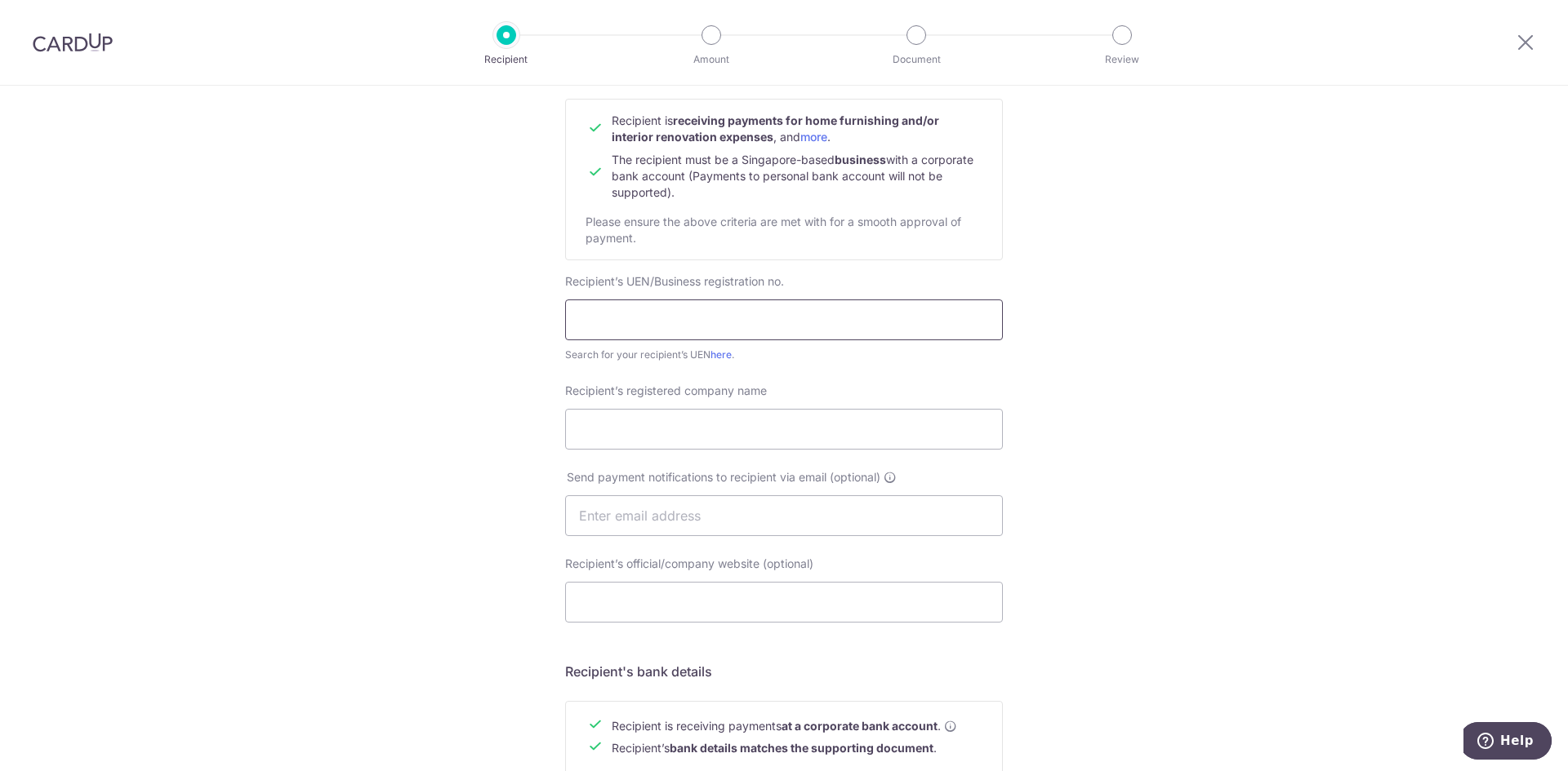
click at [700, 317] on input "text" at bounding box center [784, 320] width 438 height 41
type input "53095483D"
click at [646, 438] on input "Recipient’s registered company name" at bounding box center [784, 429] width 438 height 41
type input "F L Electrical Construction"
click at [666, 519] on input "text" at bounding box center [784, 516] width 438 height 41
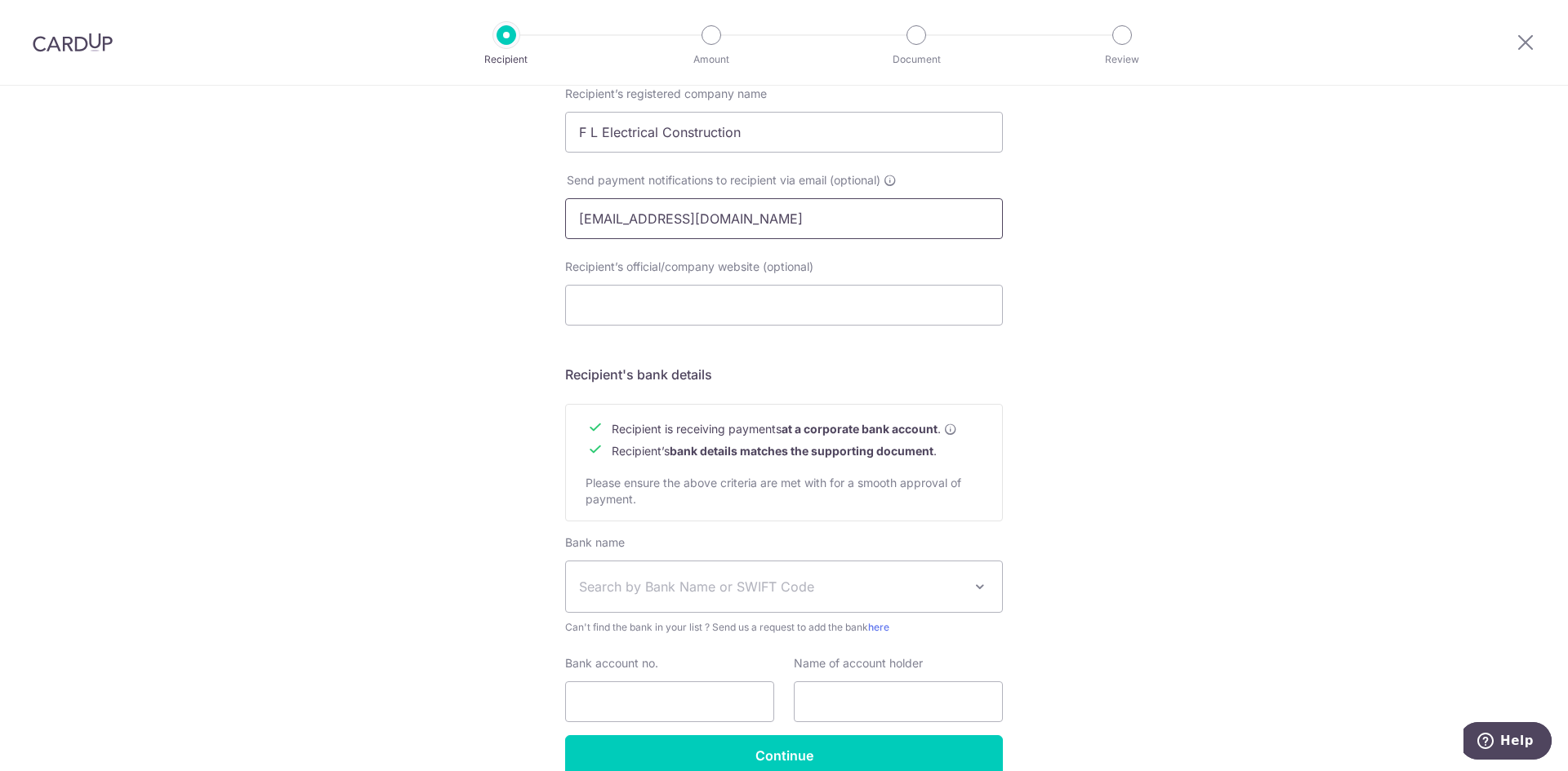
scroll to position [542, 0]
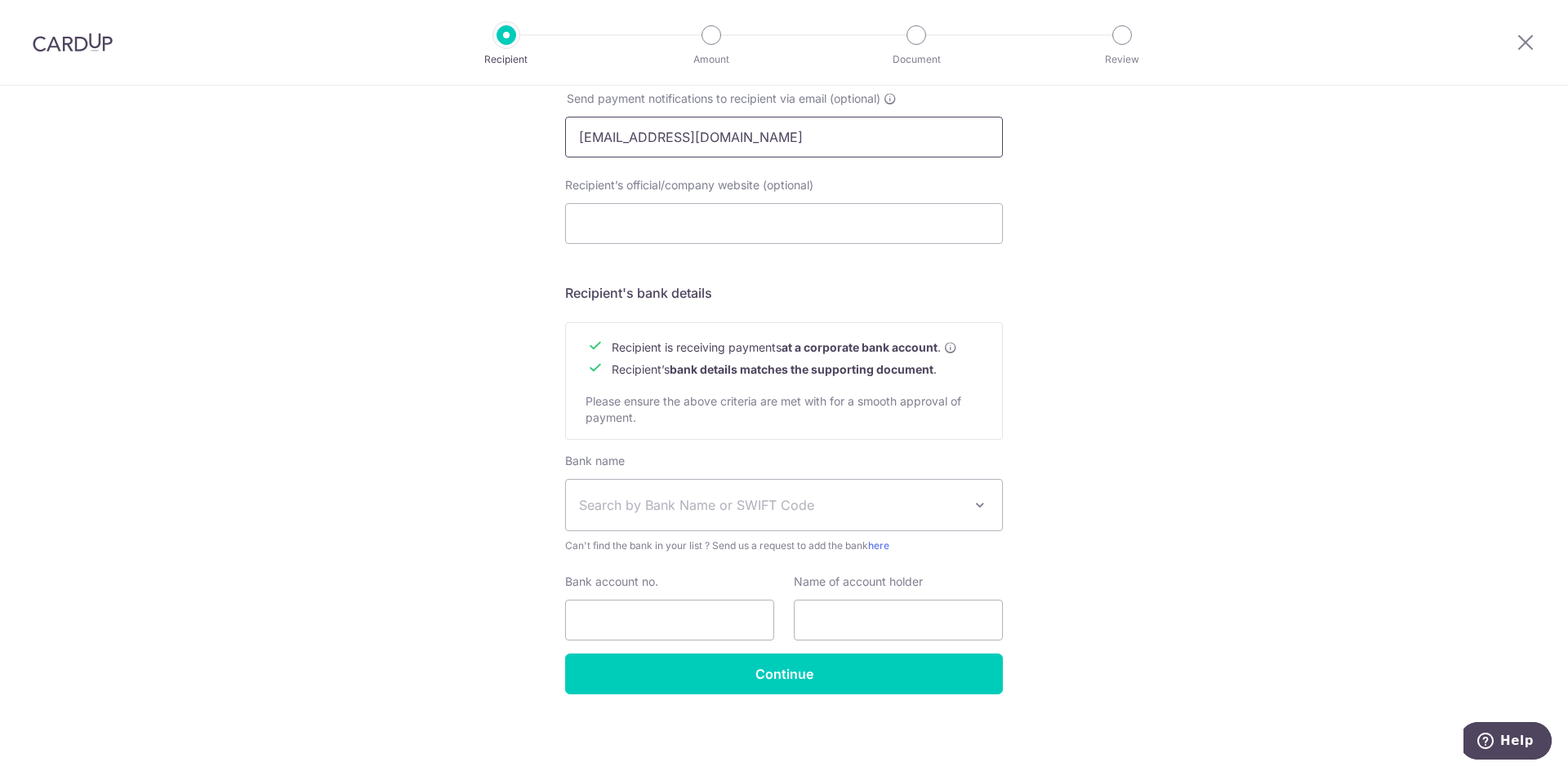
type input "fl_electrical_construction@hotmail.com"
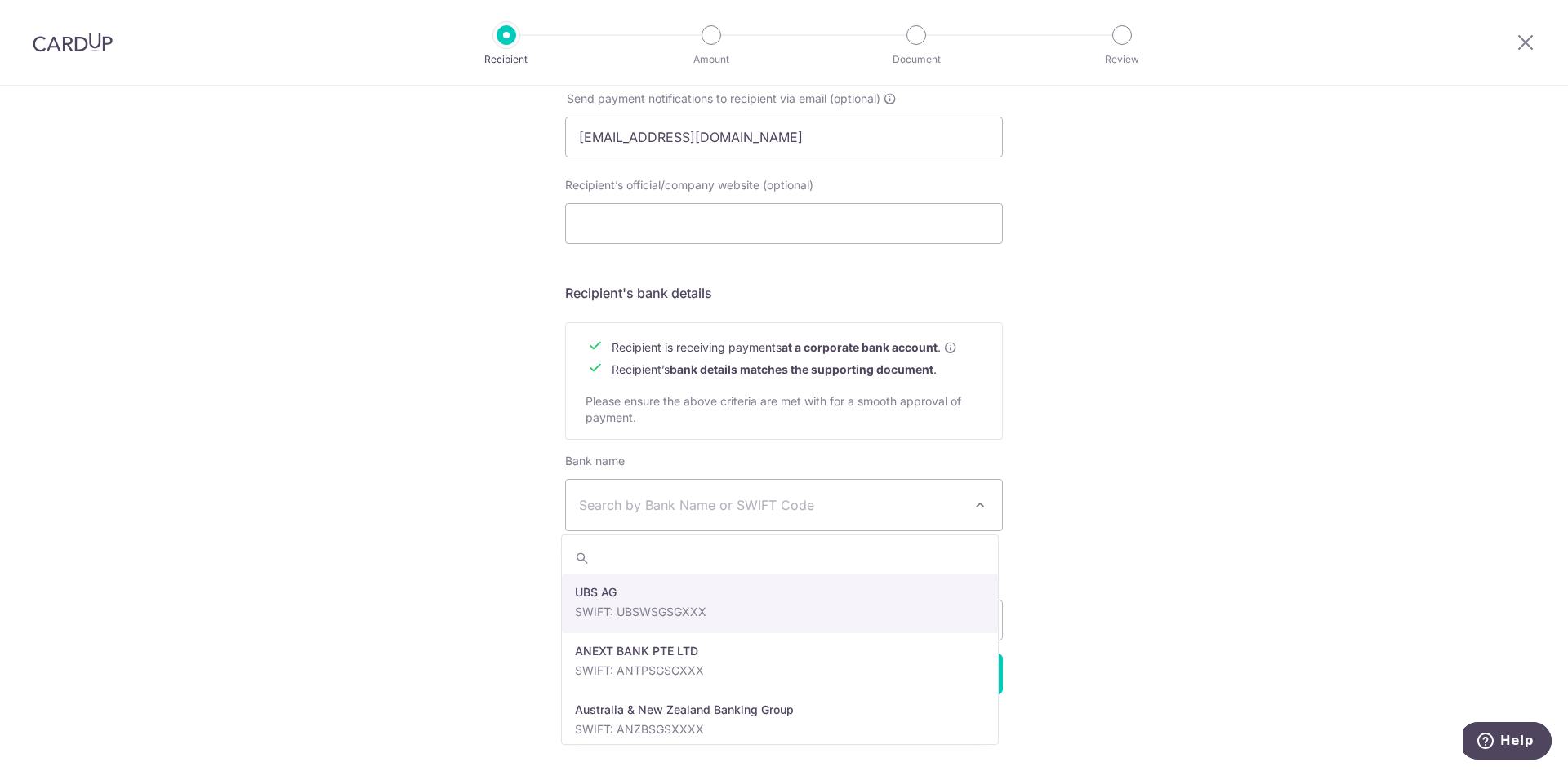
click at [645, 504] on span "Search by Bank Name or SWIFT Code" at bounding box center [770, 505] width 384 height 20
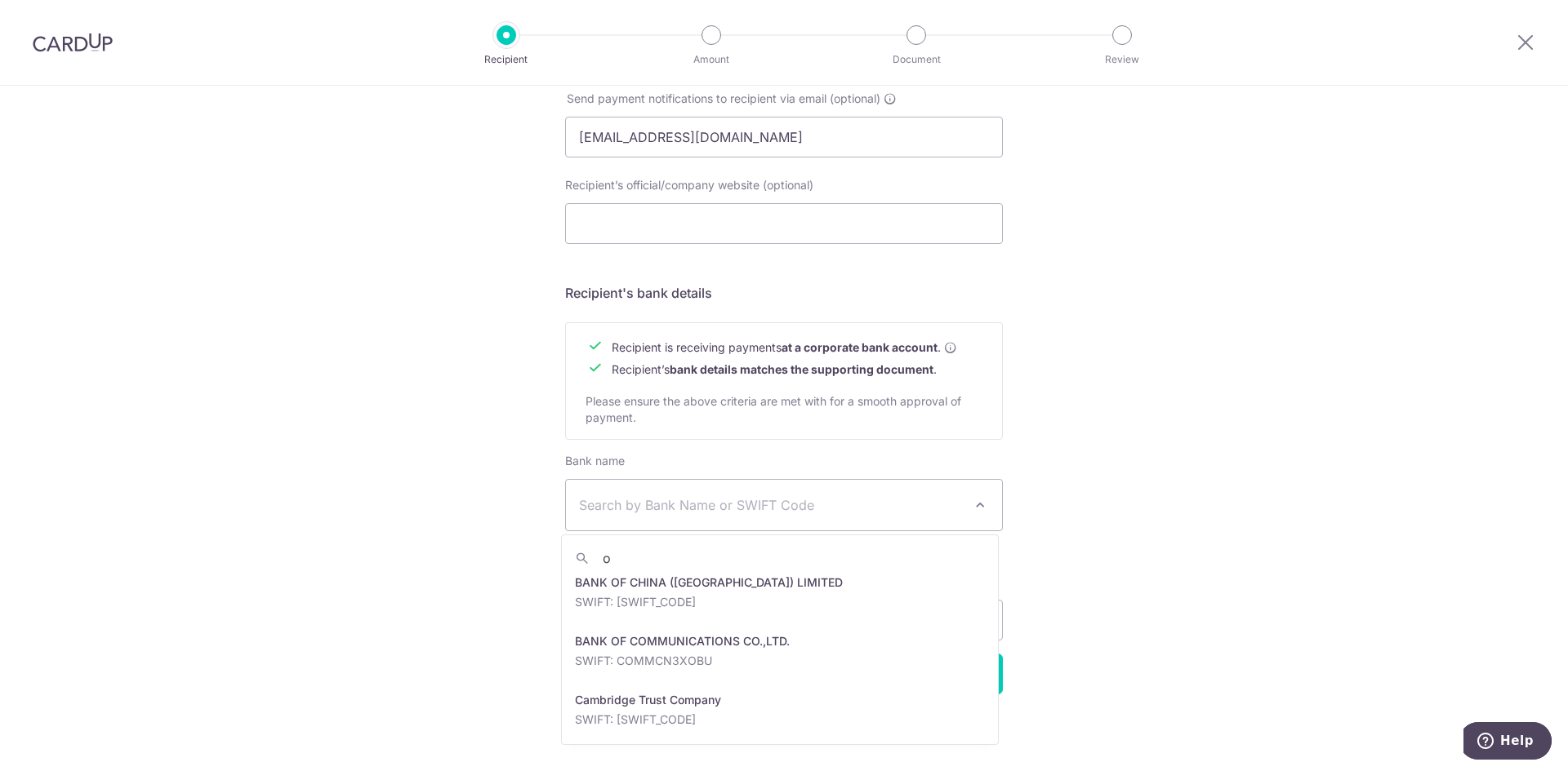
scroll to position [0, 0]
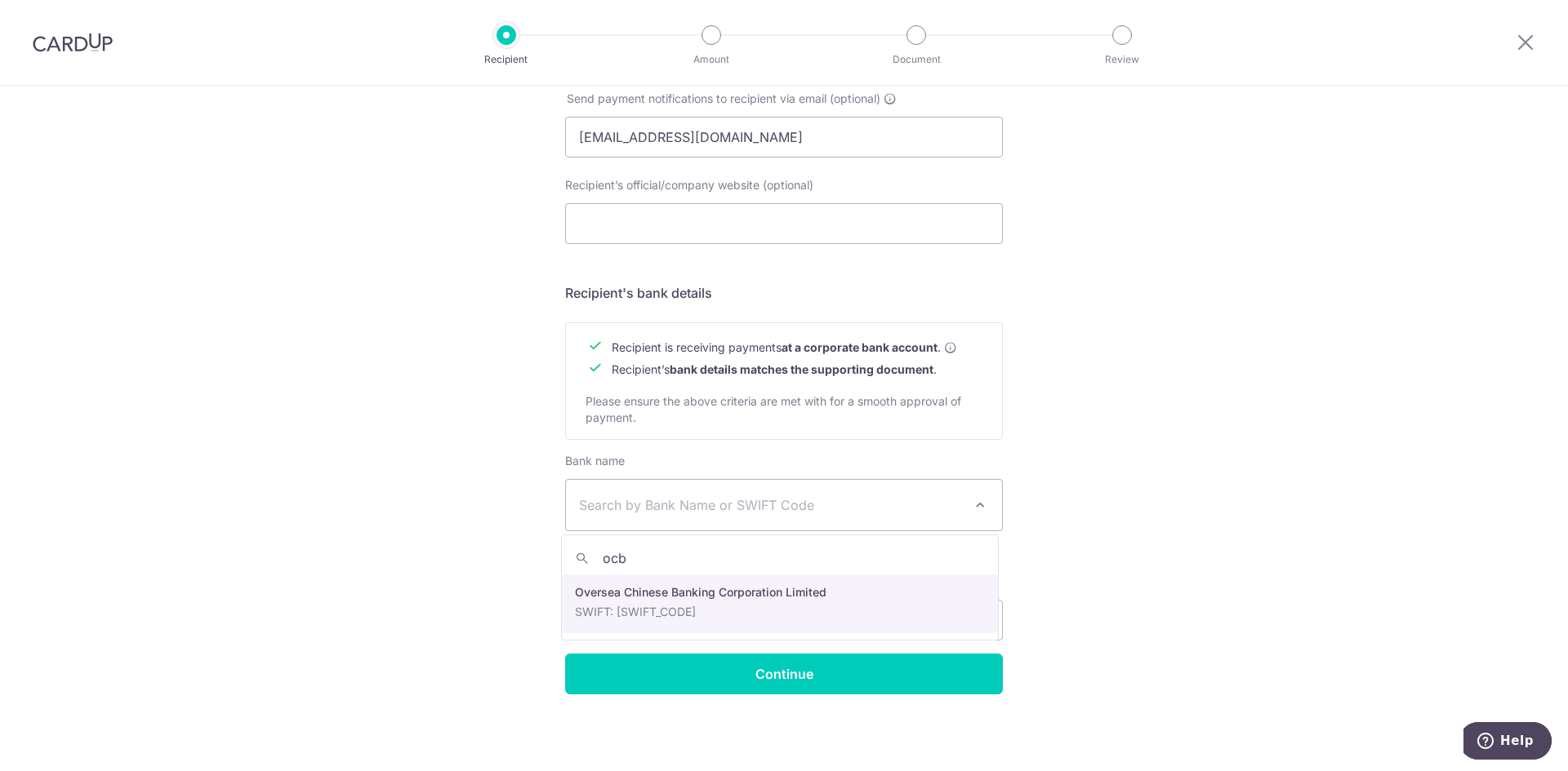
type input "ocb"
select select "12"
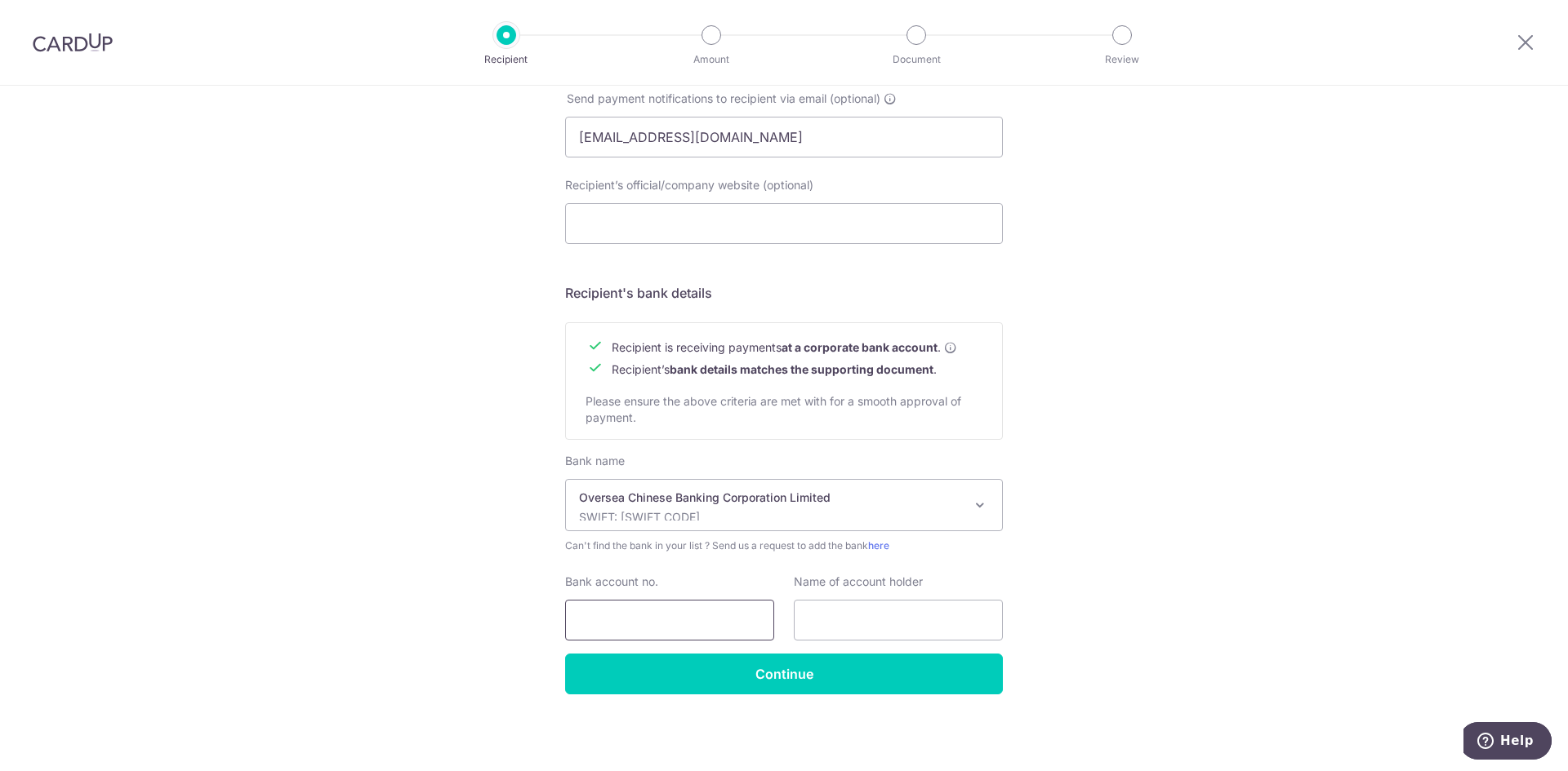
click at [651, 613] on input "Bank account no." at bounding box center [670, 620] width 209 height 41
paste input "517197638-001"
click at [648, 620] on input "517197638-001" at bounding box center [670, 620] width 209 height 41
type input "517197638001"
click at [865, 633] on input "text" at bounding box center [898, 620] width 209 height 41
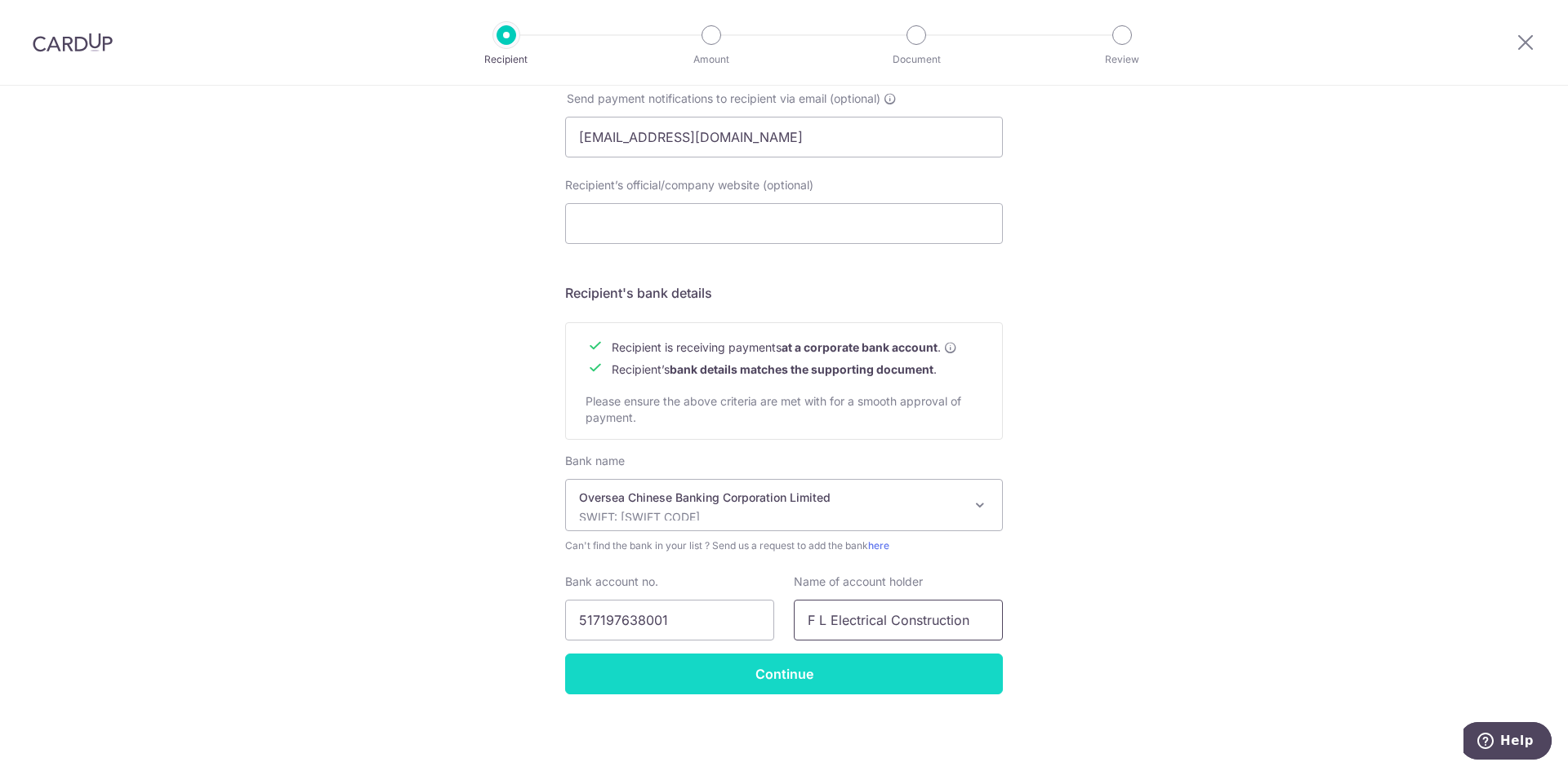
type input "F L Electrical Construction"
click at [757, 665] on input "Continue" at bounding box center [784, 674] width 438 height 41
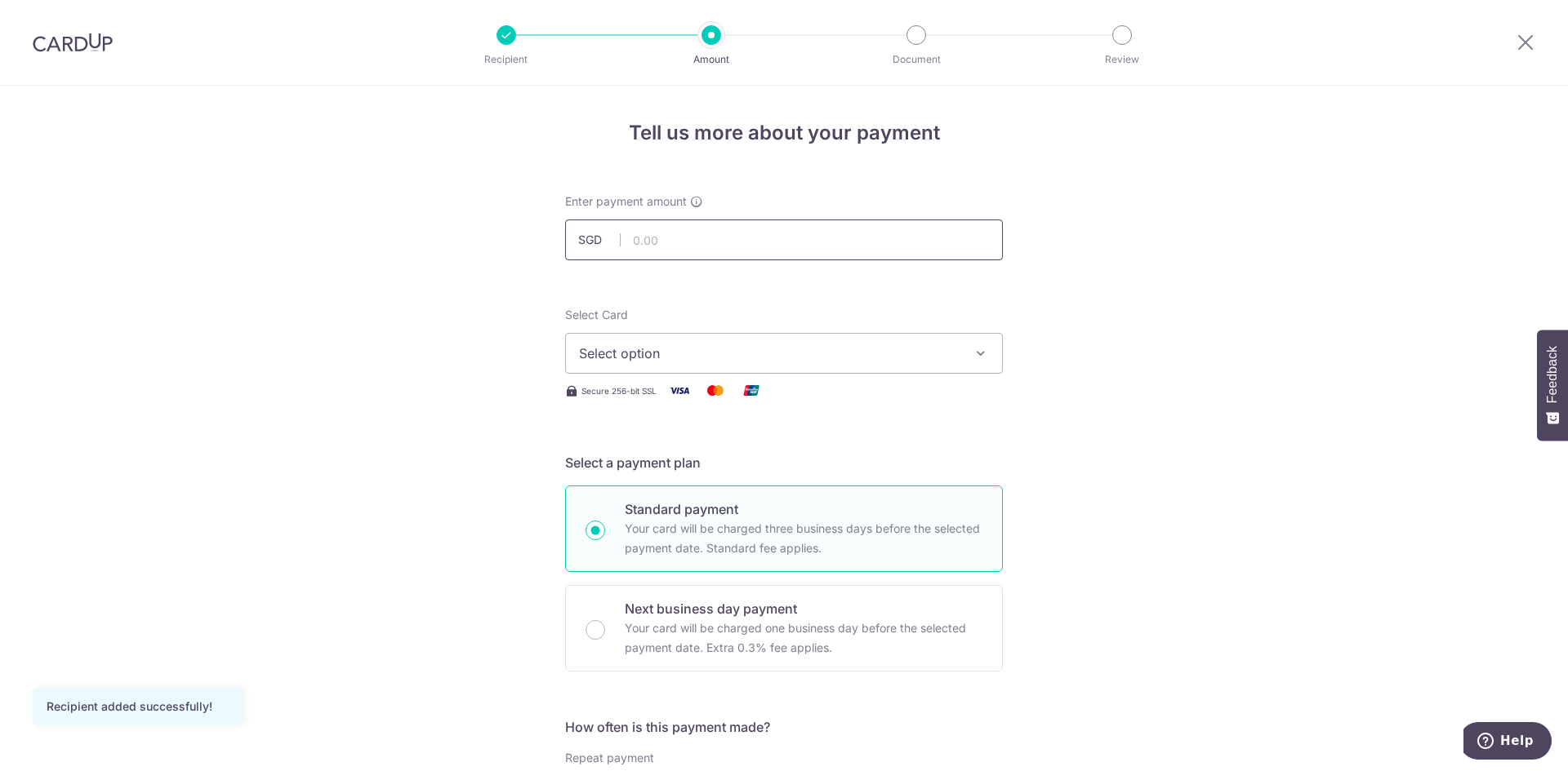
click at [763, 251] on input "text" at bounding box center [784, 240] width 438 height 41
type input "3,576.29"
click at [761, 349] on span "Select option" at bounding box center [769, 353] width 380 height 20
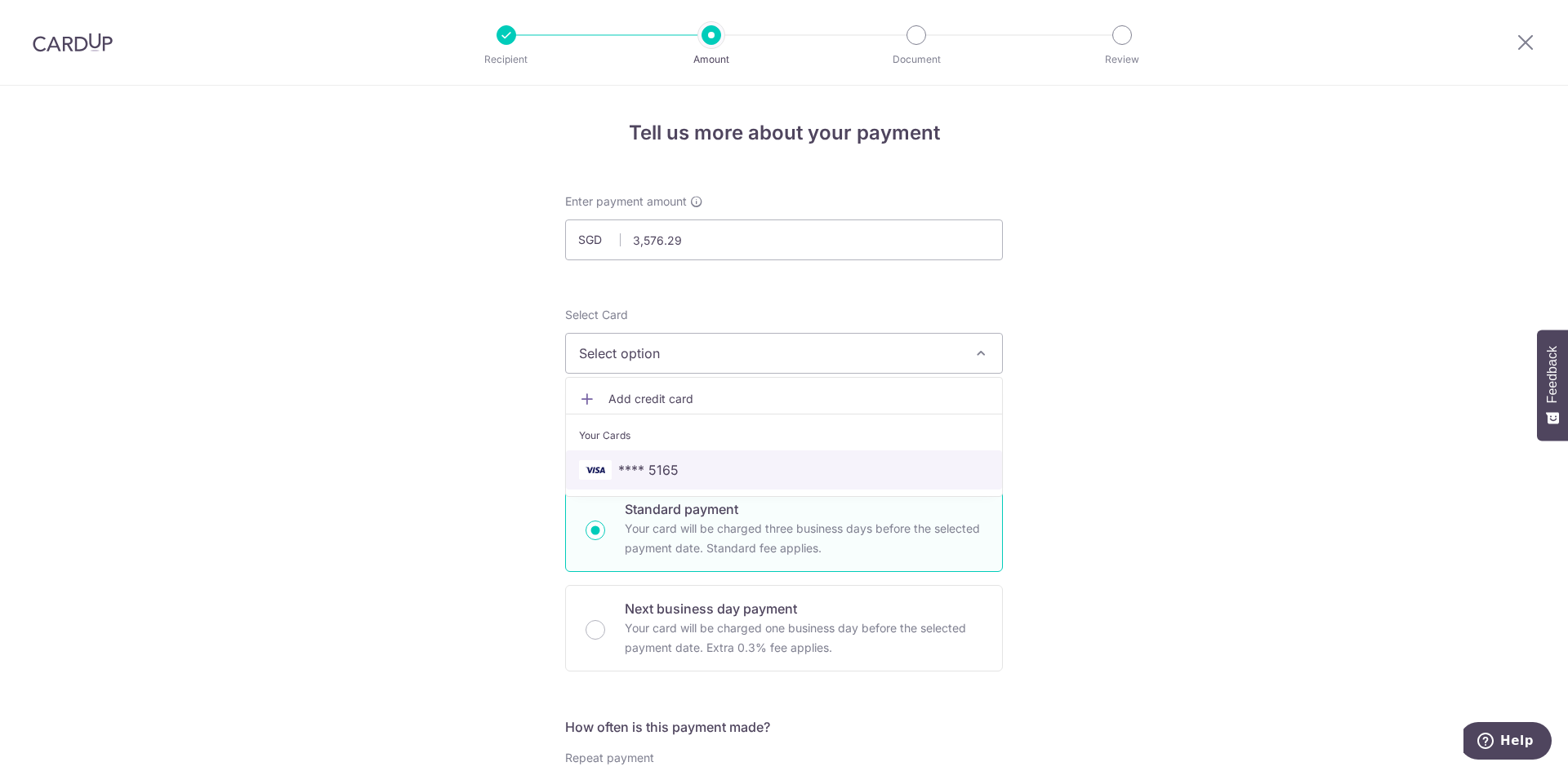
click at [689, 464] on span "**** 5165" at bounding box center [784, 469] width 410 height 20
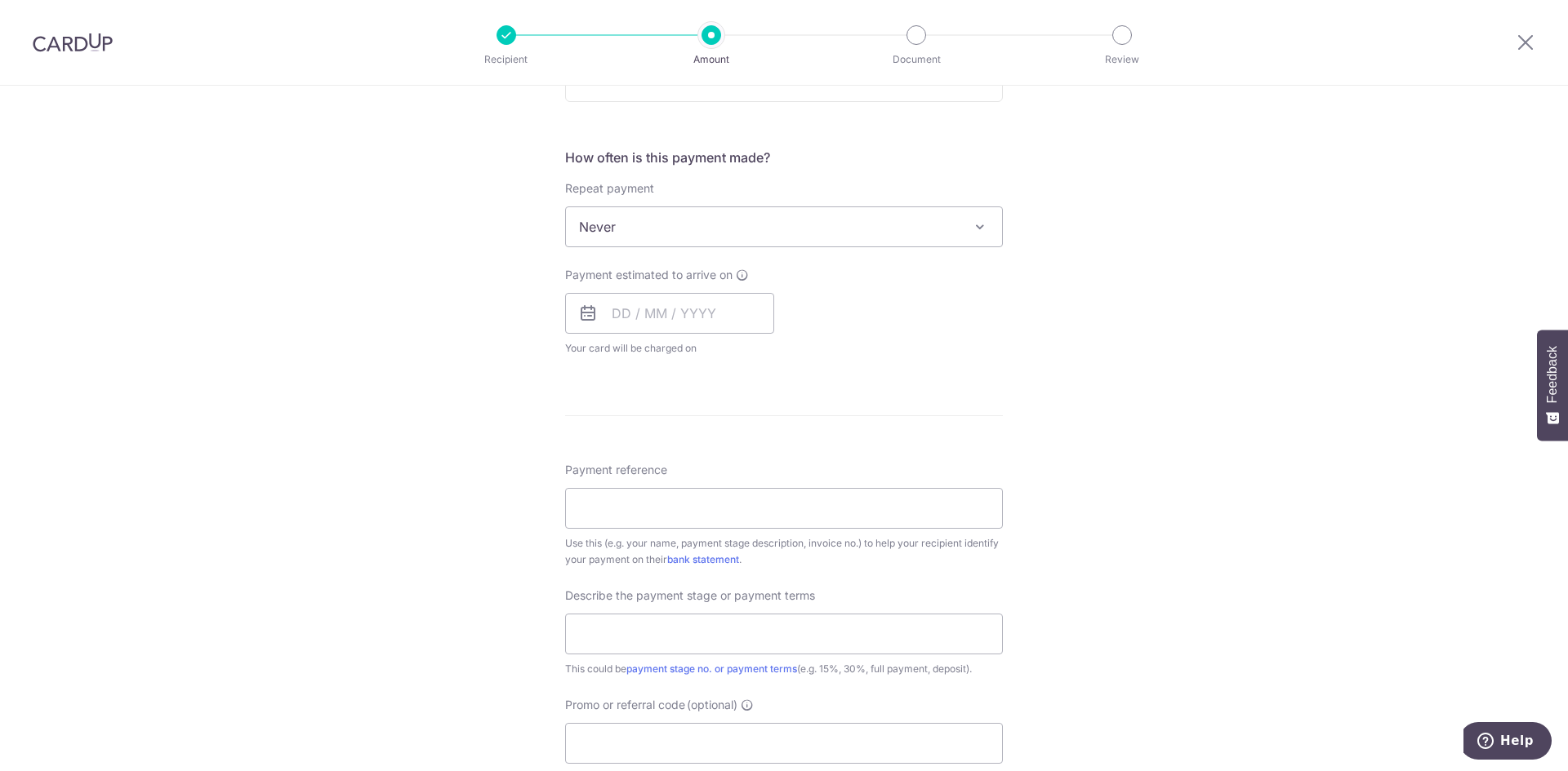
scroll to position [572, 0]
click at [658, 315] on input "text" at bounding box center [670, 312] width 209 height 41
click at [760, 424] on link "5" at bounding box center [762, 427] width 26 height 26
type input "[DATE]"
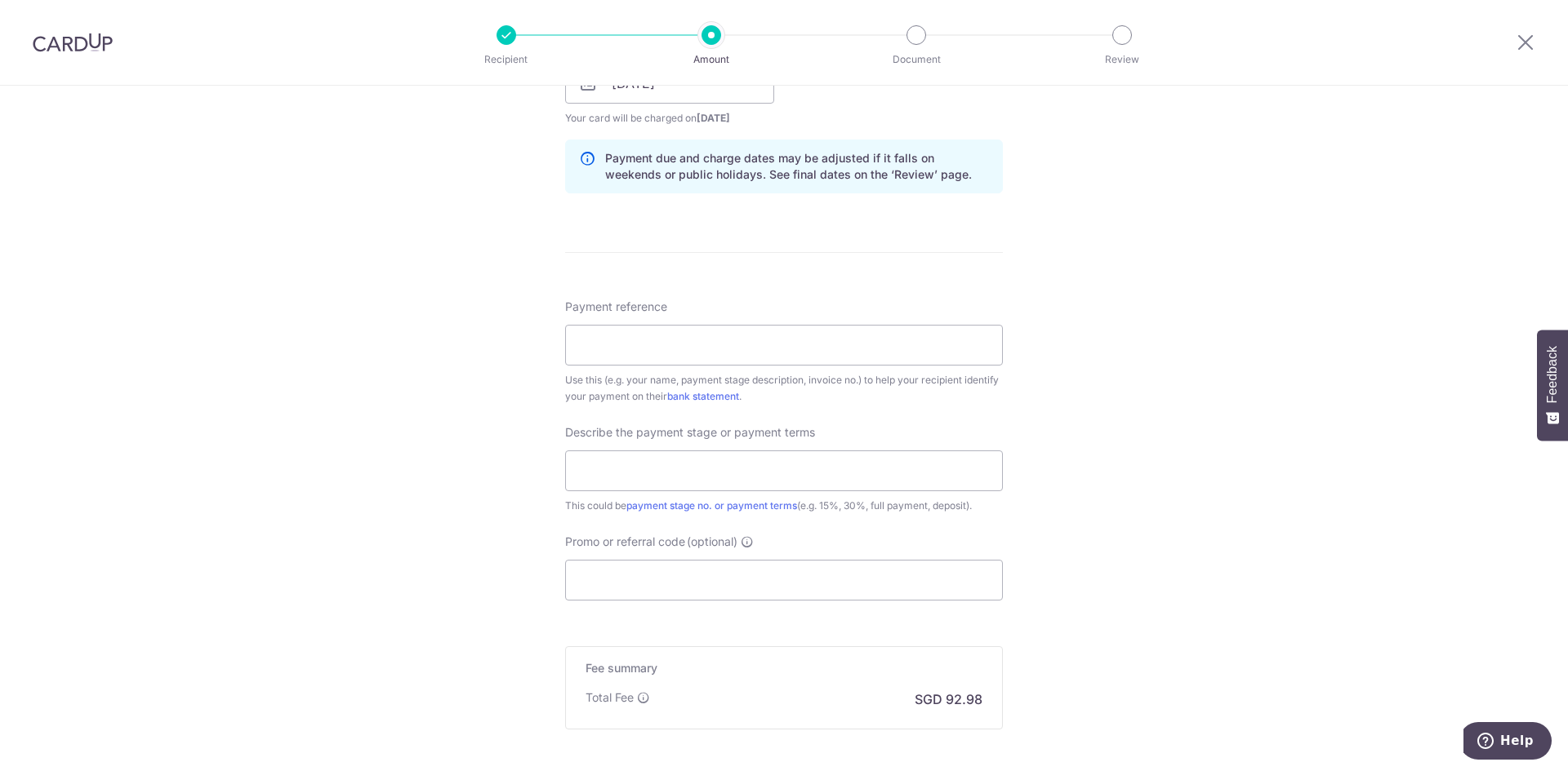
scroll to position [817, 0]
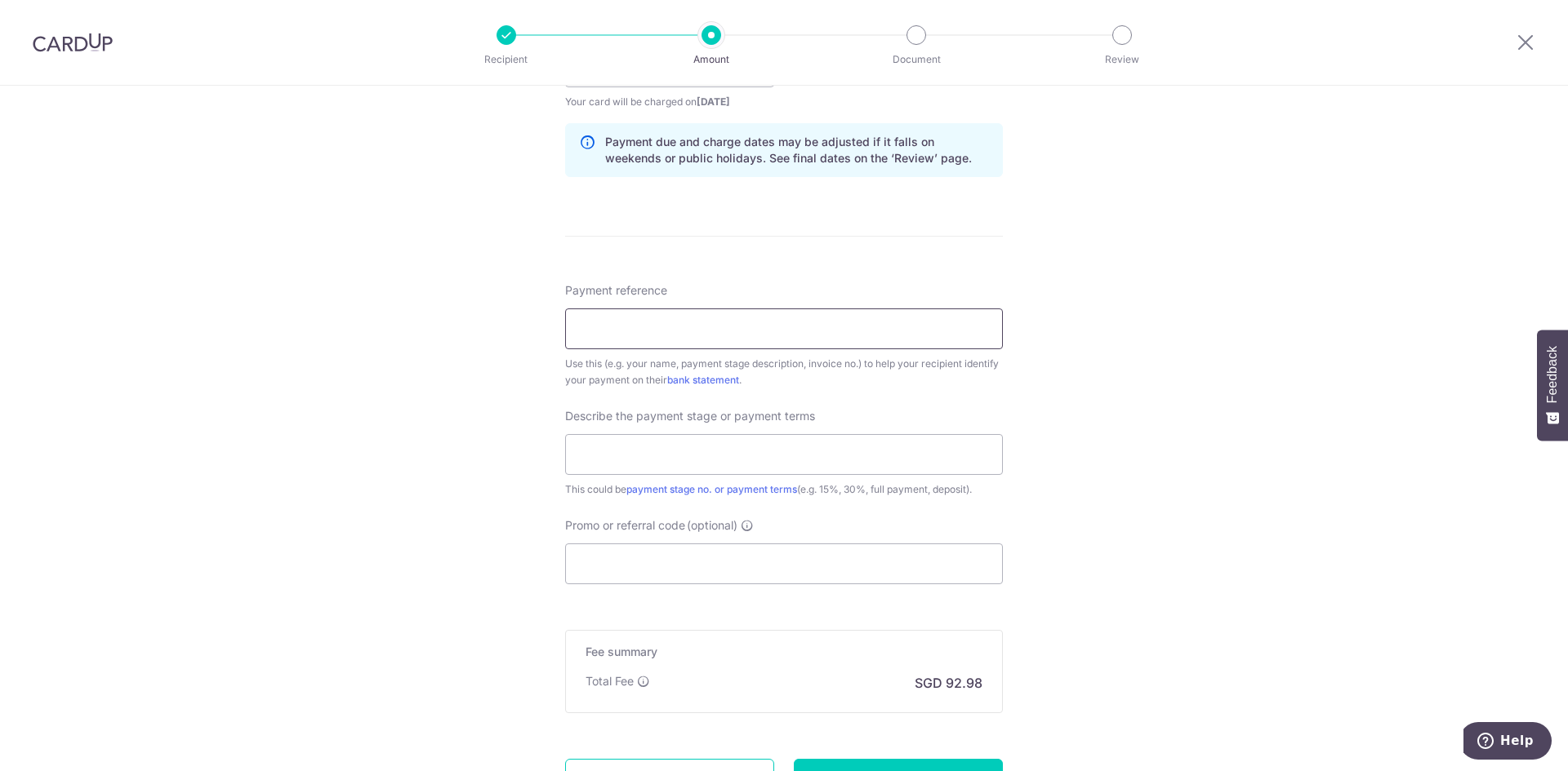
click at [650, 332] on input "Payment reference" at bounding box center [784, 329] width 438 height 41
type input "3686, 3687"
click at [709, 457] on input "text" at bounding box center [784, 454] width 438 height 41
type input "remaining payment"
click at [683, 562] on input "Promo or referral code (optional)" at bounding box center [784, 564] width 438 height 41
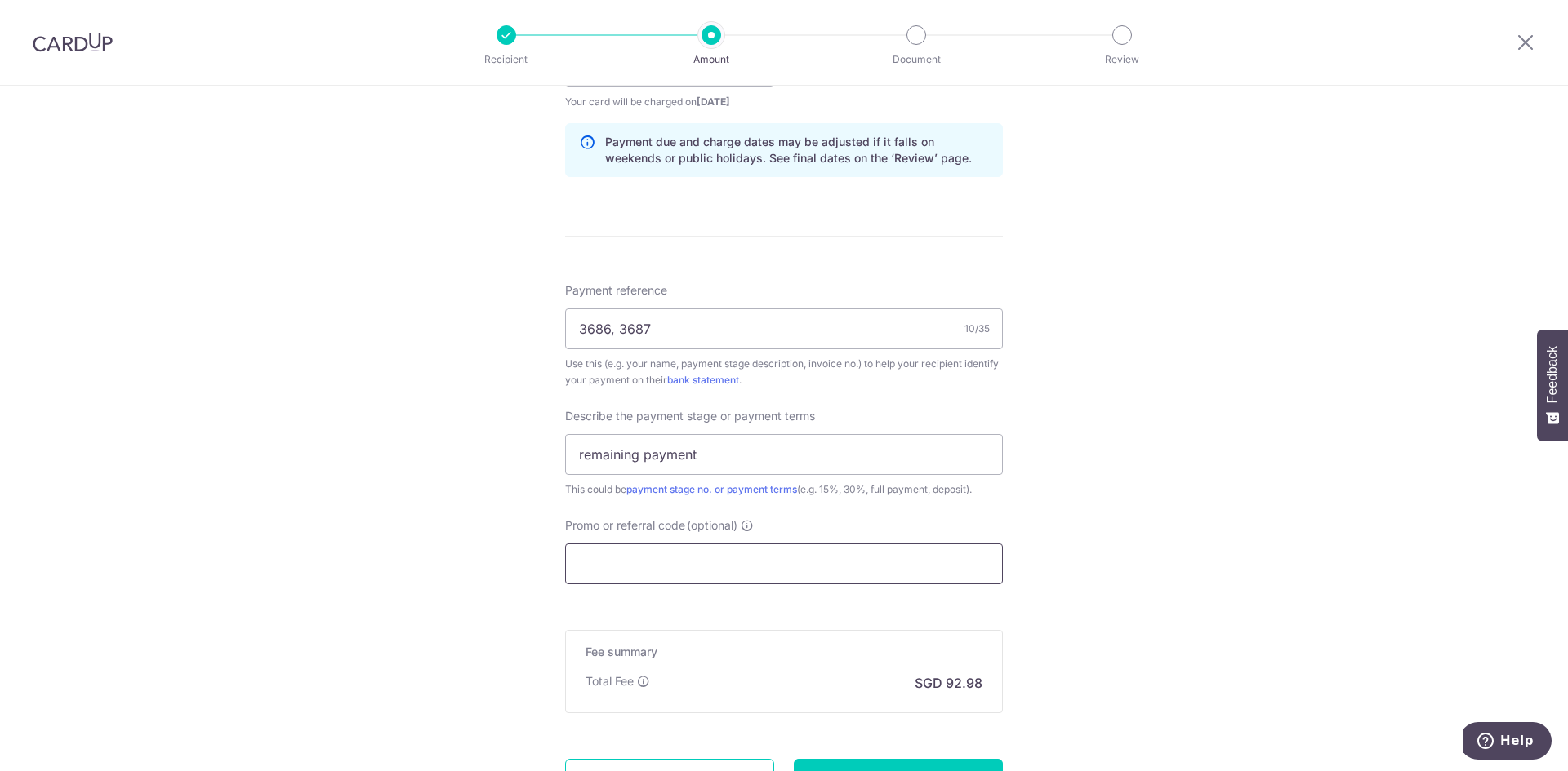
paste input "RENO25ONE"
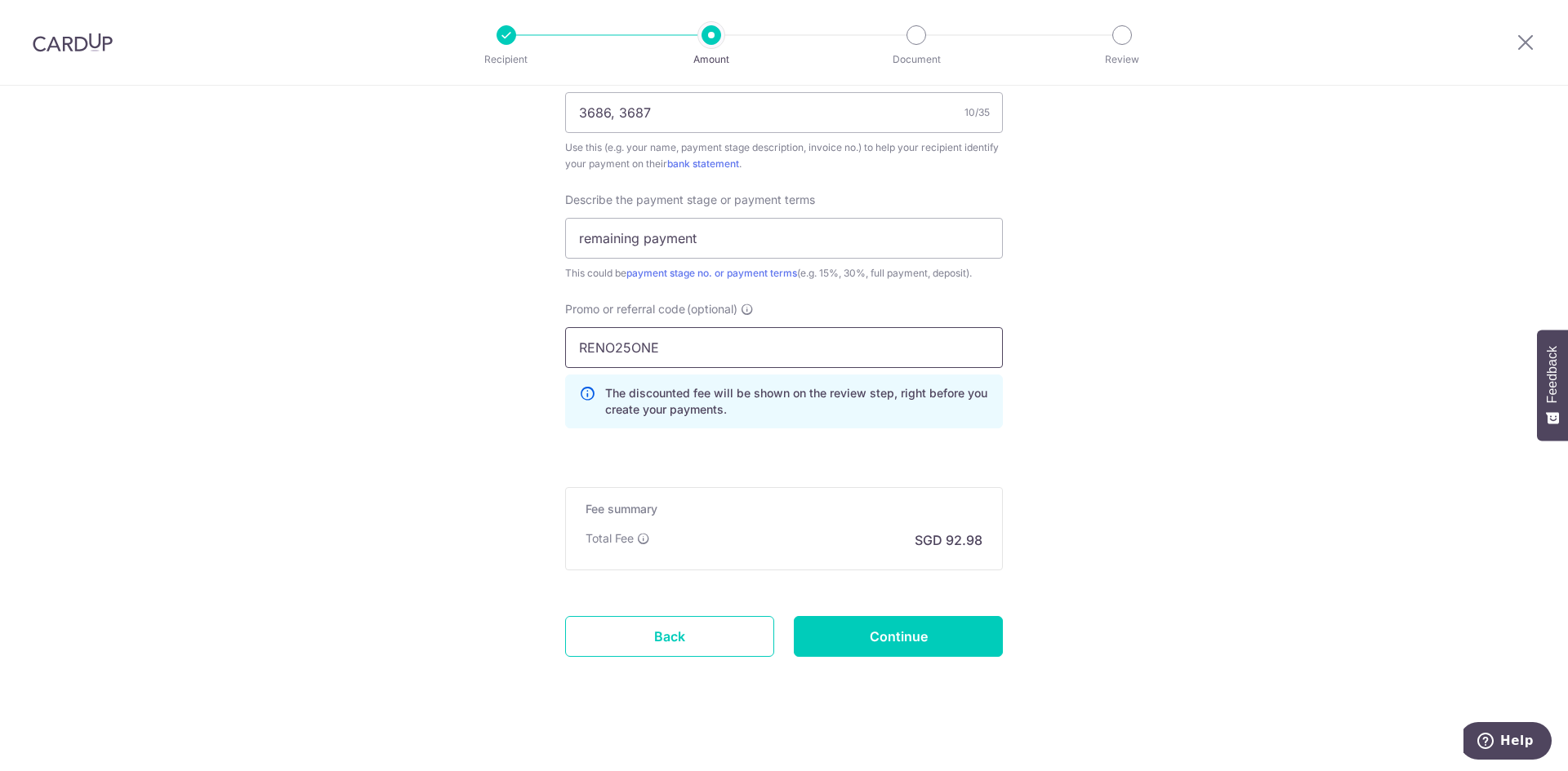
scroll to position [1041, 0]
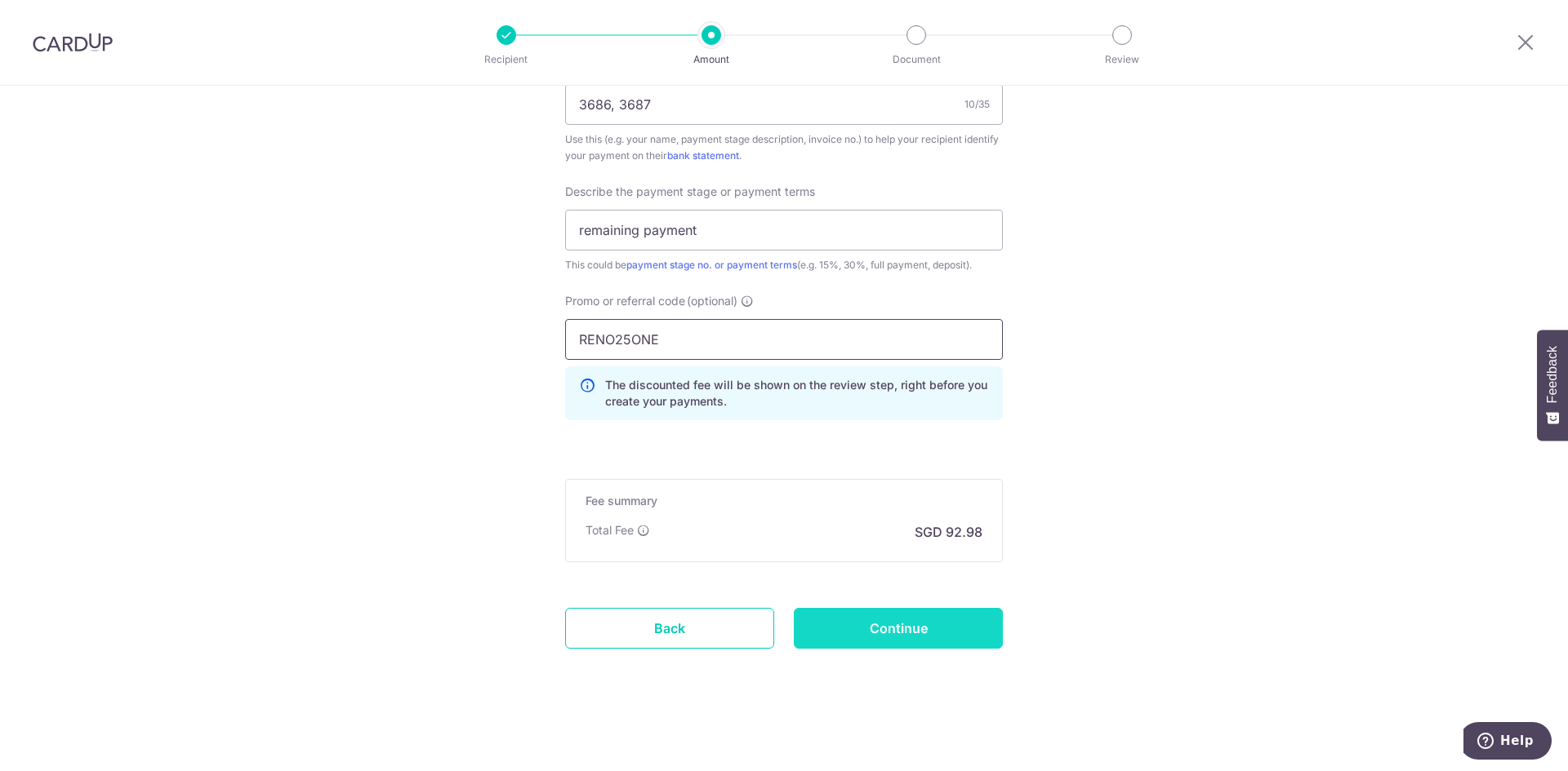
type input "RENO25ONE"
click at [921, 628] on input "Continue" at bounding box center [898, 629] width 209 height 41
type input "Create Schedule"
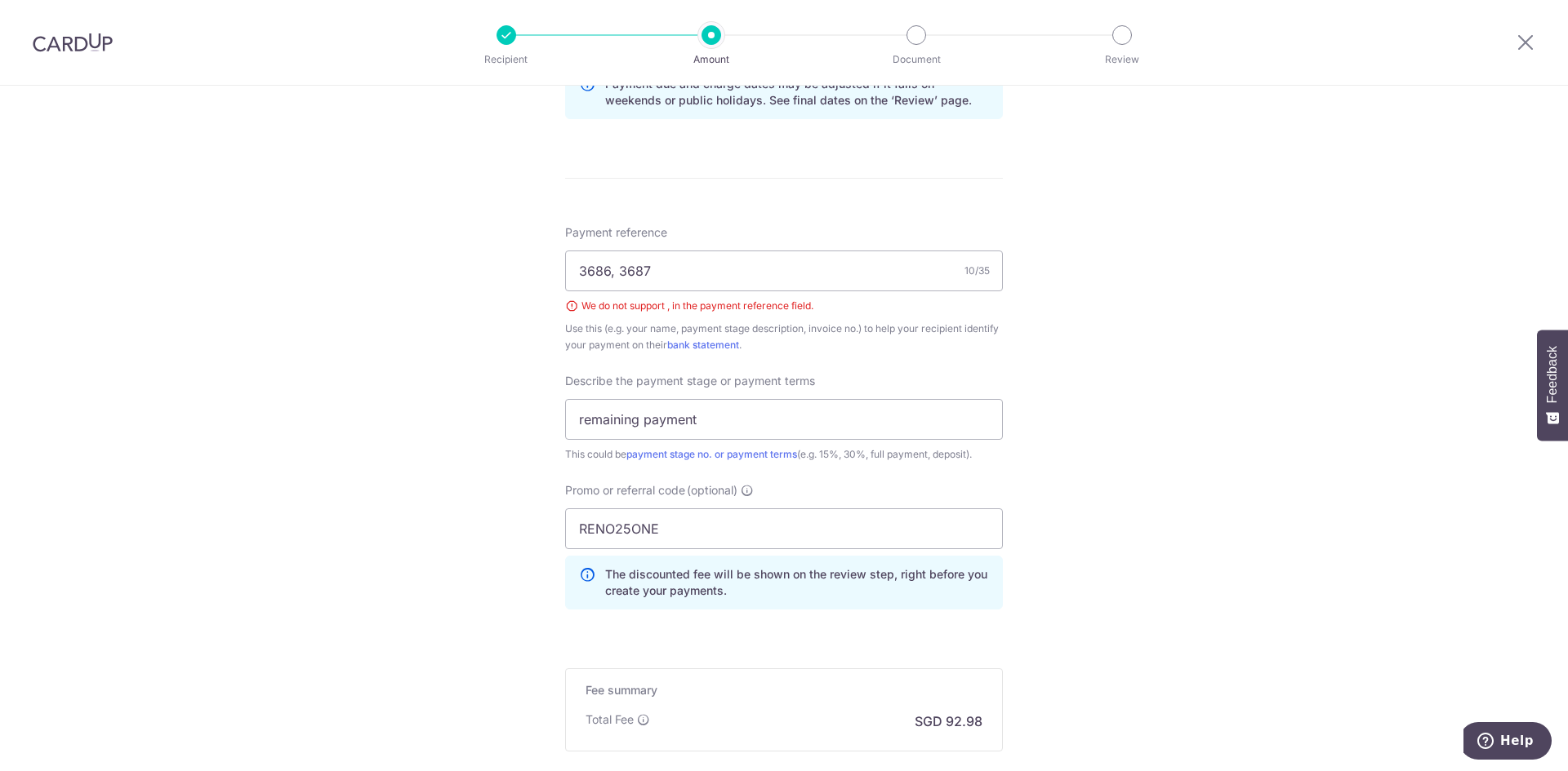
scroll to position [818, 0]
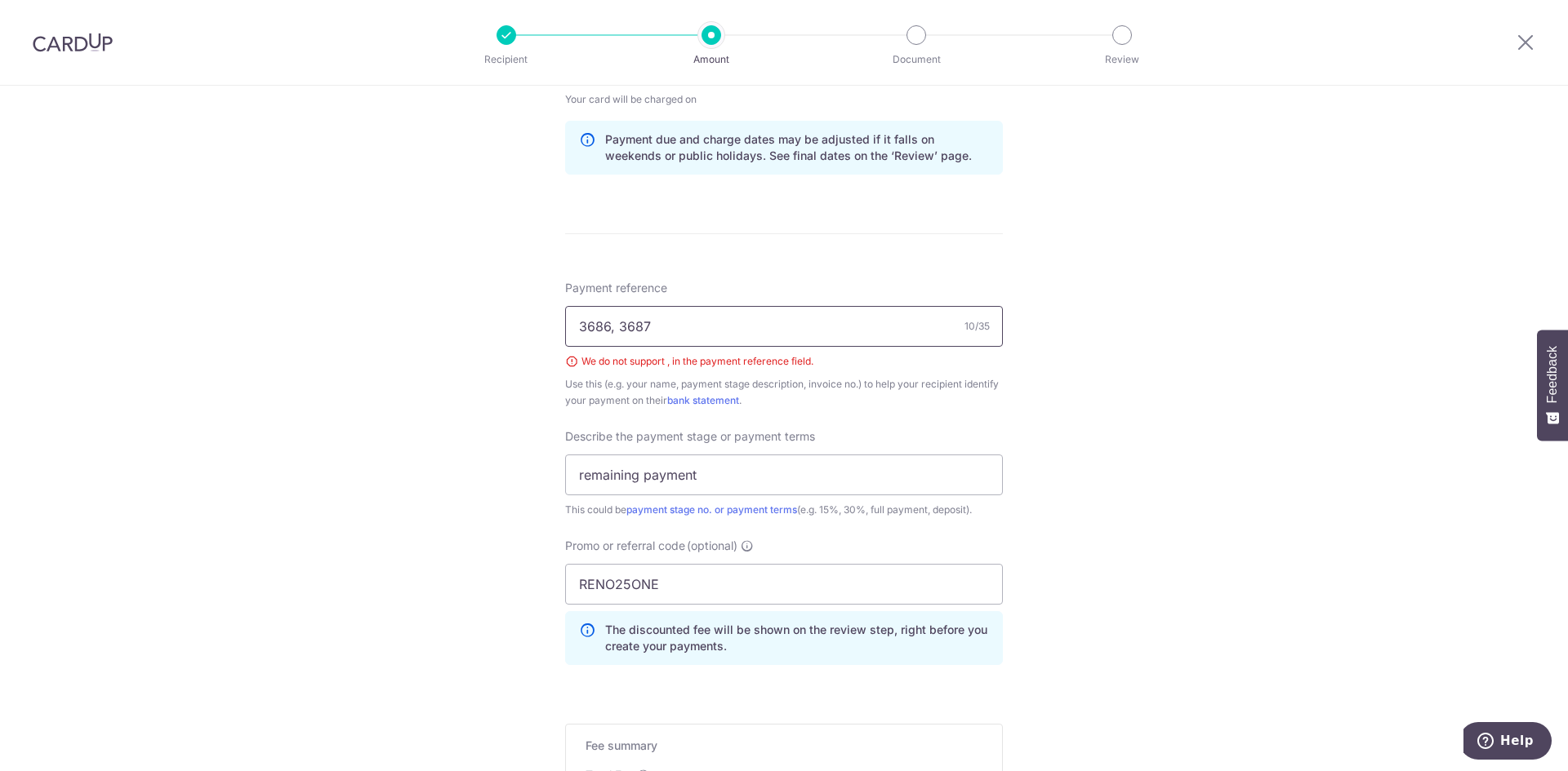
click at [612, 331] on input "3686, 3687" at bounding box center [784, 327] width 438 height 41
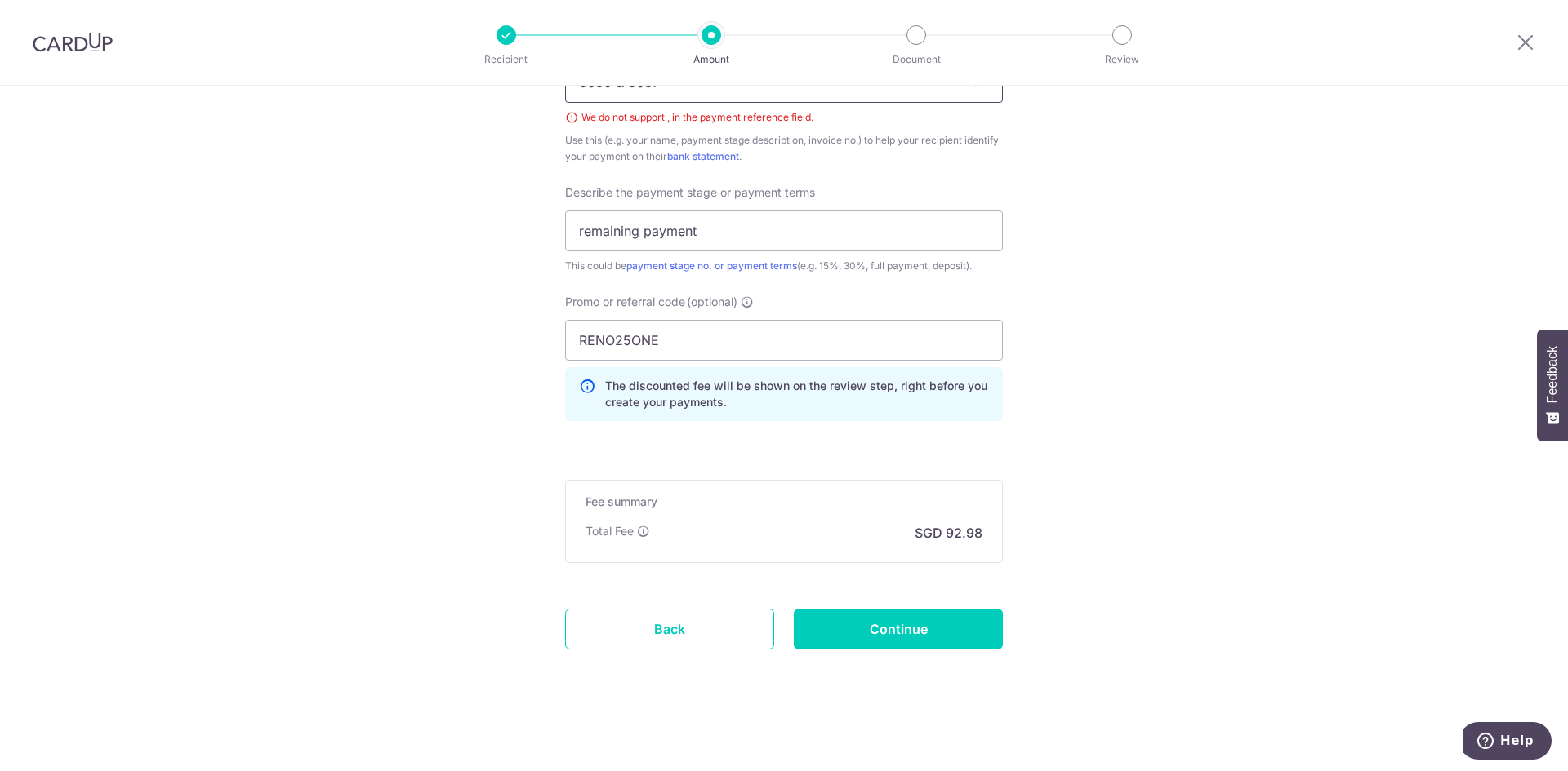
scroll to position [1063, 0]
type input "3686 & 3687"
click at [947, 619] on input "Continue" at bounding box center [898, 629] width 209 height 41
type input "Create Schedule"
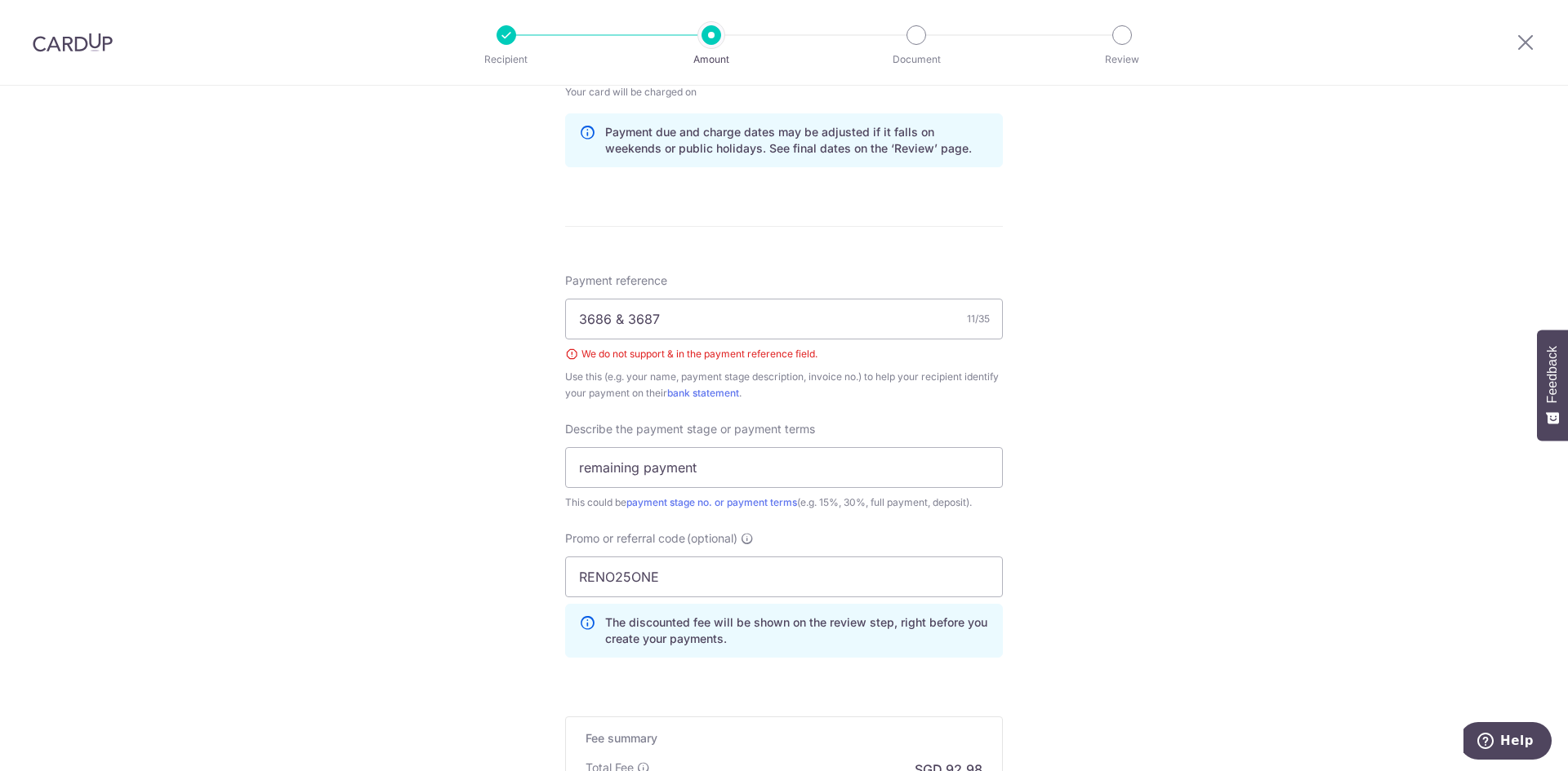
scroll to position [818, 0]
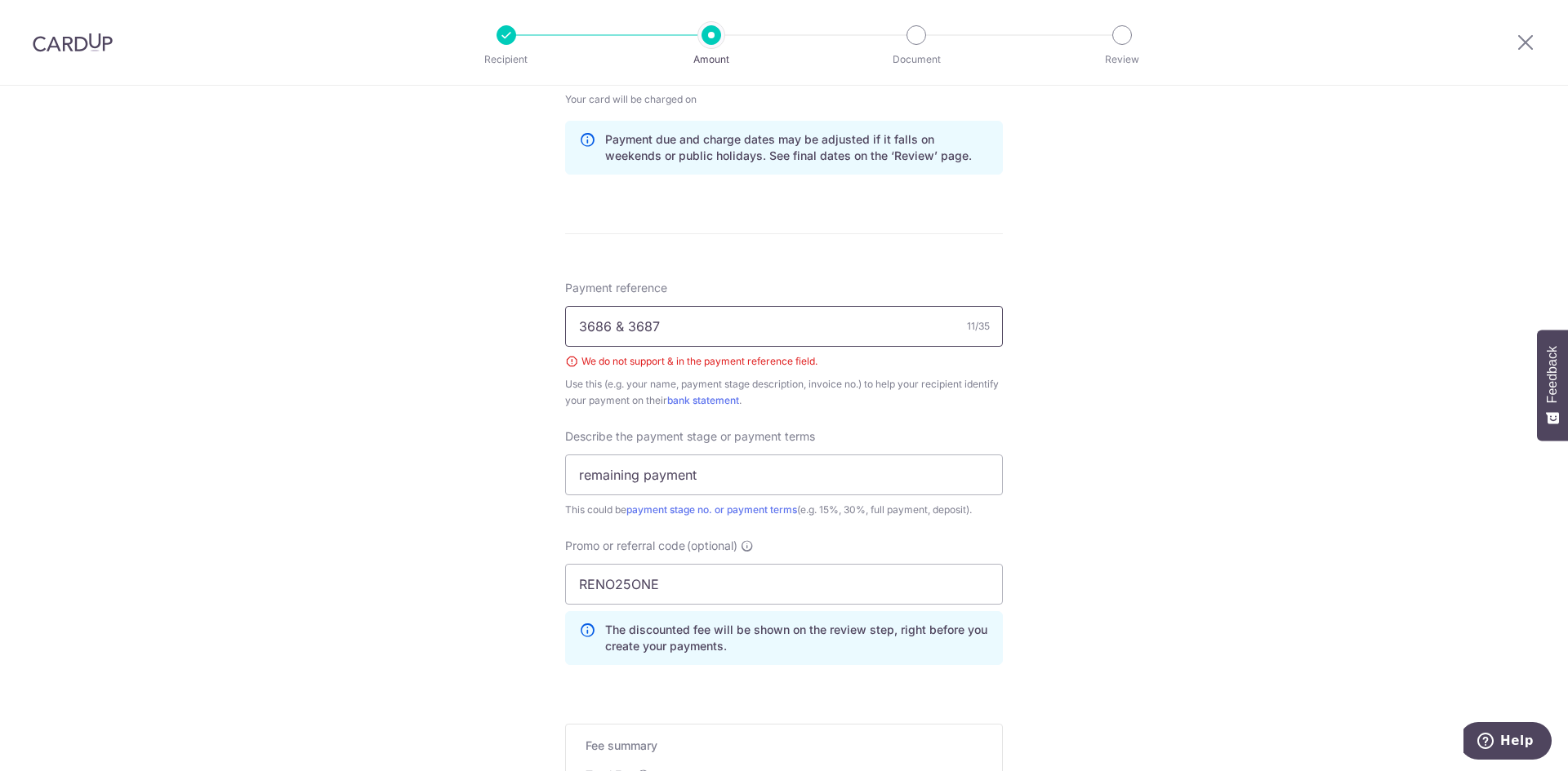
drag, startPoint x: 620, startPoint y: 327, endPoint x: 611, endPoint y: 328, distance: 9.1
click at [611, 328] on input "3686 & 3687" at bounding box center [784, 327] width 438 height 41
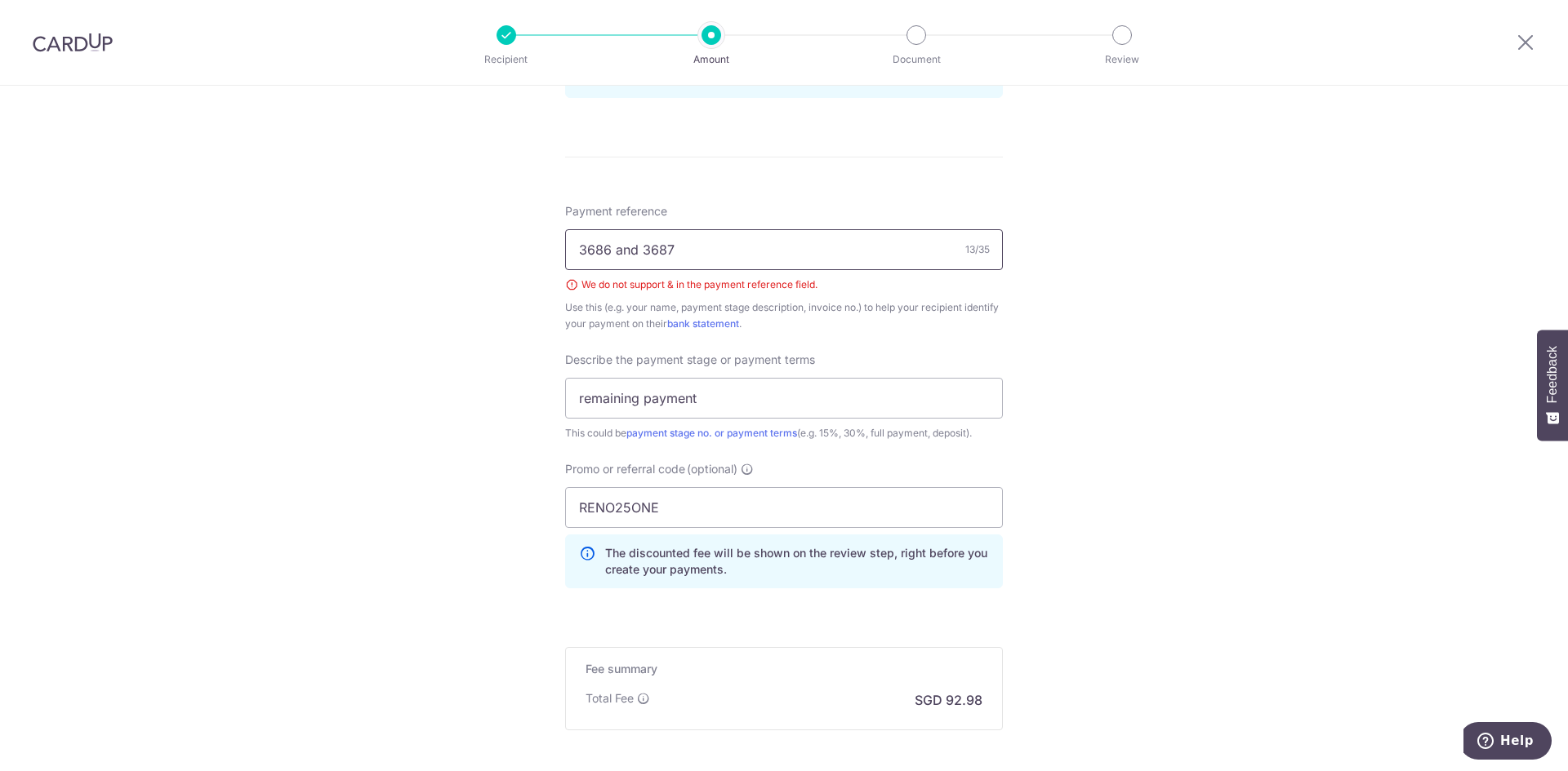
scroll to position [1063, 0]
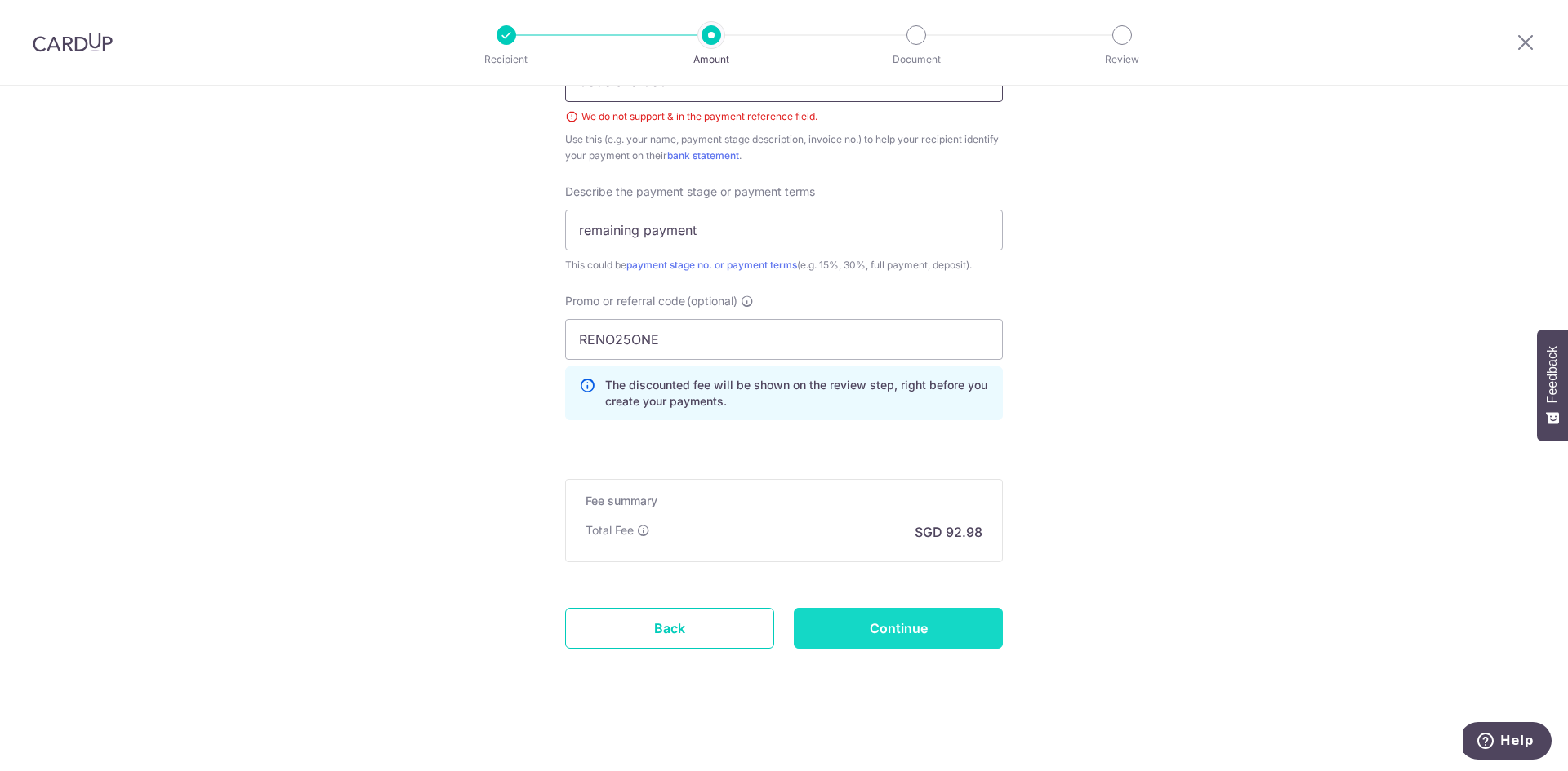
type input "3686 and 3687"
click at [908, 613] on input "Continue" at bounding box center [898, 629] width 209 height 41
type input "Create Schedule"
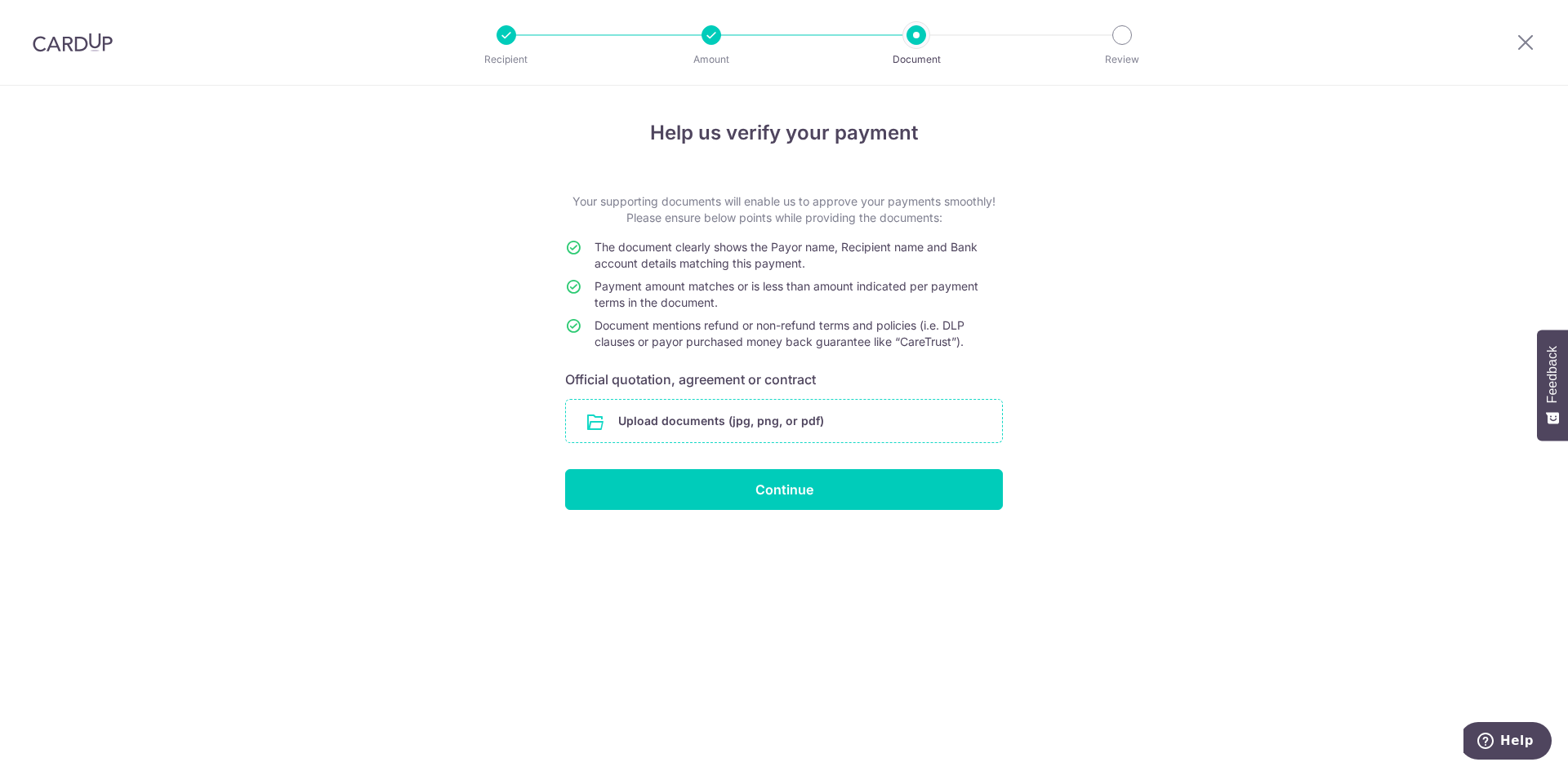
click at [751, 414] on input "file" at bounding box center [784, 421] width 436 height 43
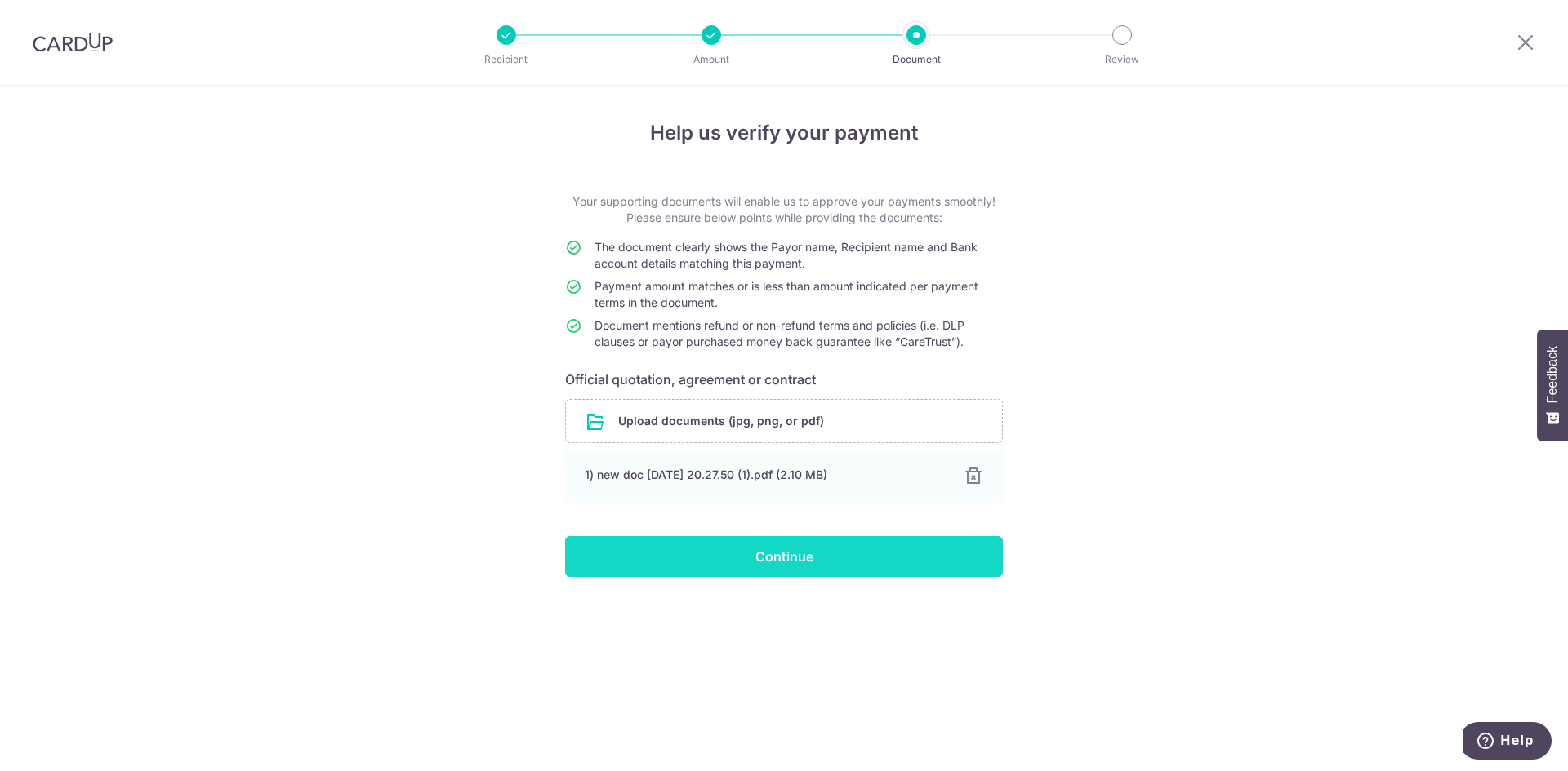
click at [783, 552] on input "Continue" at bounding box center [784, 557] width 438 height 41
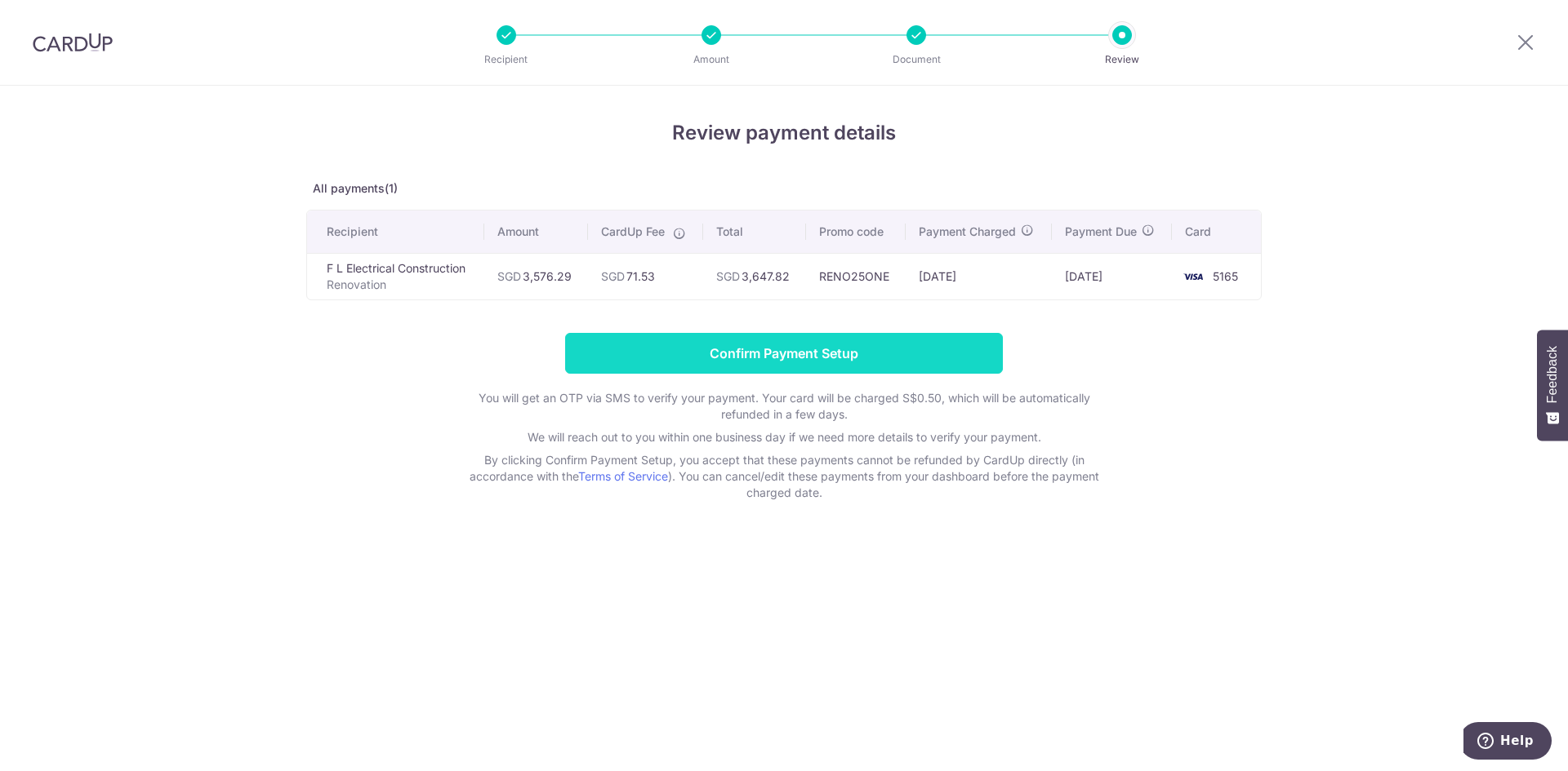
click at [708, 355] on input "Confirm Payment Setup" at bounding box center [784, 354] width 438 height 41
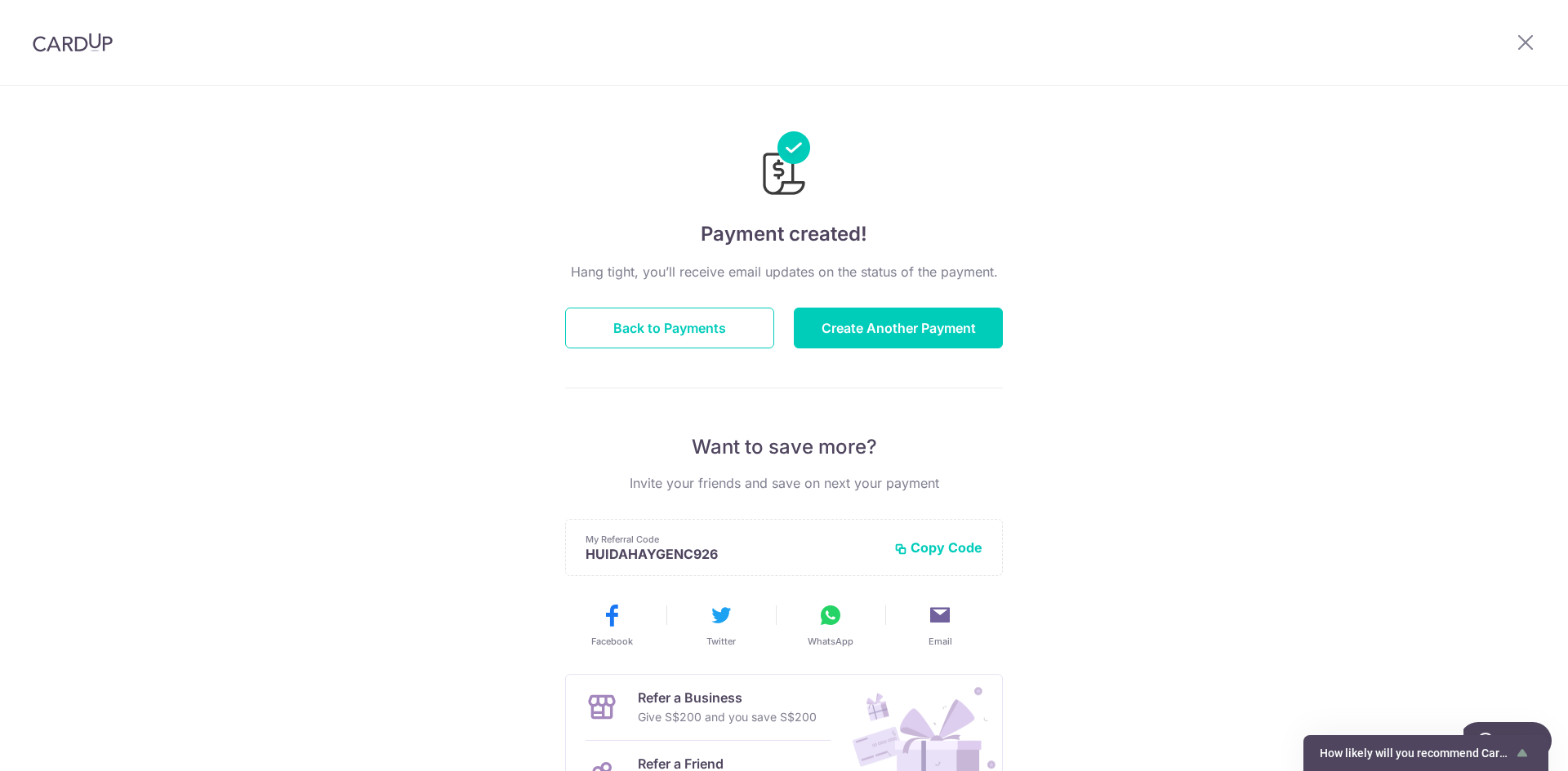
click at [86, 42] on img at bounding box center [73, 42] width 80 height 20
